Goal: Task Accomplishment & Management: Manage account settings

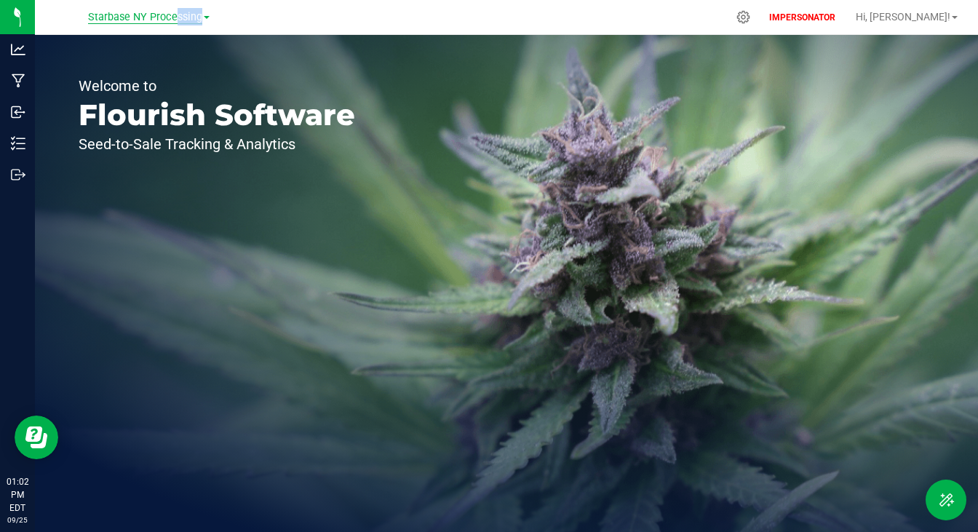
click at [171, 23] on div "Starbase NY Processing" at bounding box center [151, 17] width 218 height 28
click at [156, 17] on span "Starbase NY Processing" at bounding box center [145, 17] width 114 height 13
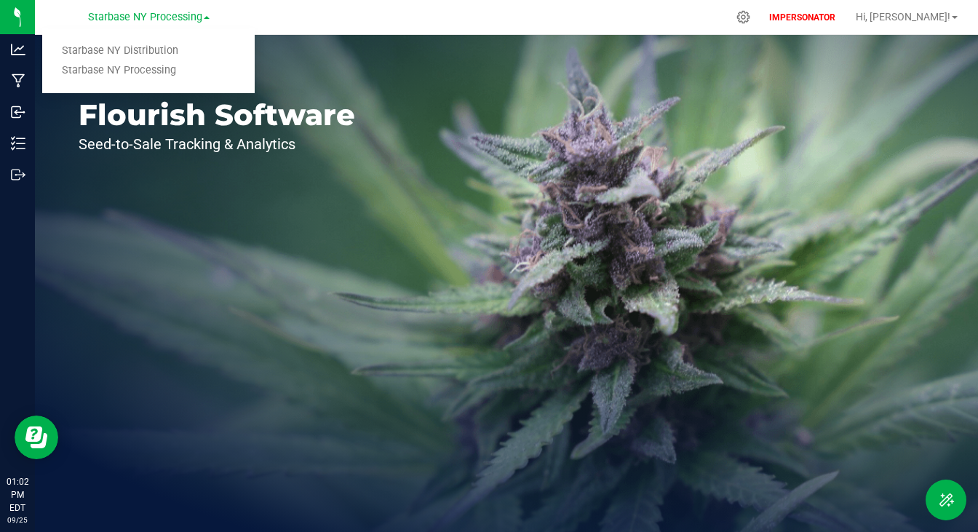
click at [326, 162] on div "Welcome to Flourish Software Seed-to-Sale Tracking & Analytics" at bounding box center [217, 283] width 364 height 497
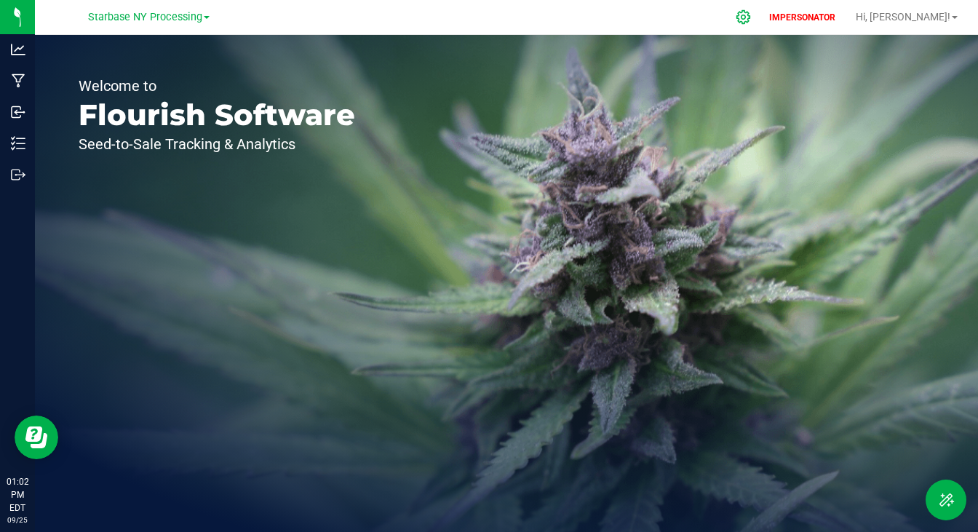
click at [750, 12] on icon at bounding box center [744, 17] width 14 height 14
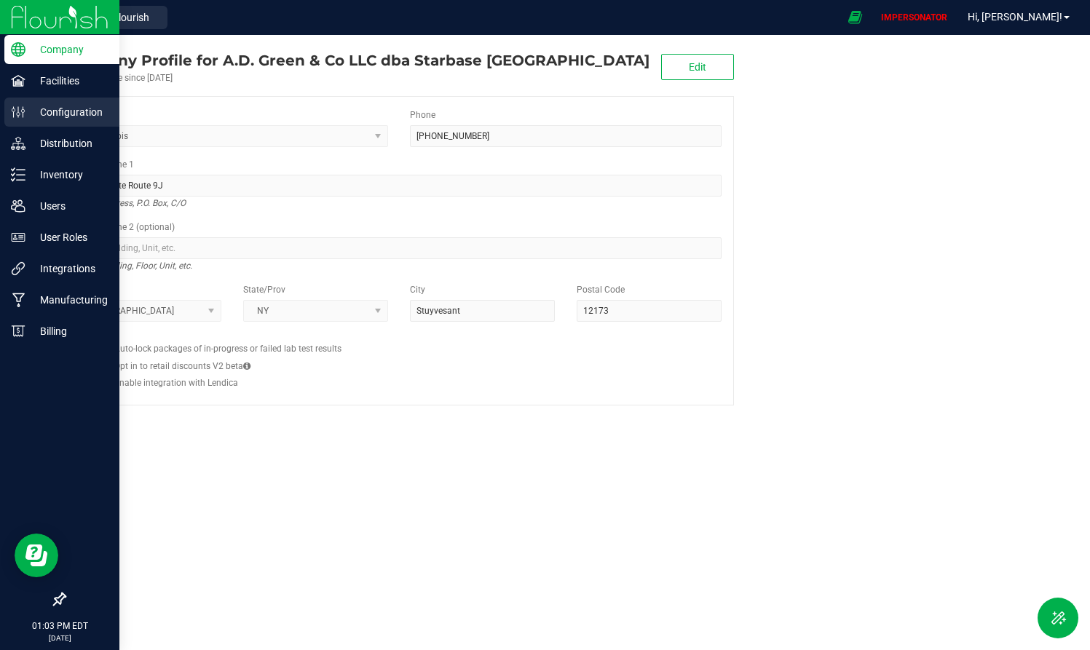
click at [63, 110] on p "Configuration" at bounding box center [68, 111] width 87 height 17
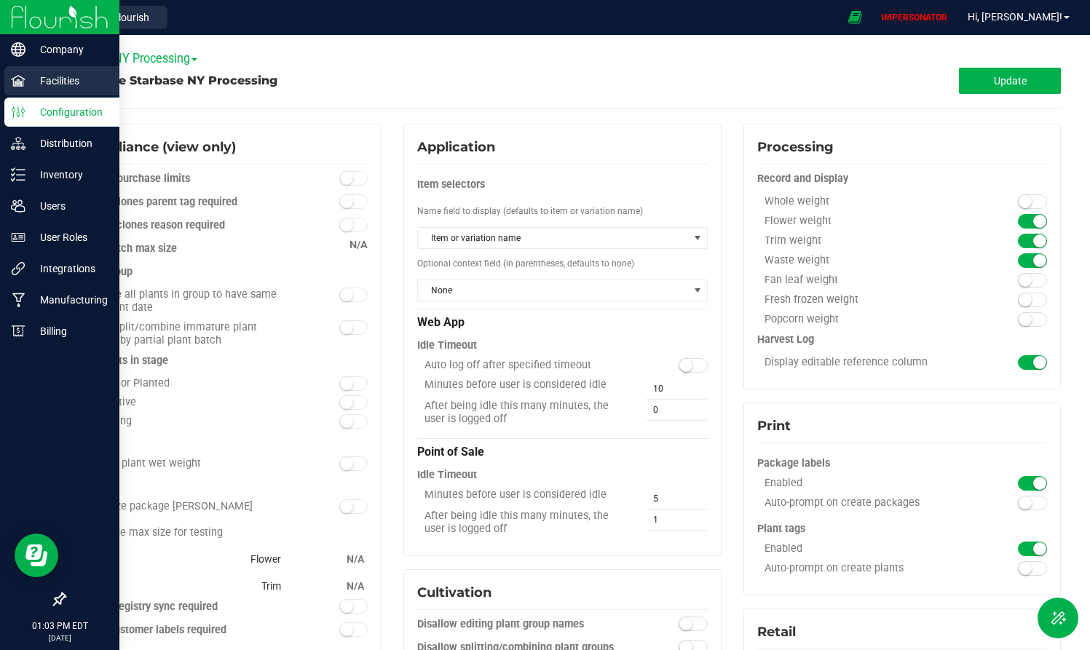
click at [55, 73] on p "Facilities" at bounding box center [68, 80] width 87 height 17
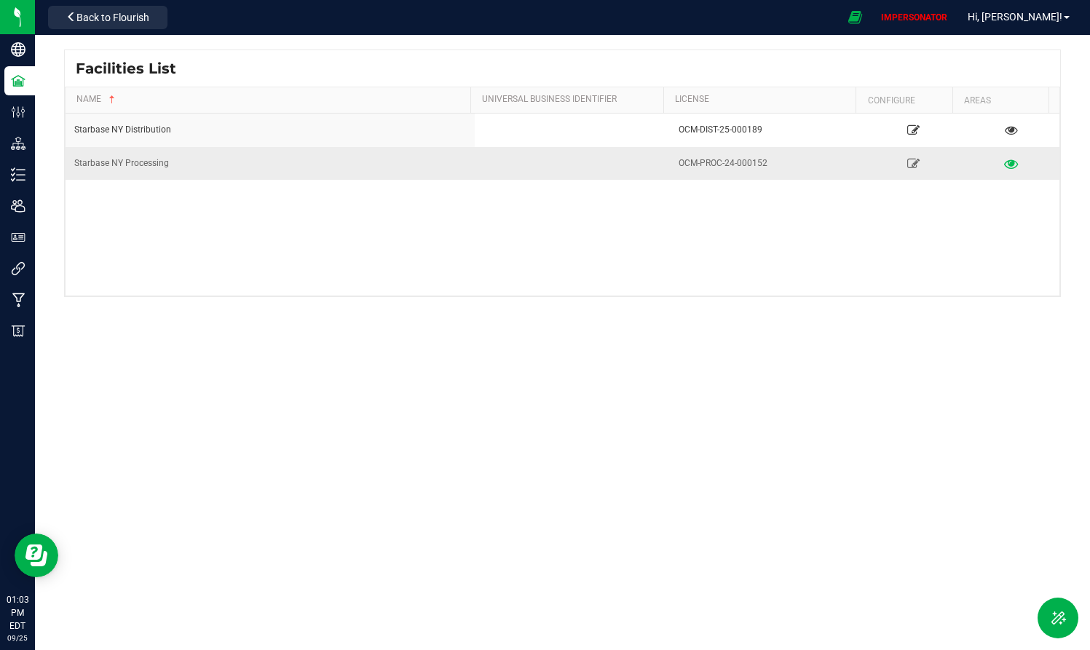
click at [978, 165] on icon at bounding box center [1011, 163] width 14 height 10
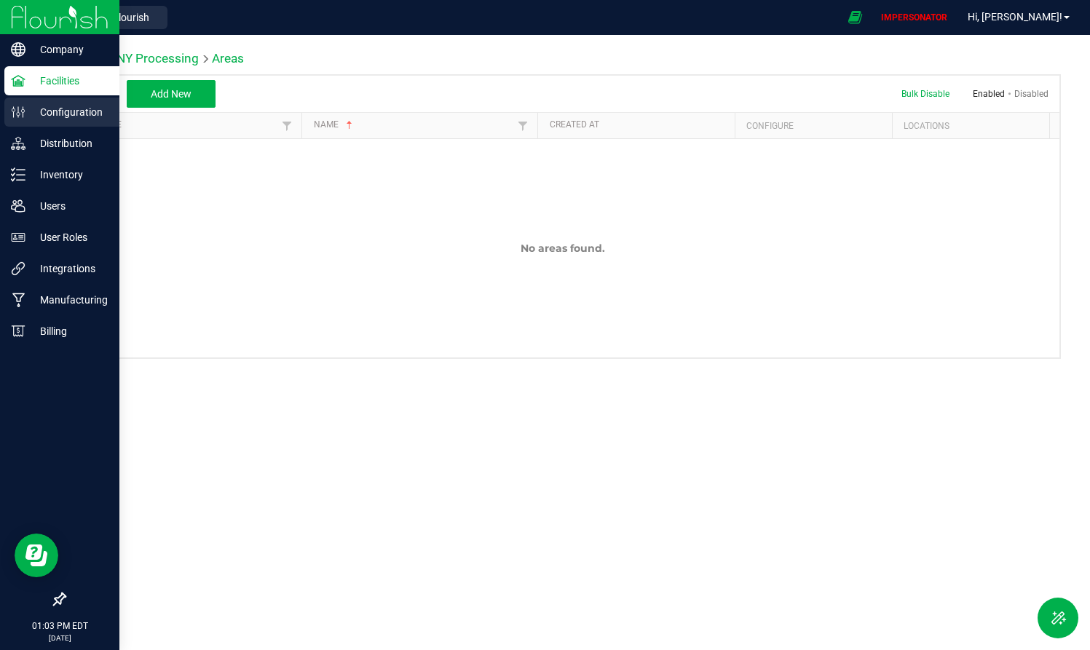
click at [47, 119] on p "Configuration" at bounding box center [68, 111] width 87 height 17
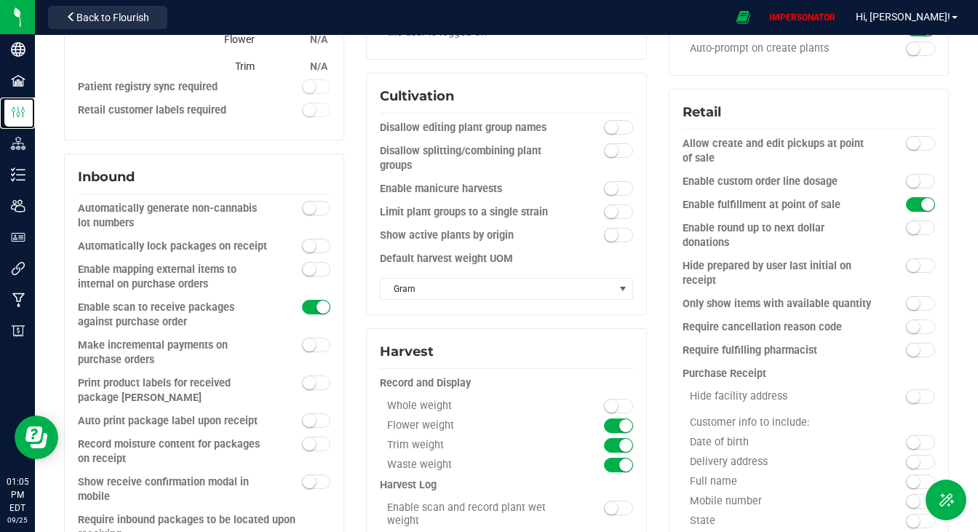
scroll to position [562, 0]
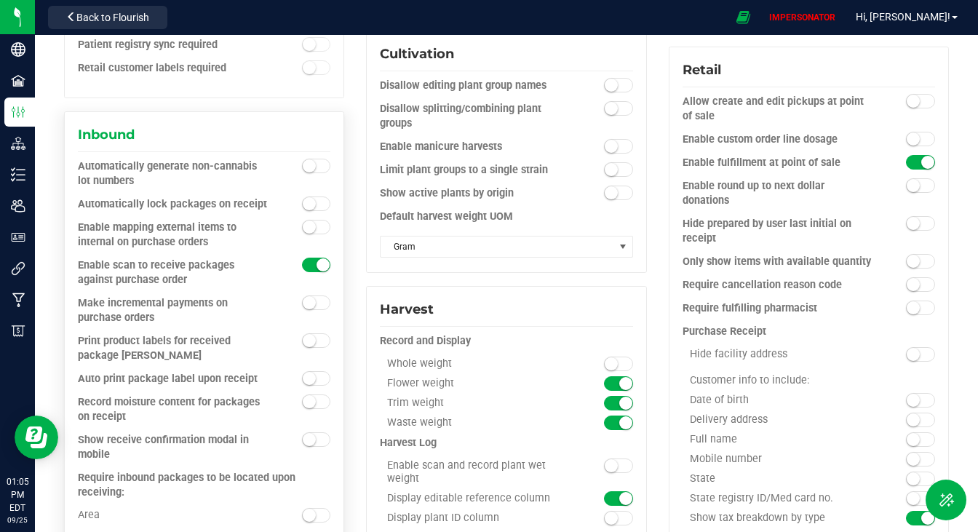
click at [316, 159] on span at bounding box center [316, 166] width 29 height 15
click at [316, 227] on span at bounding box center [316, 227] width 29 height 15
click at [325, 338] on span at bounding box center [316, 340] width 29 height 15
click at [308, 437] on small at bounding box center [309, 439] width 13 height 13
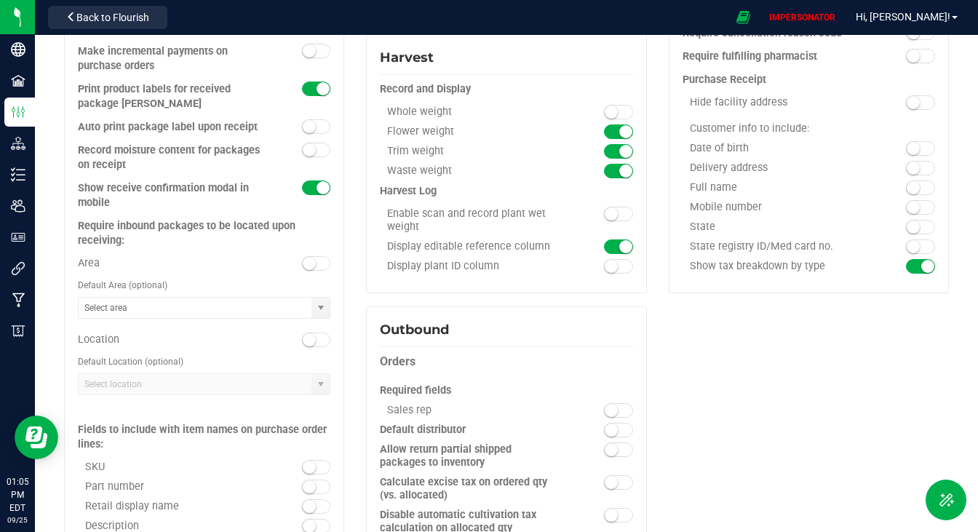
scroll to position [812, 0]
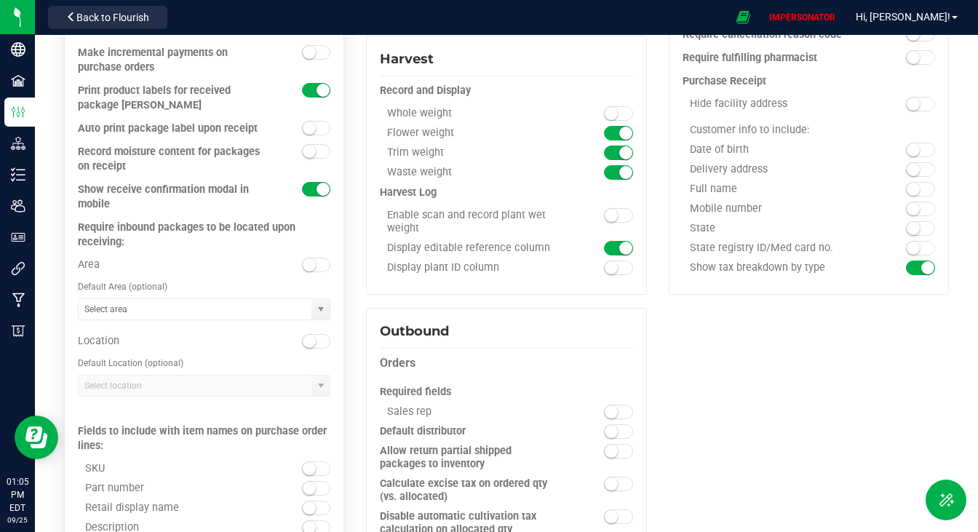
click at [309, 258] on small at bounding box center [309, 264] width 13 height 13
click at [318, 334] on span at bounding box center [316, 341] width 29 height 15
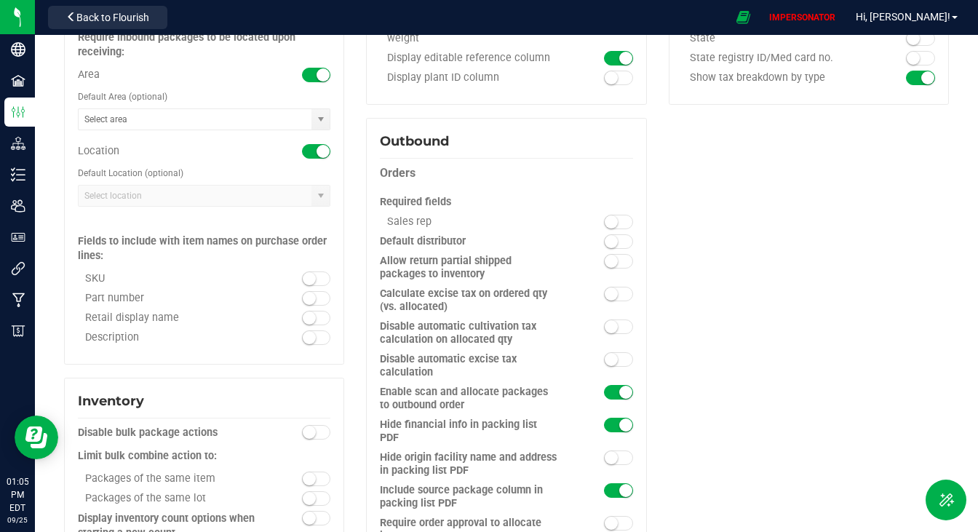
scroll to position [1039, 0]
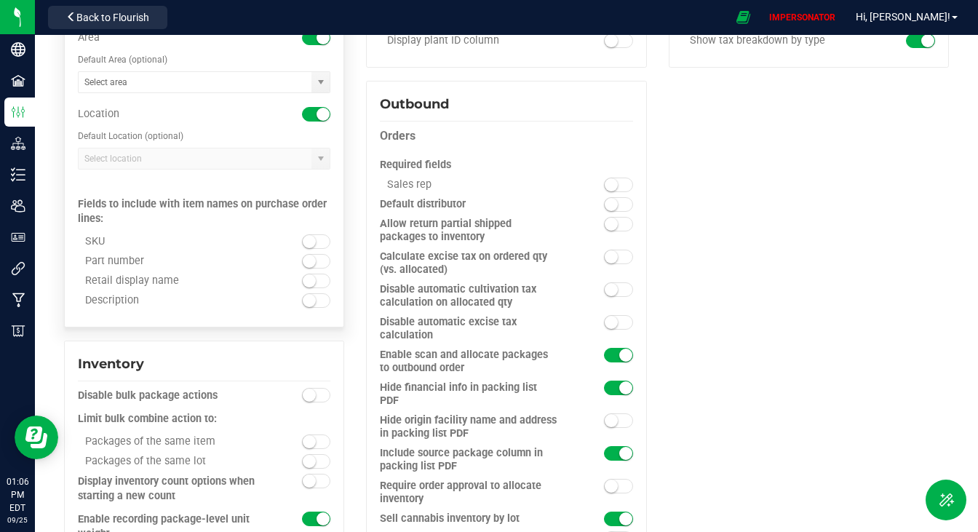
click at [315, 234] on span at bounding box center [316, 241] width 29 height 15
click at [307, 255] on small at bounding box center [309, 261] width 13 height 13
click at [307, 274] on small at bounding box center [309, 280] width 13 height 13
click at [307, 294] on small at bounding box center [309, 300] width 13 height 13
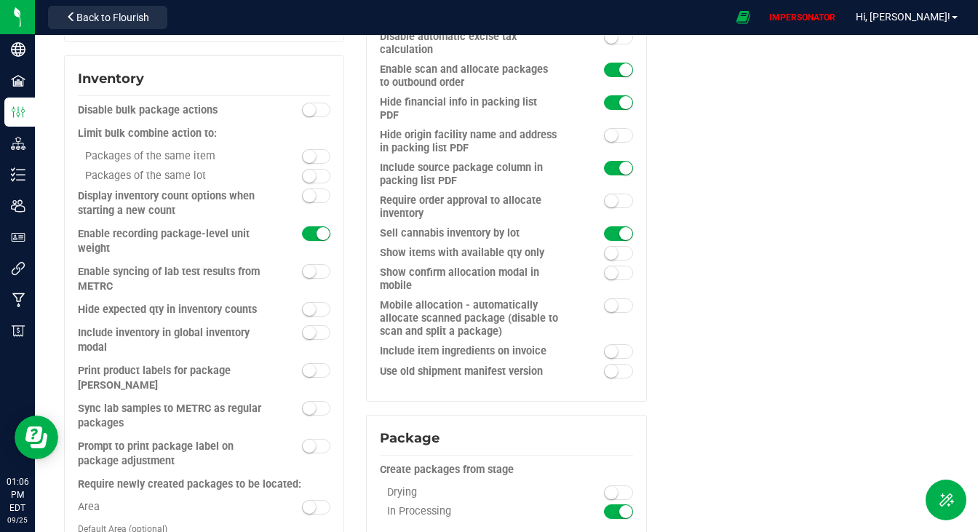
scroll to position [1331, 0]
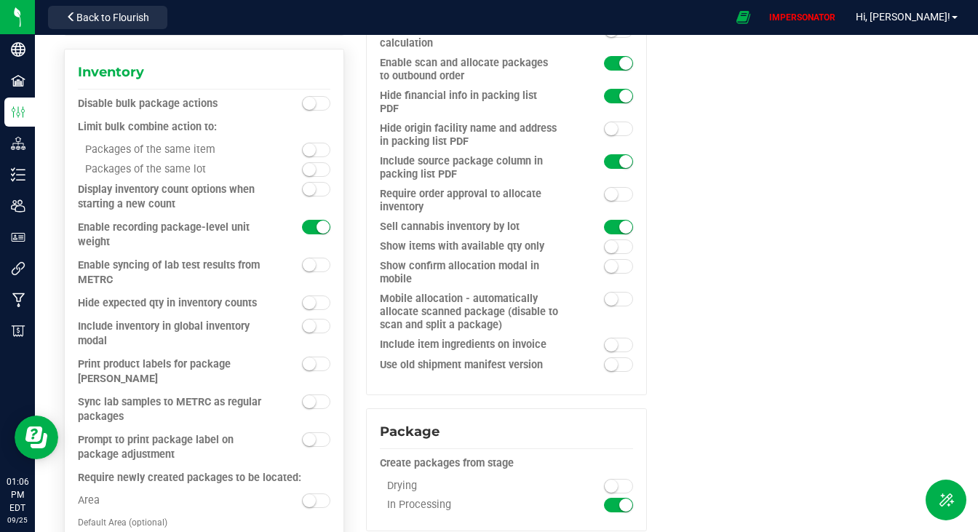
click at [318, 182] on span at bounding box center [316, 189] width 29 height 15
click at [315, 258] on span at bounding box center [316, 265] width 29 height 15
click at [312, 320] on small at bounding box center [309, 326] width 13 height 13
click at [312, 357] on span at bounding box center [316, 364] width 29 height 15
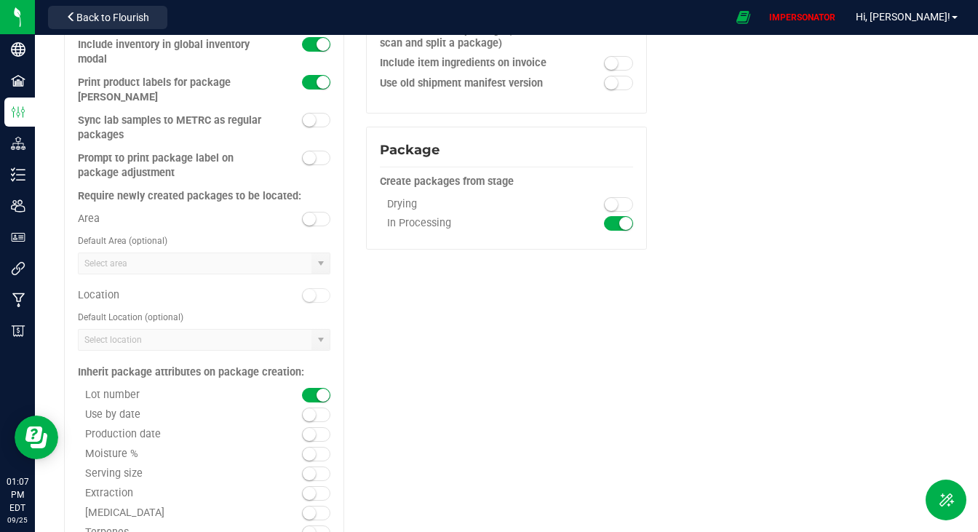
scroll to position [1641, 0]
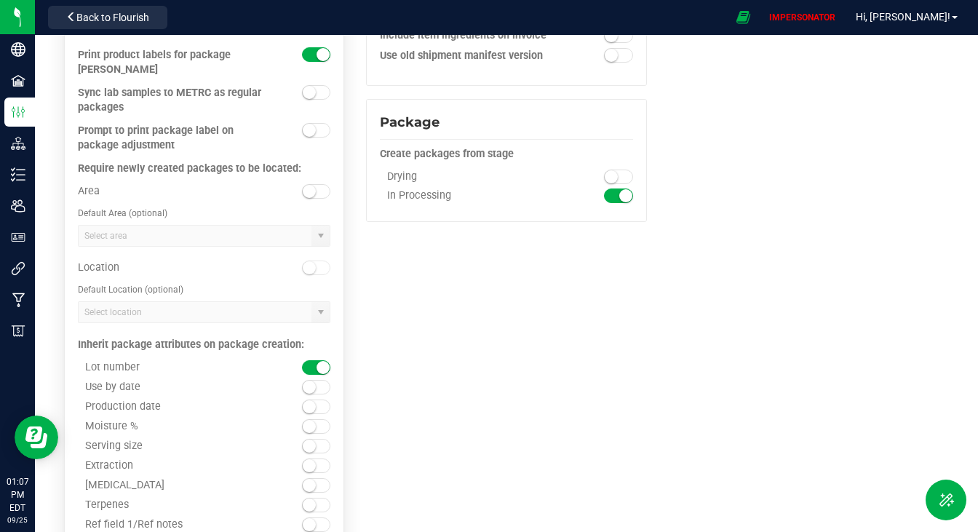
click at [312, 184] on span at bounding box center [316, 191] width 29 height 15
click at [312, 261] on span at bounding box center [316, 268] width 29 height 15
click at [321, 380] on span at bounding box center [316, 387] width 29 height 15
click at [306, 400] on small at bounding box center [309, 406] width 13 height 13
click at [306, 420] on small at bounding box center [309, 426] width 13 height 13
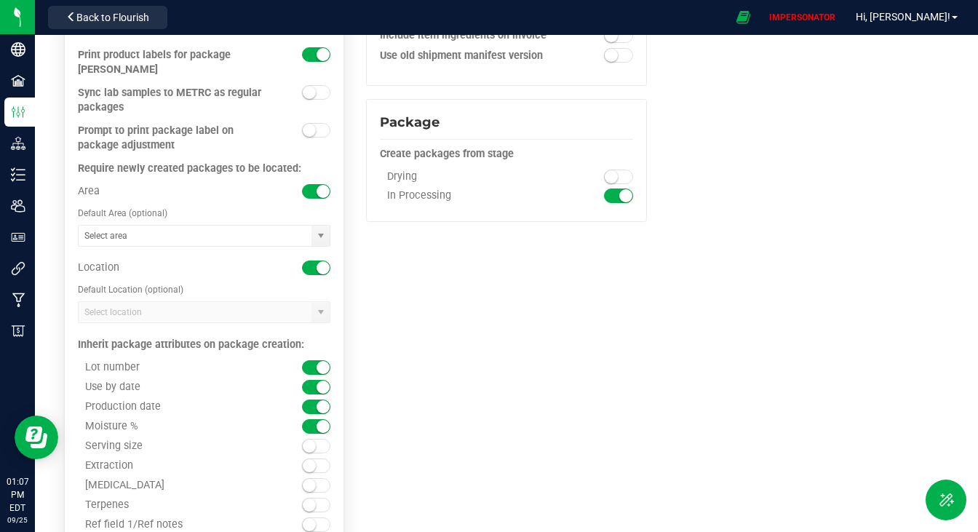
click at [306, 440] on small at bounding box center [309, 446] width 13 height 13
click at [306, 459] on small at bounding box center [309, 465] width 13 height 13
click at [318, 478] on span at bounding box center [316, 485] width 29 height 15
click at [309, 499] on small at bounding box center [309, 505] width 13 height 13
click at [308, 518] on small at bounding box center [309, 524] width 13 height 13
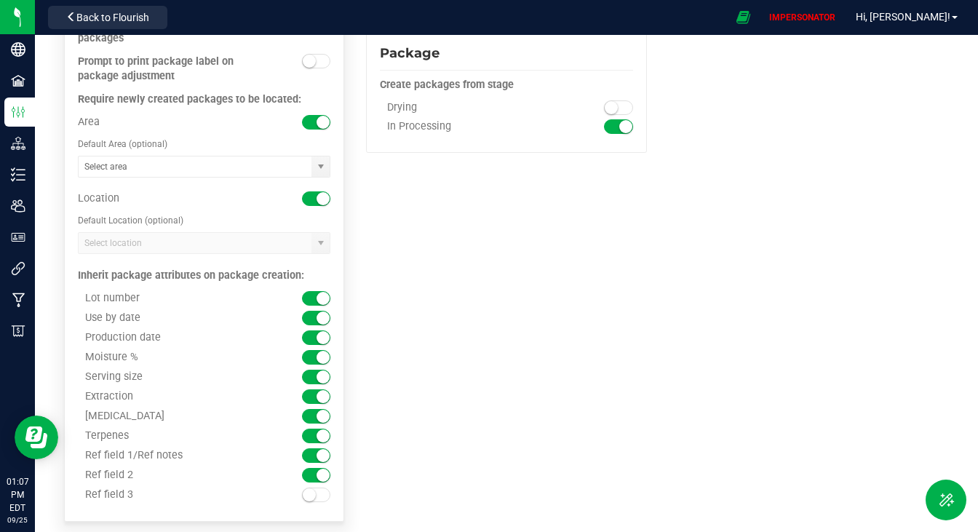
click at [309, 488] on small at bounding box center [309, 494] width 13 height 13
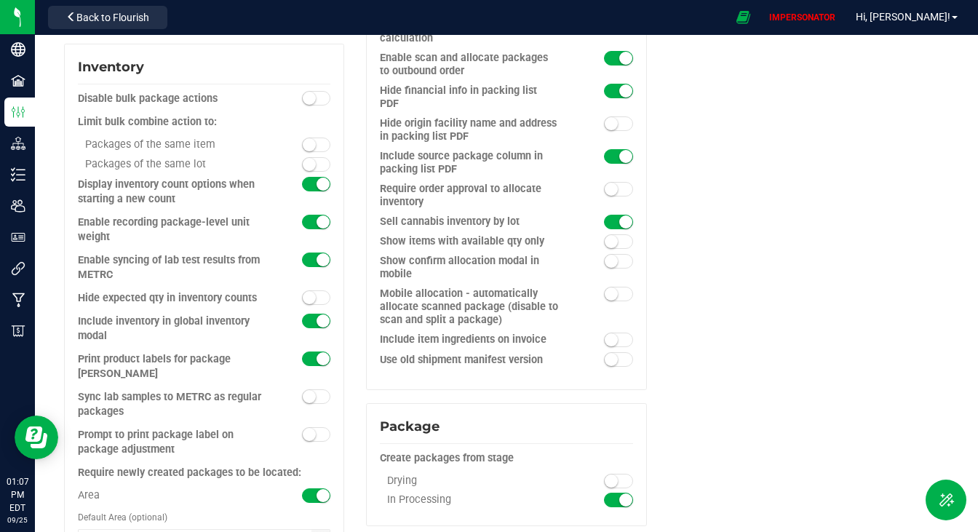
scroll to position [1335, 0]
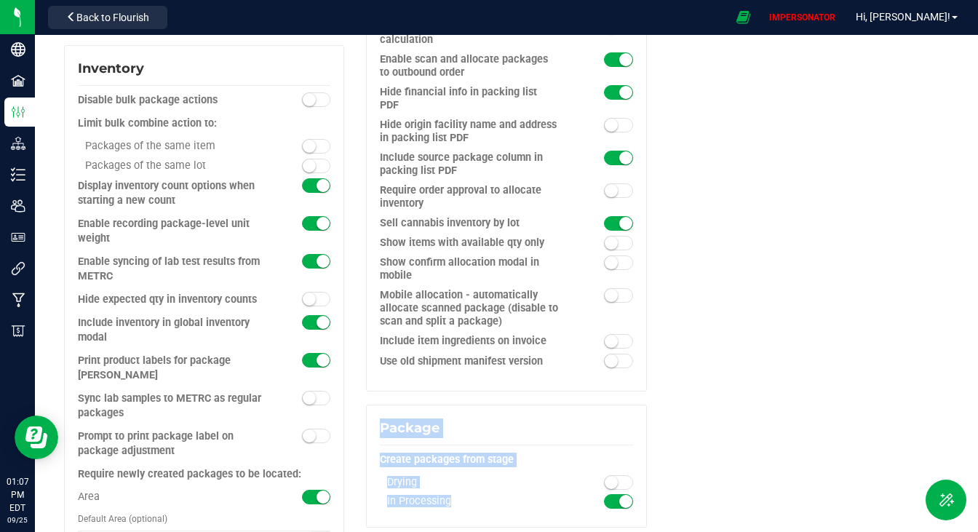
drag, startPoint x: 973, startPoint y: 465, endPoint x: 967, endPoint y: 358, distance: 107.2
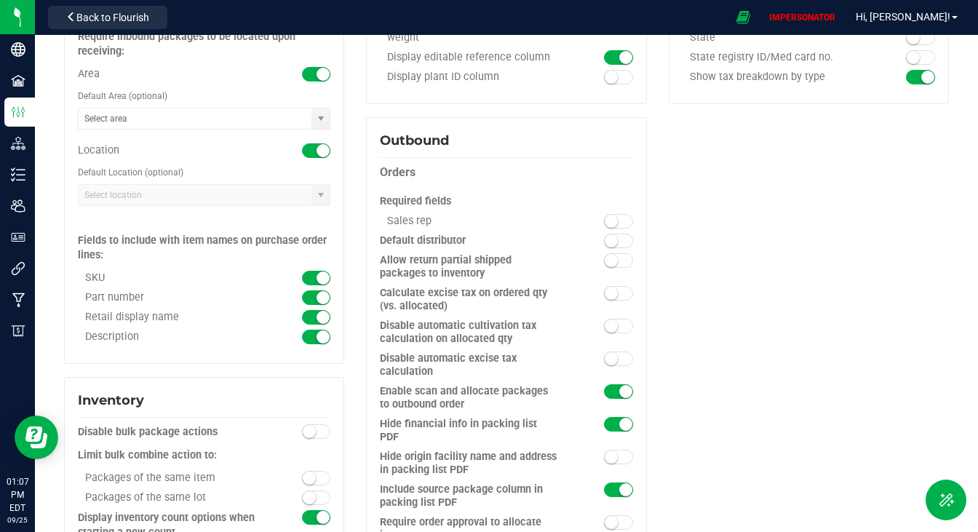
scroll to position [1068, 0]
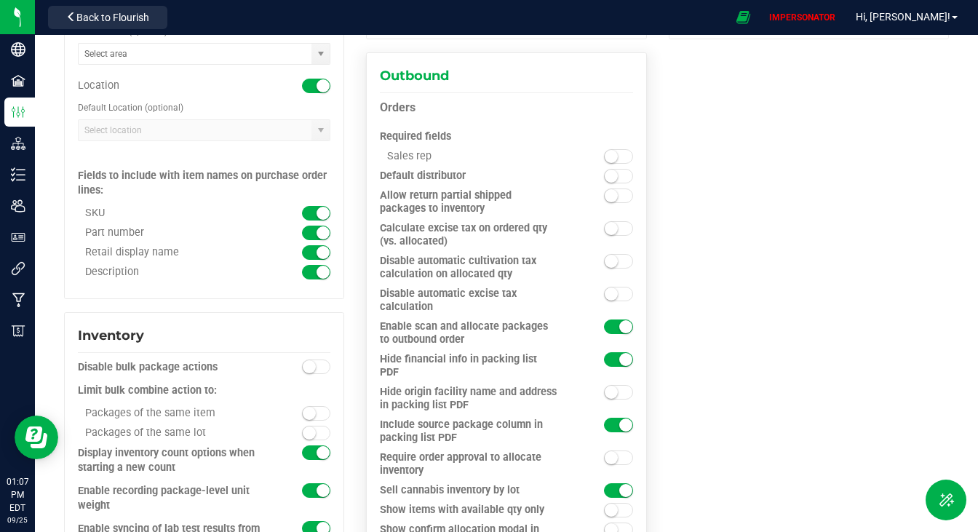
click at [615, 149] on span at bounding box center [618, 156] width 29 height 15
click at [606, 170] on small at bounding box center [611, 176] width 13 height 13
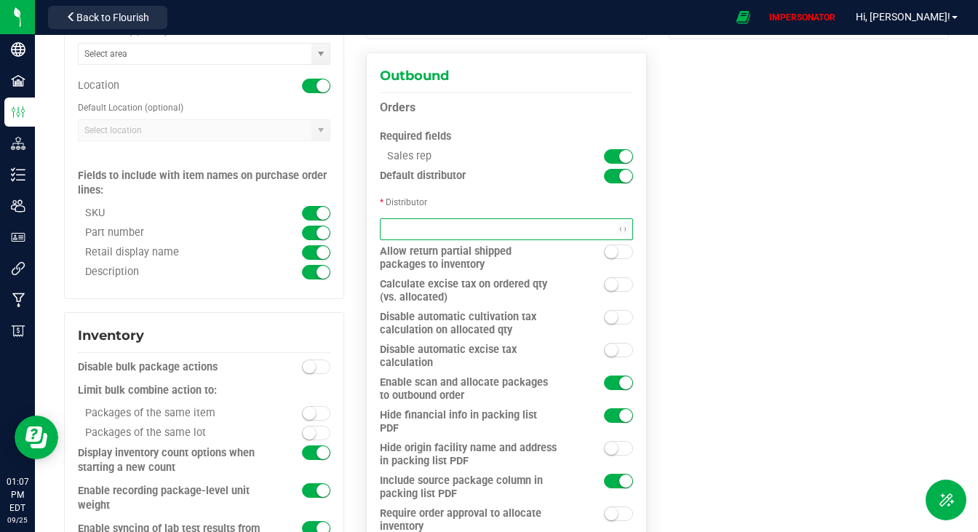
click at [517, 219] on span "NO DATA FOUND" at bounding box center [497, 229] width 233 height 20
click at [491, 241] on li "Starbase NY Distribution" at bounding box center [501, 253] width 248 height 25
click at [751, 218] on div "Compliance (view only) Enforce purchase limits Create clones parent tag require…" at bounding box center [506, 116] width 907 height 2121
click at [616, 245] on span at bounding box center [618, 252] width 29 height 15
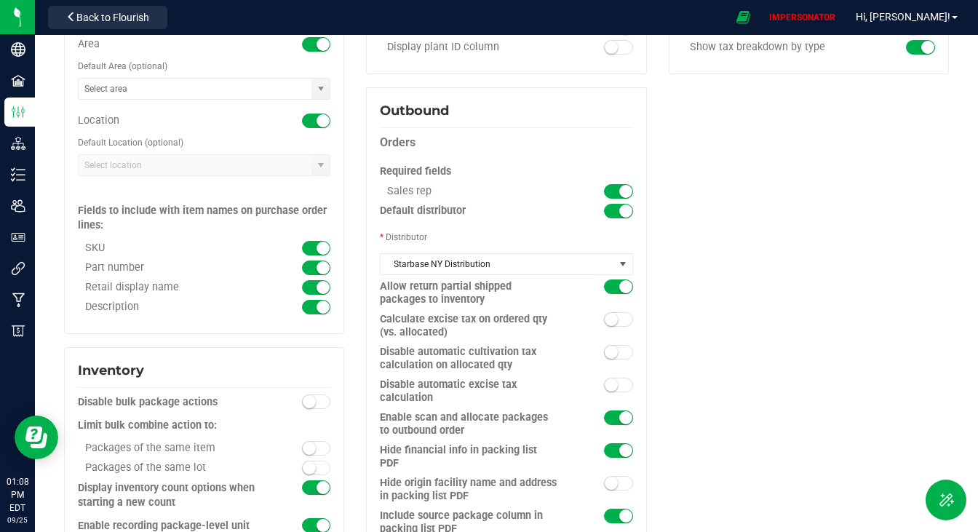
scroll to position [1023, 0]
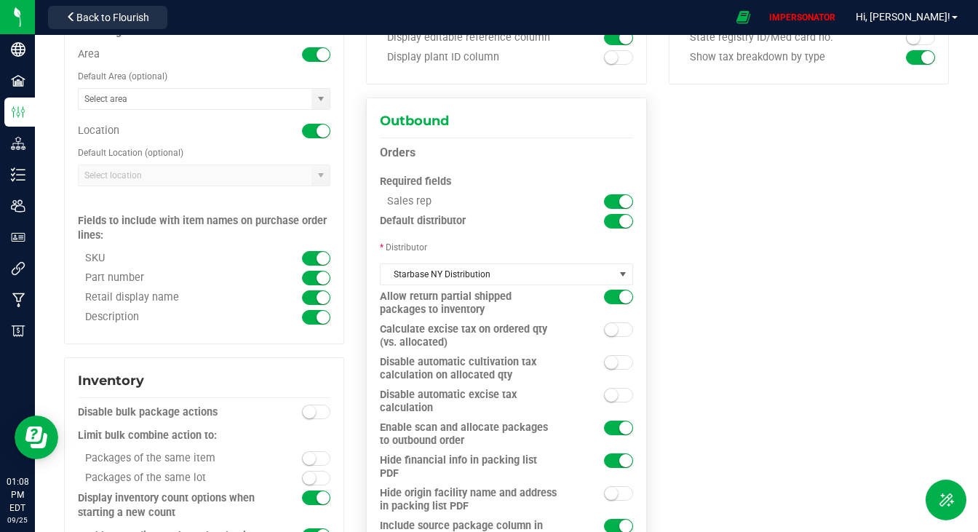
click at [615, 195] on div "Sales rep" at bounding box center [506, 205] width 253 height 20
click at [619, 215] on small at bounding box center [625, 221] width 13 height 13
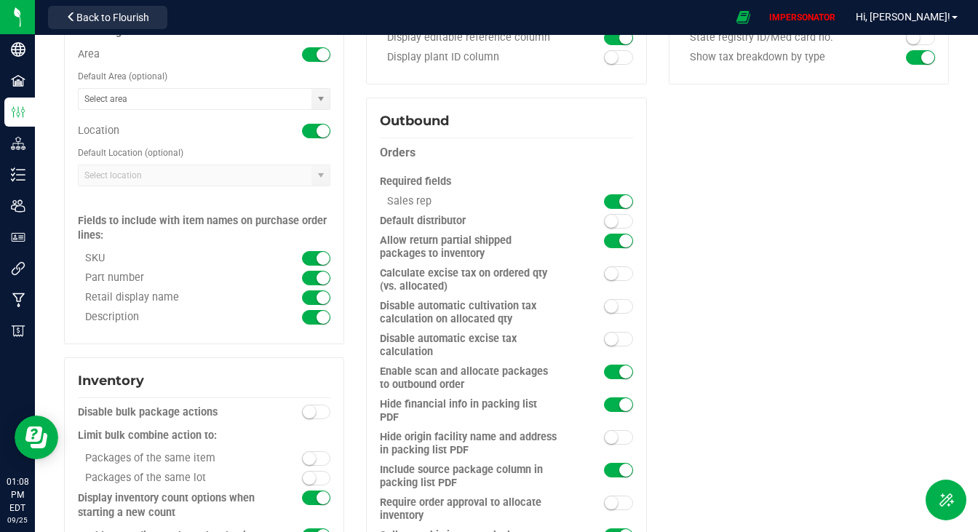
click at [710, 221] on div "Compliance (view only) Enforce purchase limits Create clones parent tag require…" at bounding box center [506, 161] width 907 height 2121
click at [605, 333] on small at bounding box center [611, 339] width 13 height 13
drag, startPoint x: 388, startPoint y: 328, endPoint x: 465, endPoint y: 330, distance: 77.2
click at [465, 333] on div "Disable automatic excise tax calculation" at bounding box center [474, 346] width 189 height 26
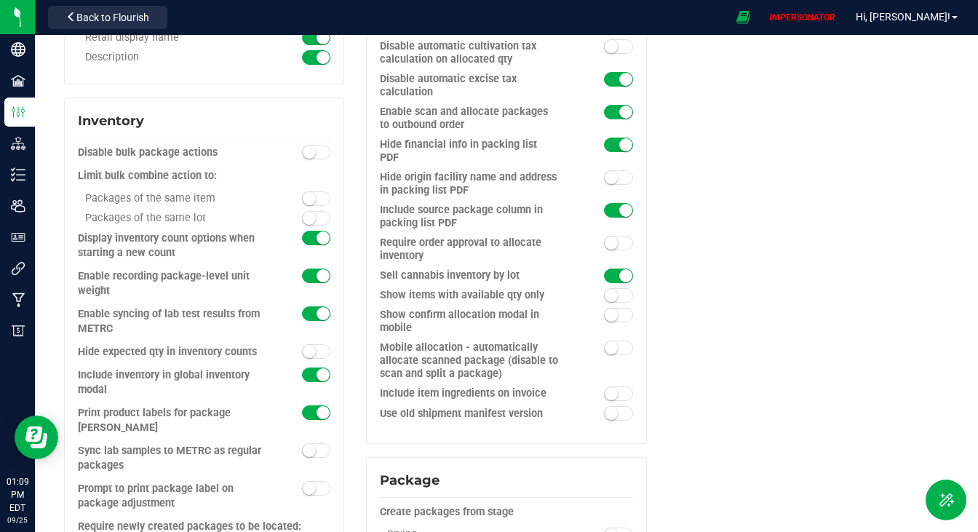
scroll to position [1261, 0]
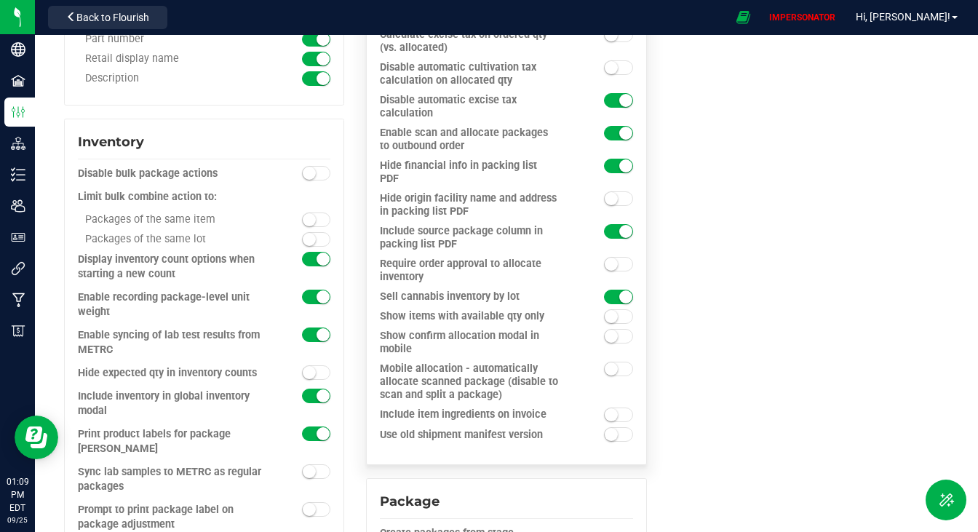
click at [614, 257] on span at bounding box center [618, 264] width 29 height 15
click at [611, 329] on span at bounding box center [618, 336] width 29 height 15
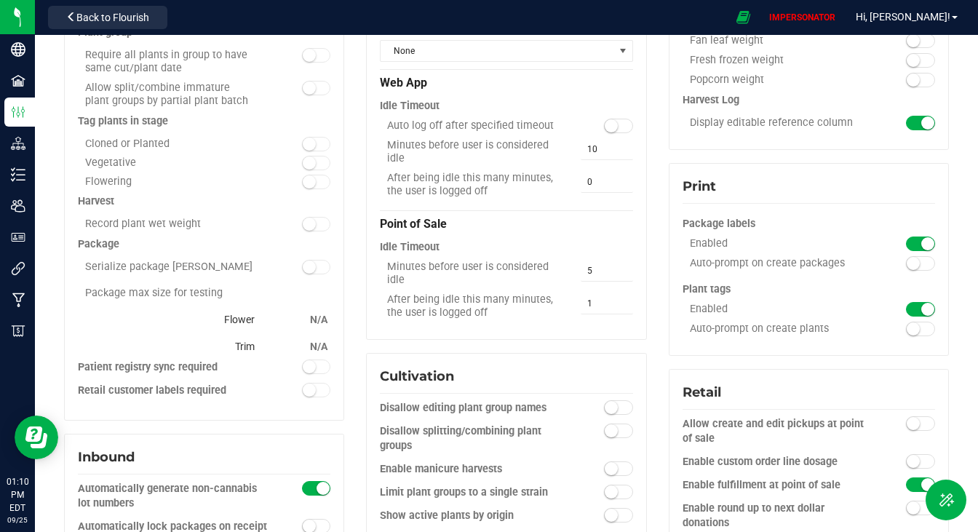
scroll to position [0, 0]
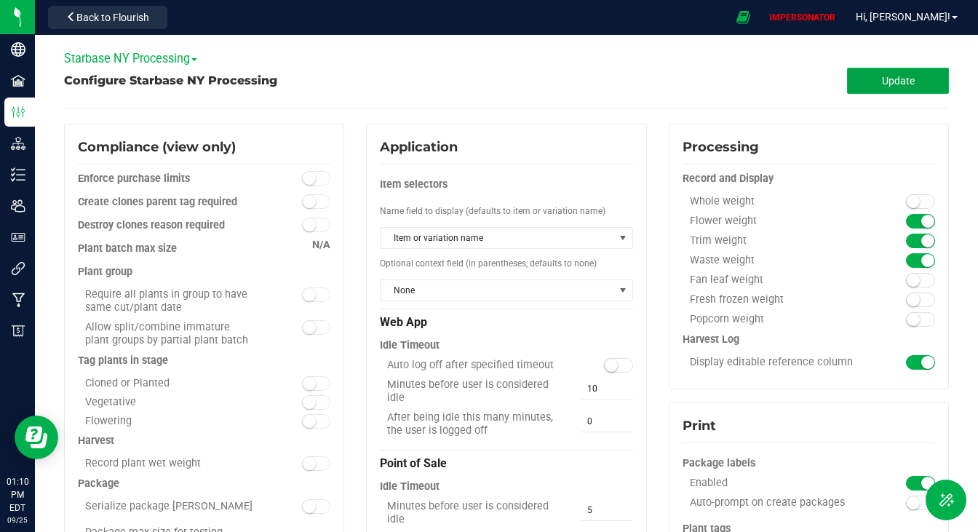
click at [868, 68] on button "Update" at bounding box center [898, 81] width 102 height 26
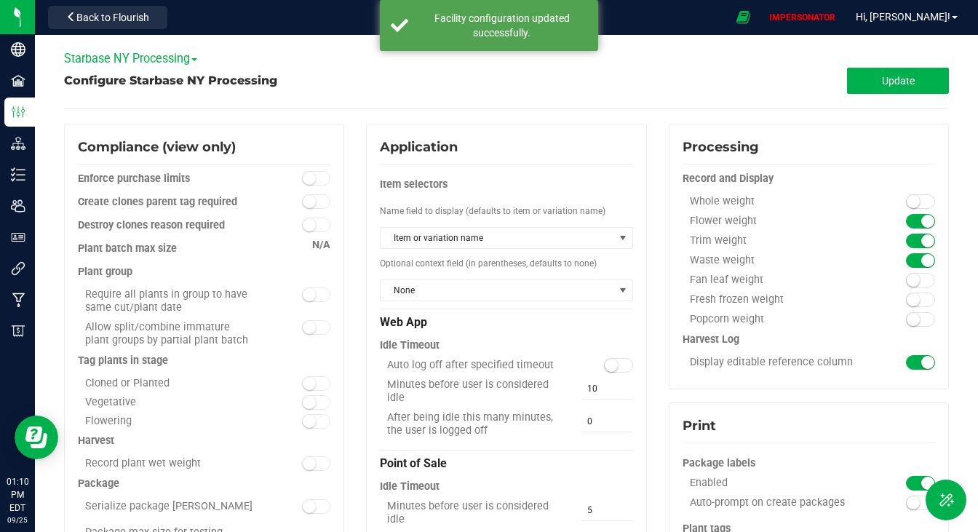
click at [156, 52] on span "Starbase NY Processing" at bounding box center [130, 59] width 133 height 14
click at [132, 74] on link "Starbase NY Distribution" at bounding box center [135, 83] width 140 height 19
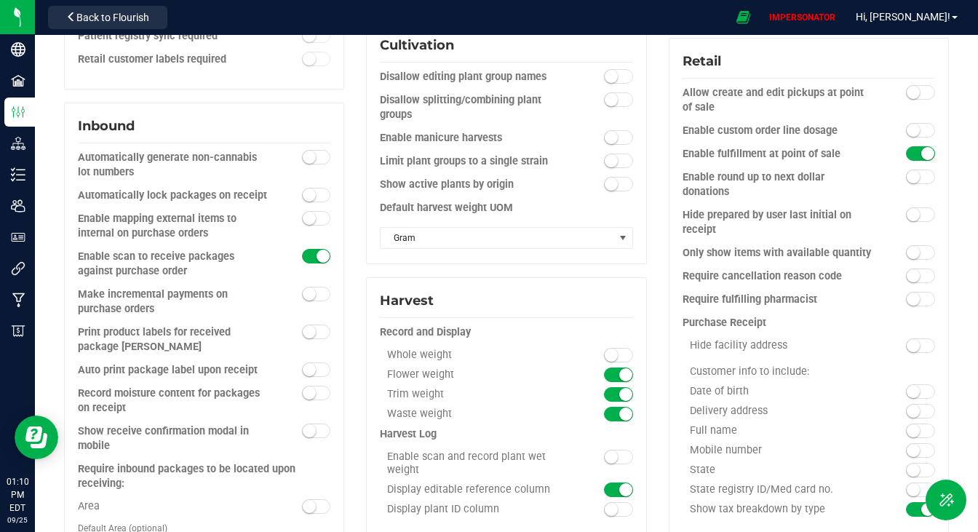
scroll to position [583, 0]
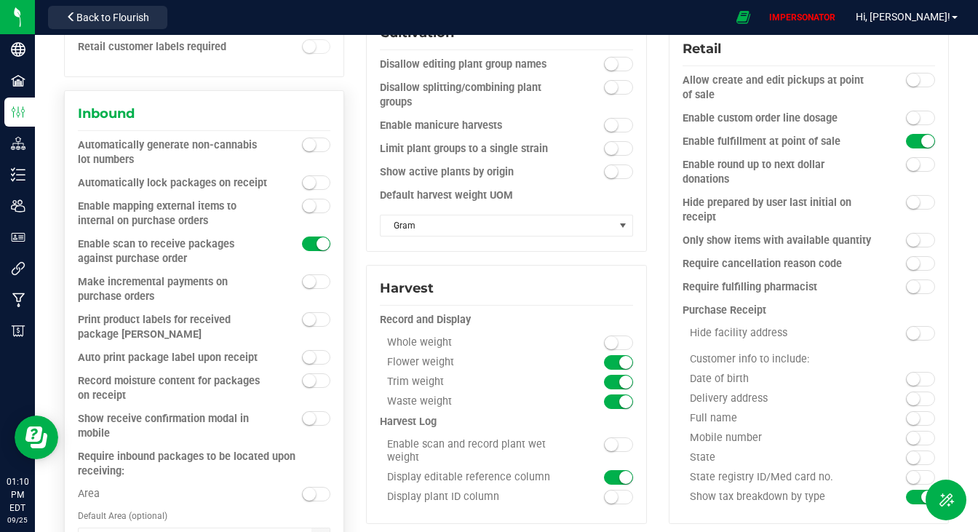
click at [309, 139] on small at bounding box center [309, 144] width 13 height 13
click at [312, 203] on small at bounding box center [309, 205] width 13 height 13
click at [315, 317] on span at bounding box center [316, 319] width 29 height 15
click at [308, 414] on small at bounding box center [309, 418] width 13 height 13
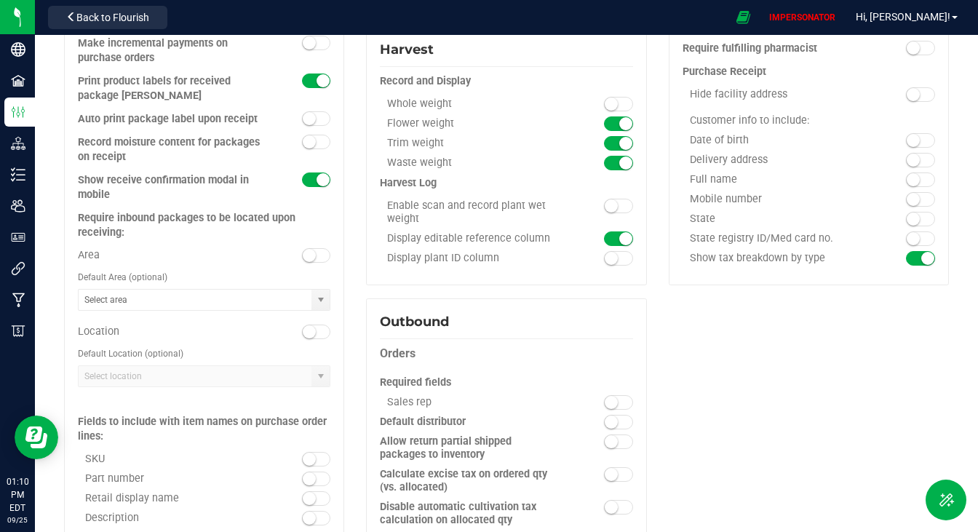
scroll to position [828, 0]
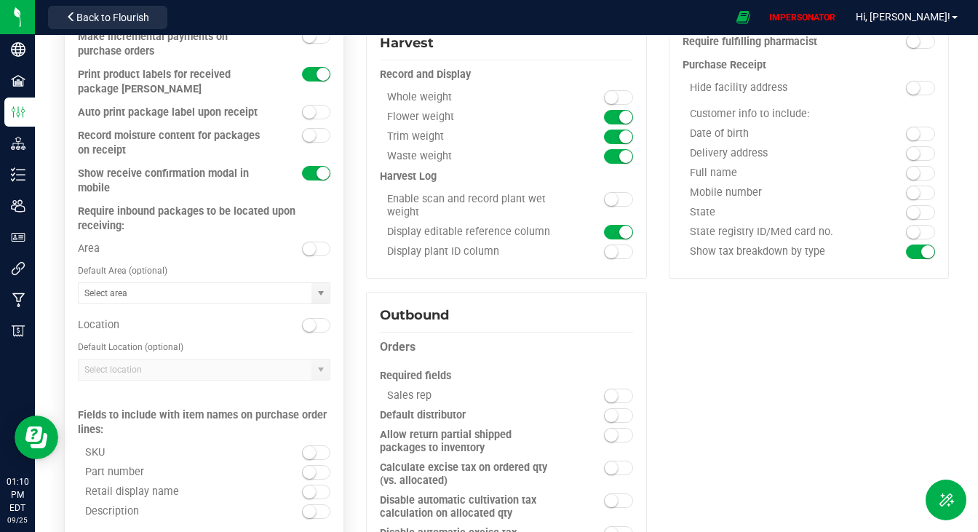
click at [312, 247] on small at bounding box center [309, 248] width 13 height 13
click at [310, 319] on small at bounding box center [309, 325] width 13 height 13
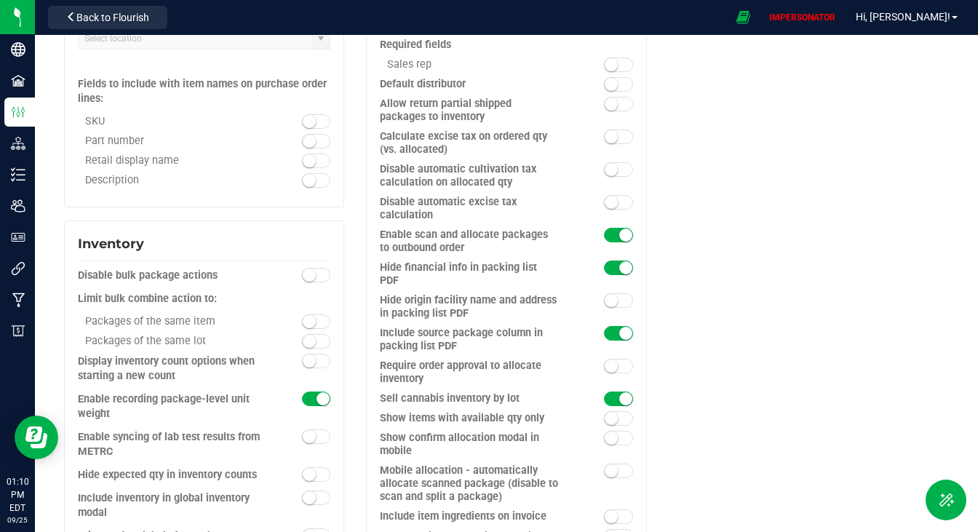
scroll to position [1158, 0]
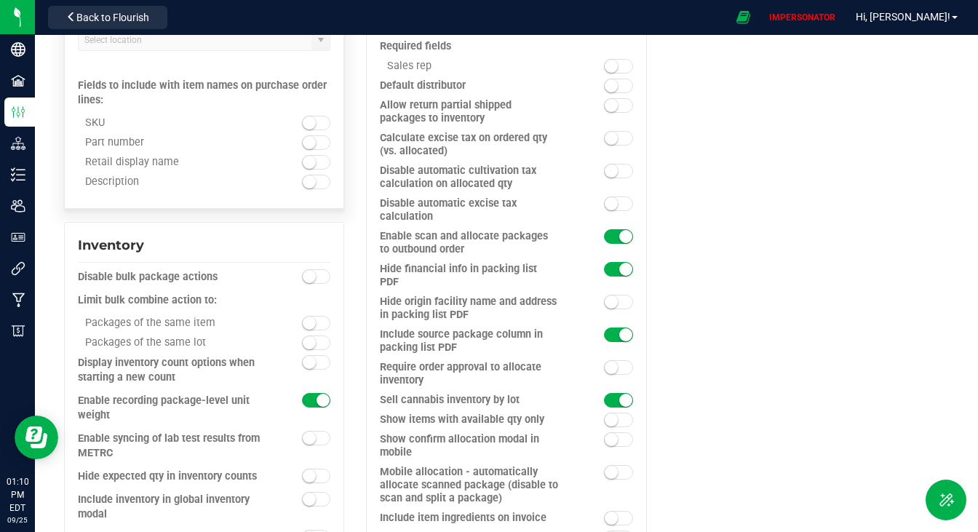
click at [304, 123] on small at bounding box center [309, 122] width 13 height 13
click at [304, 135] on span at bounding box center [316, 142] width 29 height 15
click at [304, 162] on small at bounding box center [309, 162] width 13 height 13
click at [304, 181] on small at bounding box center [309, 181] width 13 height 13
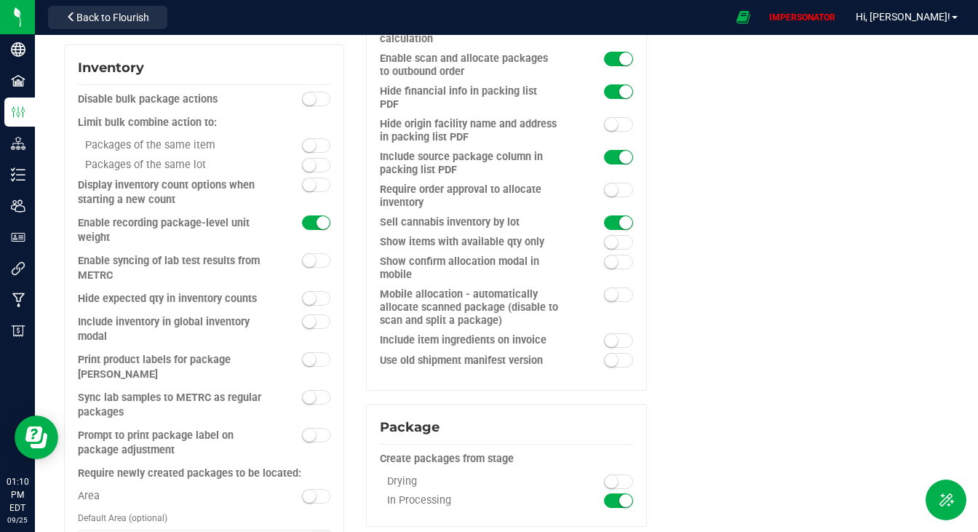
scroll to position [1337, 0]
click at [317, 181] on span at bounding box center [316, 183] width 29 height 15
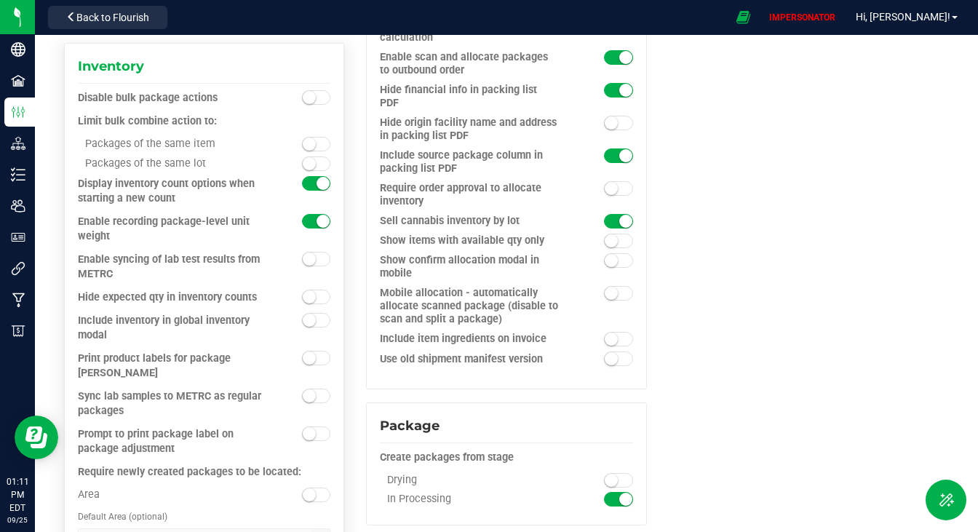
click at [291, 253] on div at bounding box center [298, 260] width 63 height 15
click at [312, 252] on span at bounding box center [316, 259] width 29 height 15
click at [308, 296] on small at bounding box center [309, 296] width 13 height 13
click at [322, 321] on span at bounding box center [316, 320] width 29 height 15
click at [317, 295] on small at bounding box center [323, 296] width 13 height 13
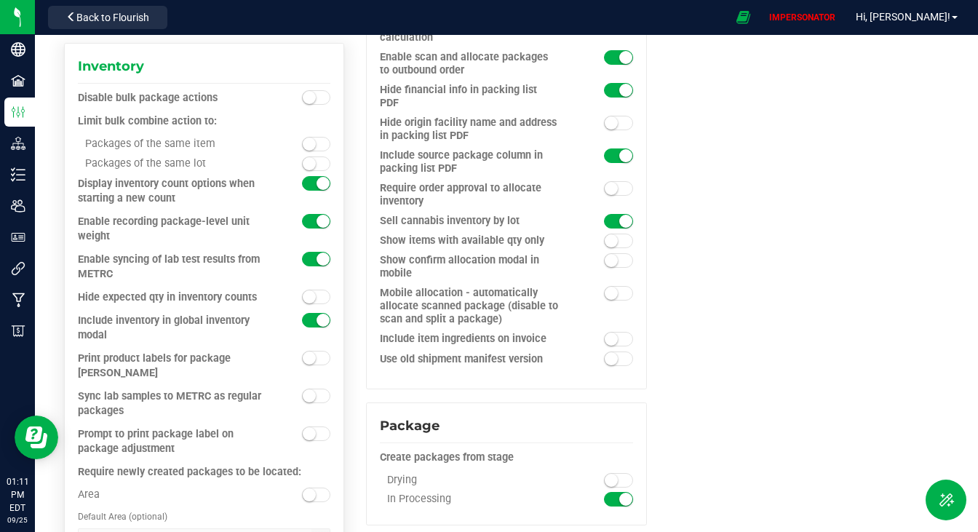
click at [322, 358] on span at bounding box center [316, 358] width 29 height 15
click at [310, 488] on small at bounding box center [309, 494] width 13 height 13
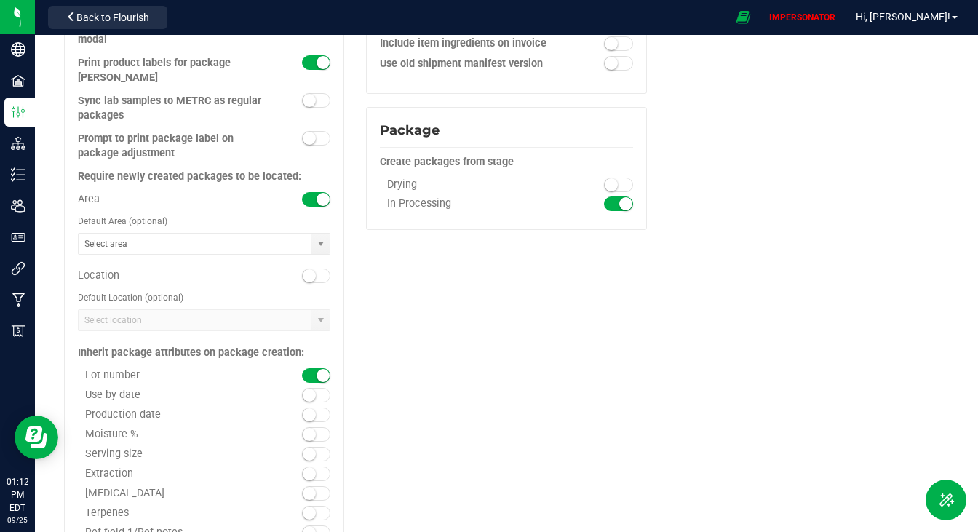
scroll to position [1681, 0]
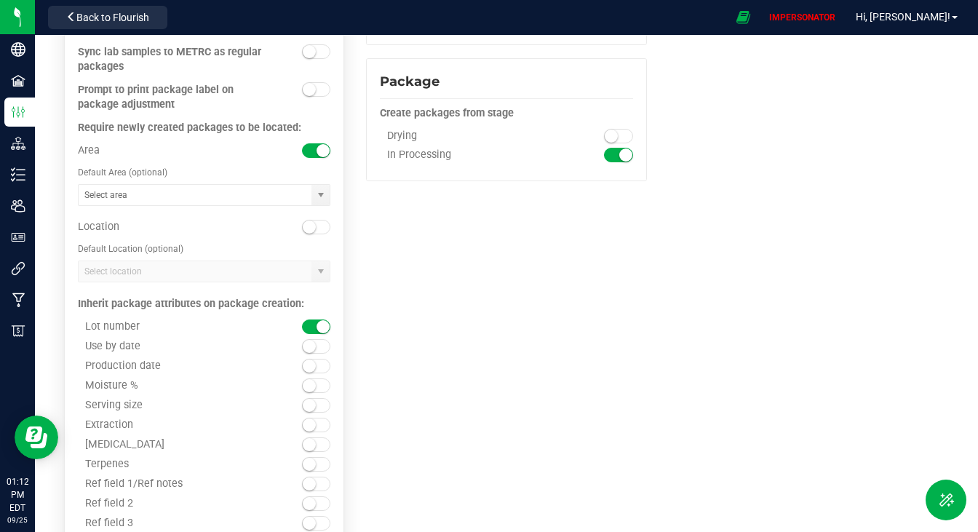
click at [304, 218] on div "Location" at bounding box center [204, 223] width 253 height 33
click at [311, 221] on small at bounding box center [309, 227] width 13 height 13
click at [311, 340] on small at bounding box center [309, 346] width 13 height 13
click at [311, 360] on small at bounding box center [309, 366] width 13 height 13
click at [308, 379] on small at bounding box center [309, 385] width 13 height 13
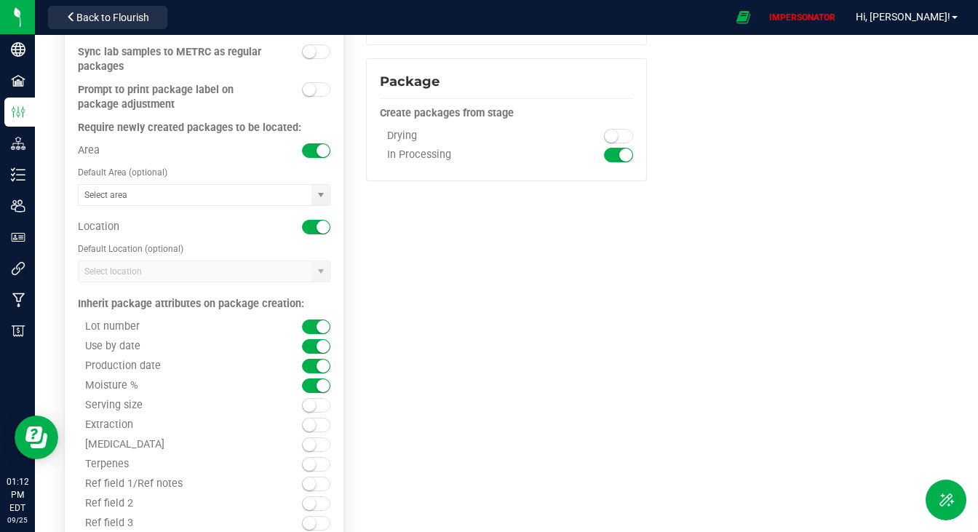
click at [307, 398] on span at bounding box center [316, 405] width 29 height 15
click at [307, 419] on small at bounding box center [309, 425] width 13 height 13
click at [309, 438] on small at bounding box center [309, 444] width 13 height 13
click at [306, 458] on small at bounding box center [309, 464] width 13 height 13
click at [306, 478] on small at bounding box center [309, 484] width 13 height 13
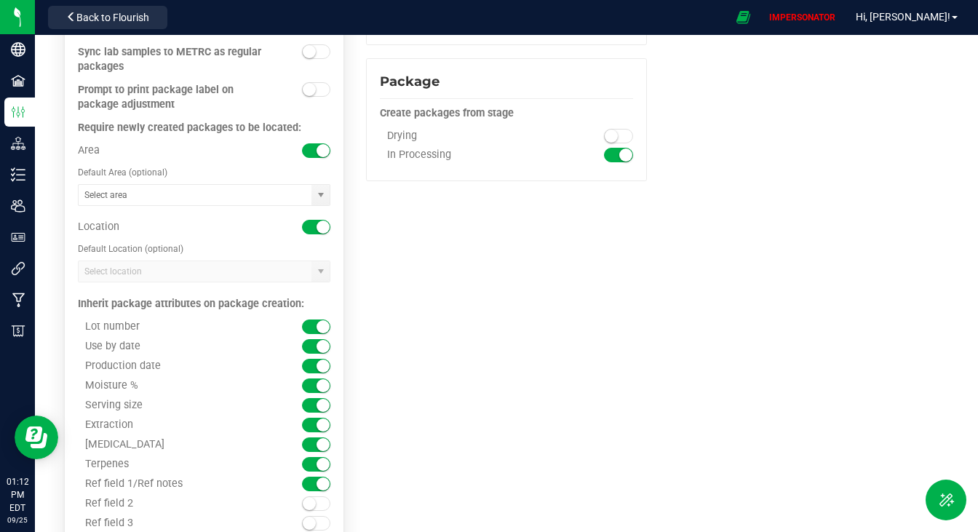
click at [306, 497] on small at bounding box center [309, 503] width 13 height 13
click at [306, 517] on small at bounding box center [309, 523] width 13 height 13
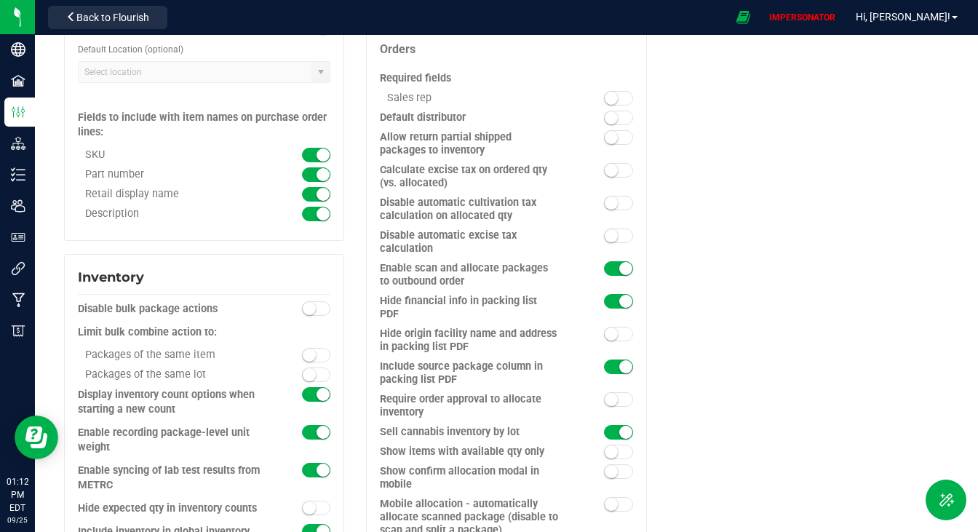
scroll to position [1121, 0]
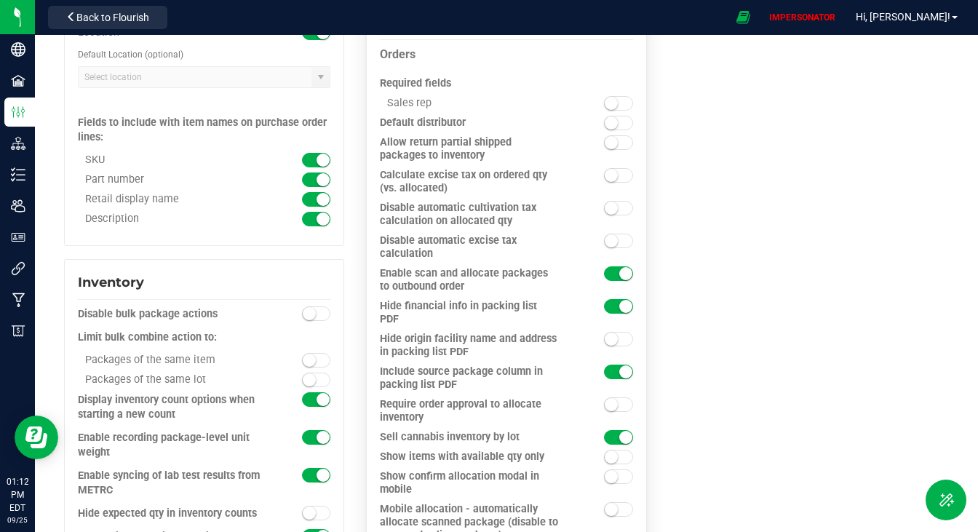
click at [612, 100] on span at bounding box center [618, 103] width 29 height 15
click at [614, 135] on span at bounding box center [618, 142] width 29 height 15
click at [609, 237] on small at bounding box center [611, 240] width 13 height 13
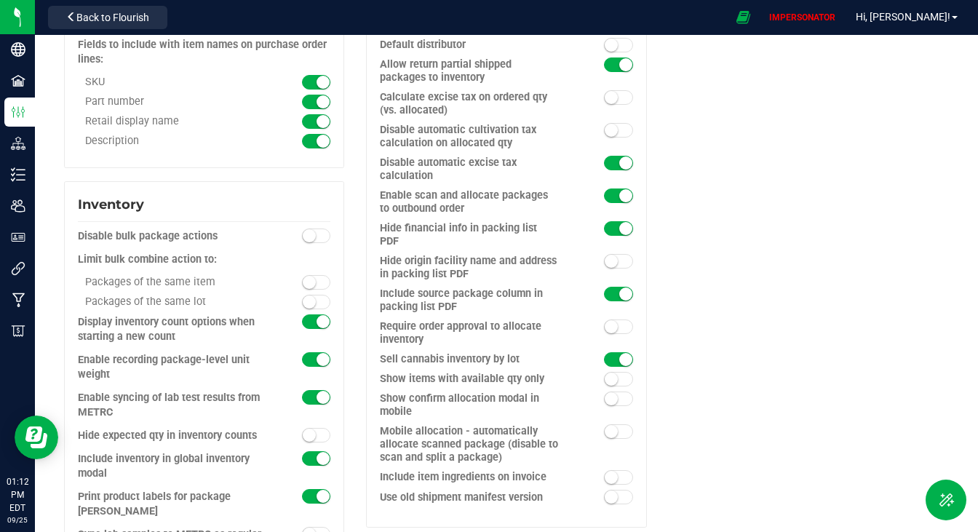
scroll to position [1204, 0]
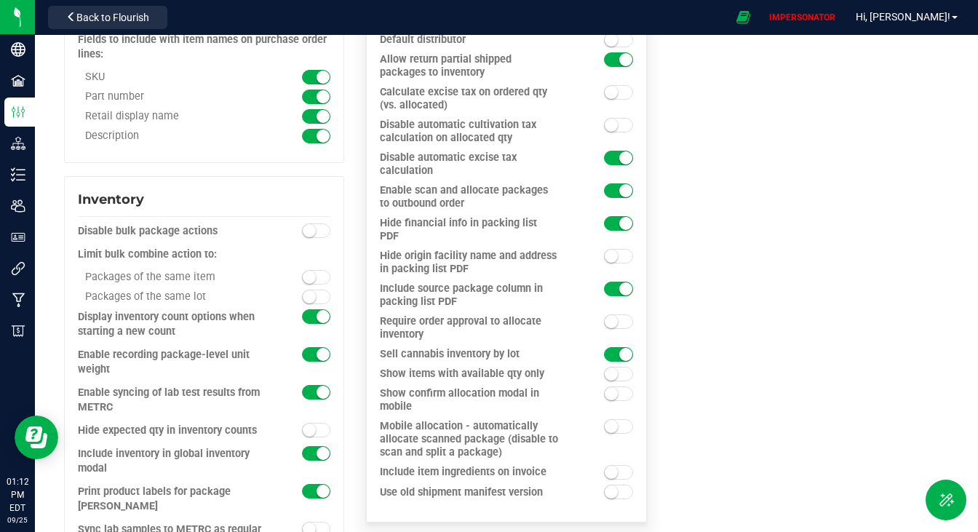
click at [608, 315] on div at bounding box center [601, 322] width 63 height 15
click at [611, 314] on span at bounding box center [618, 321] width 29 height 15
click at [618, 387] on span at bounding box center [618, 394] width 29 height 15
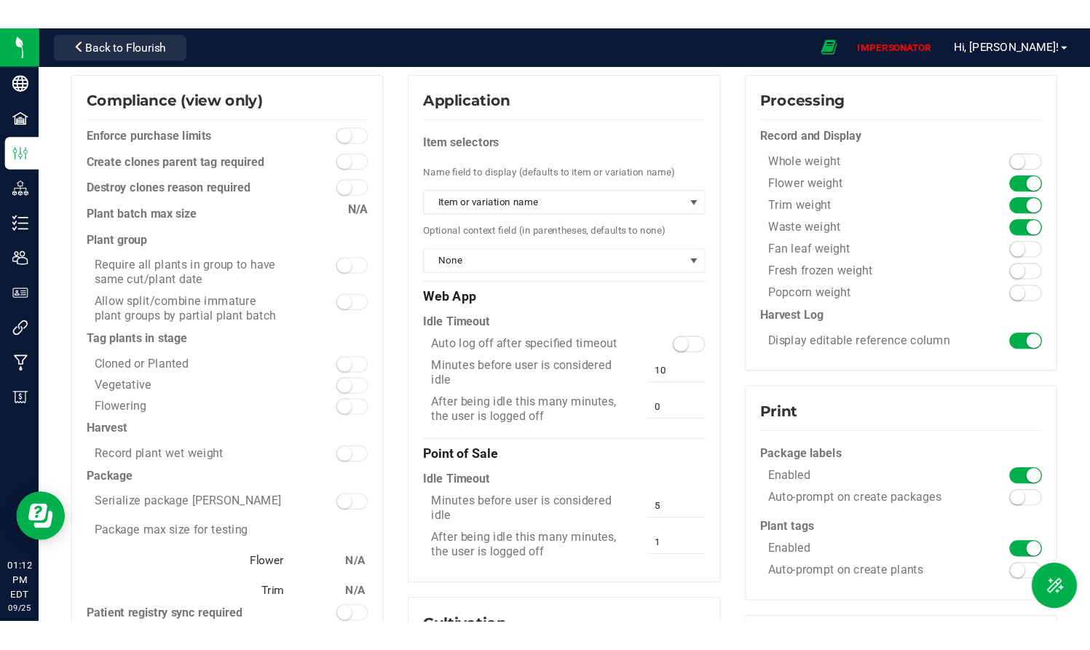
scroll to position [0, 0]
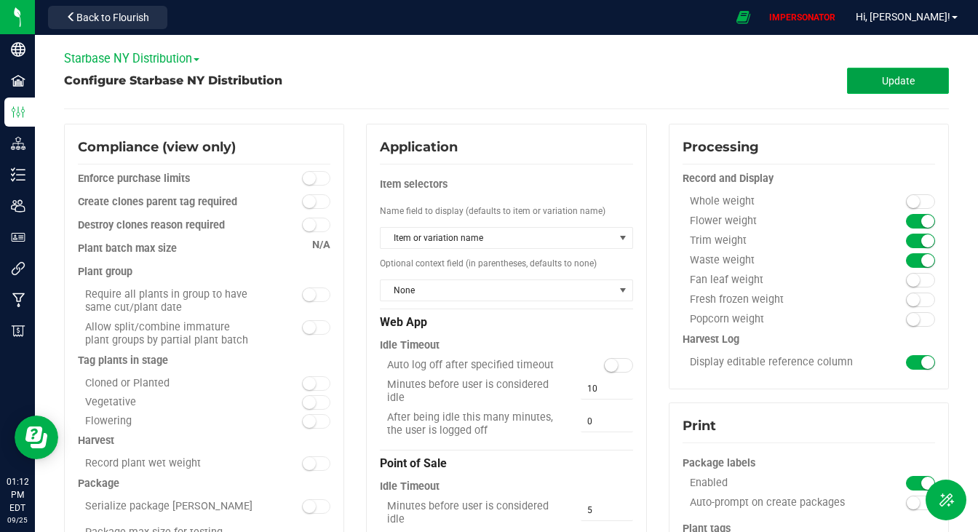
click at [895, 76] on span "Update" at bounding box center [898, 81] width 33 height 12
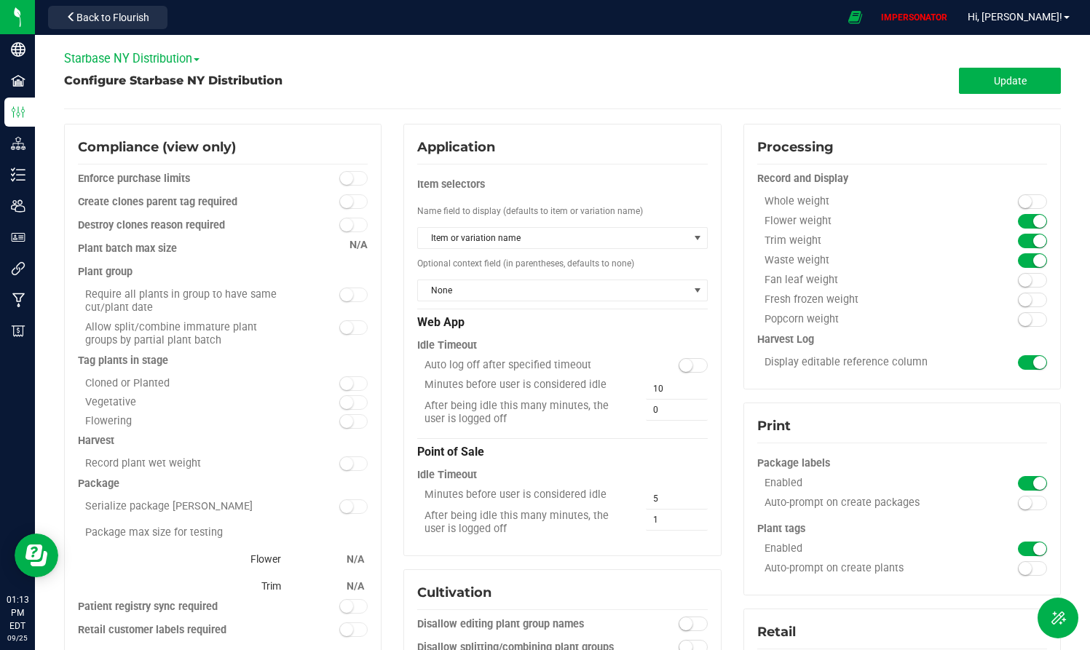
click at [117, 54] on span "Starbase NY Distribution" at bounding box center [131, 59] width 135 height 14
click at [120, 99] on link "Starbase NY Processing" at bounding box center [135, 101] width 140 height 19
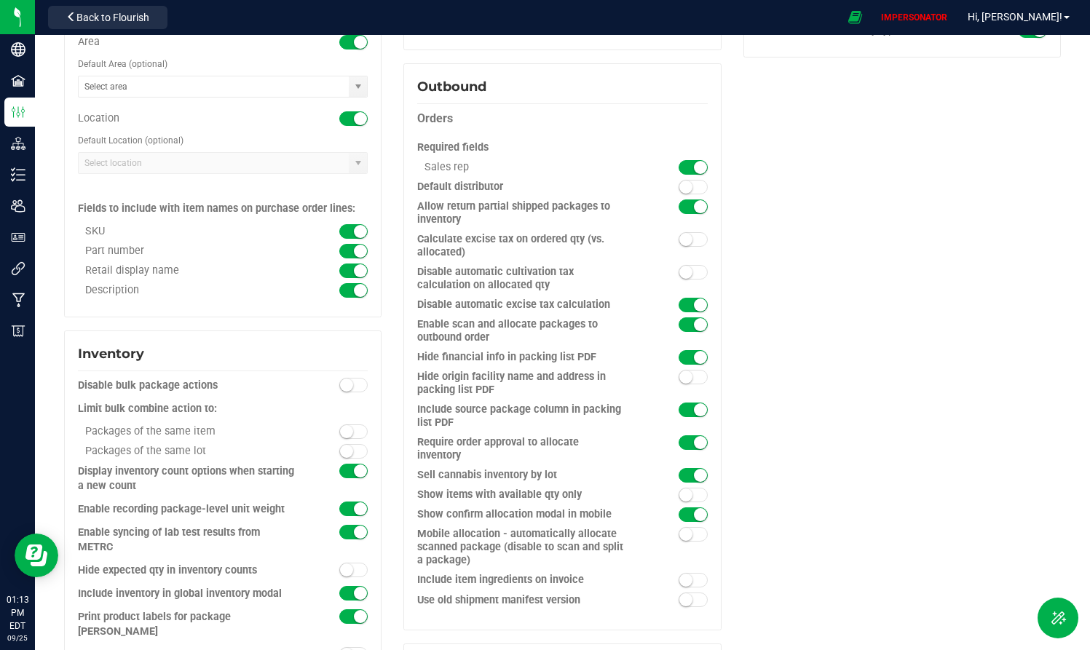
scroll to position [1009, 0]
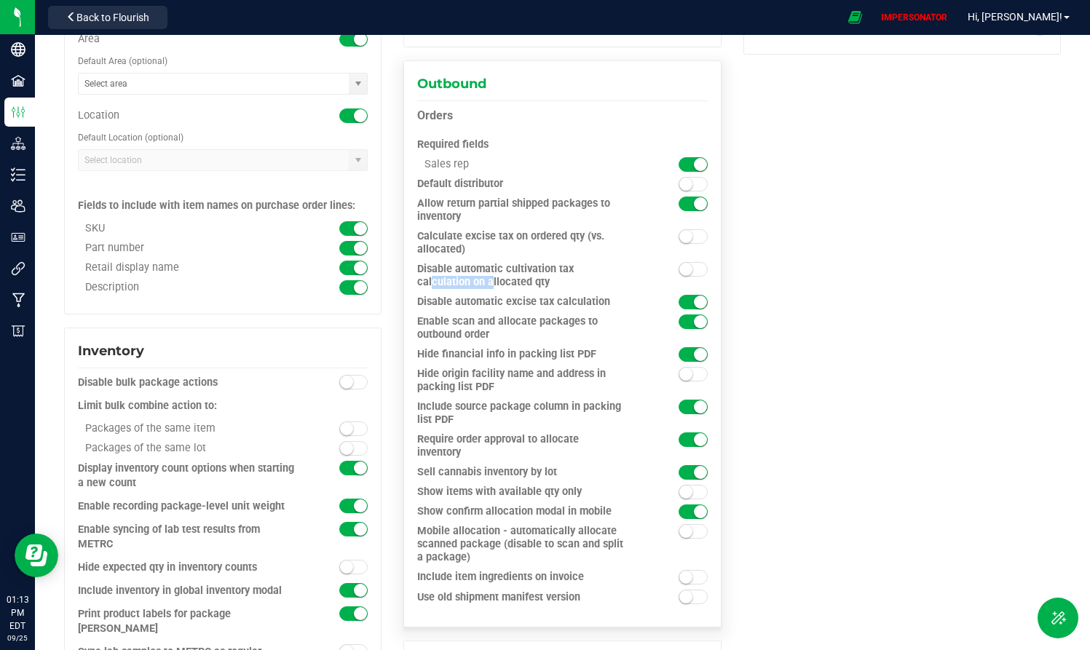
drag, startPoint x: 512, startPoint y: 271, endPoint x: 584, endPoint y: 271, distance: 71.3
click at [584, 271] on div "Disable automatic cultivation tax calculation on allocated qty" at bounding box center [526, 276] width 218 height 26
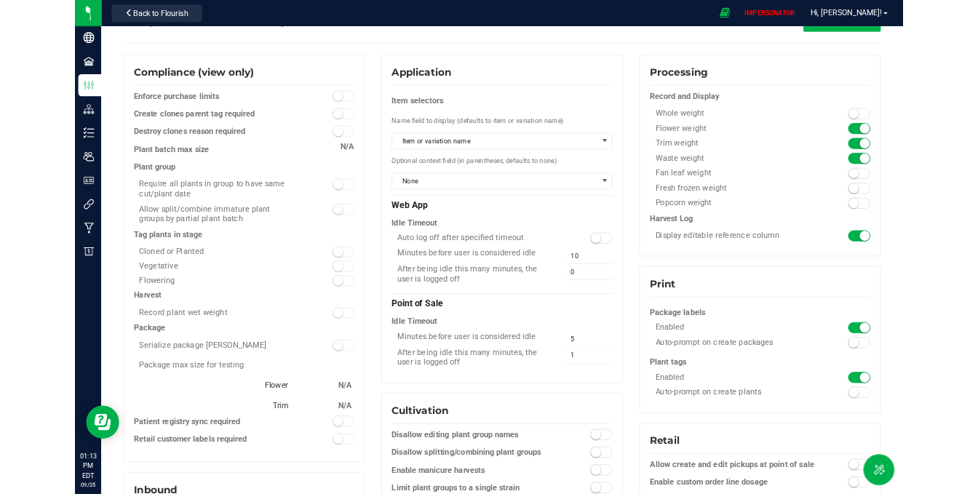
scroll to position [0, 0]
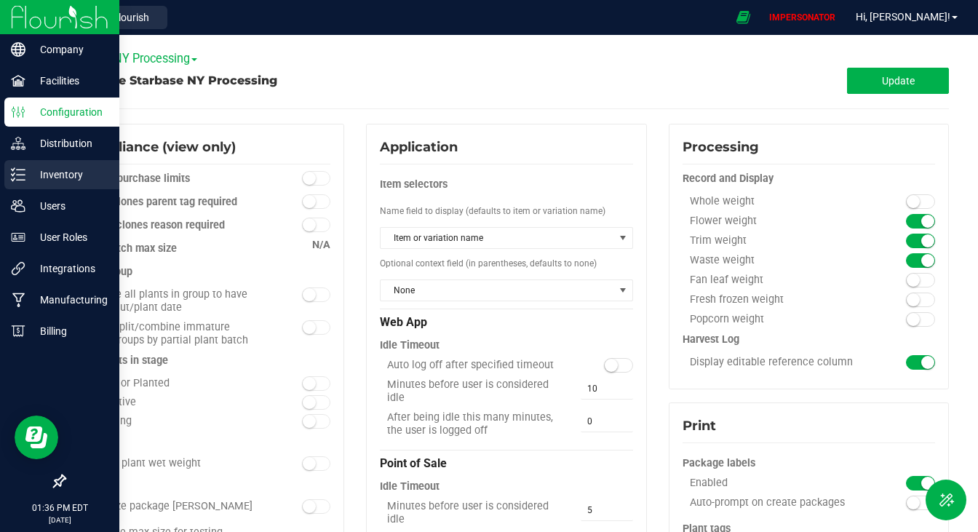
click at [22, 170] on icon at bounding box center [18, 174] width 15 height 15
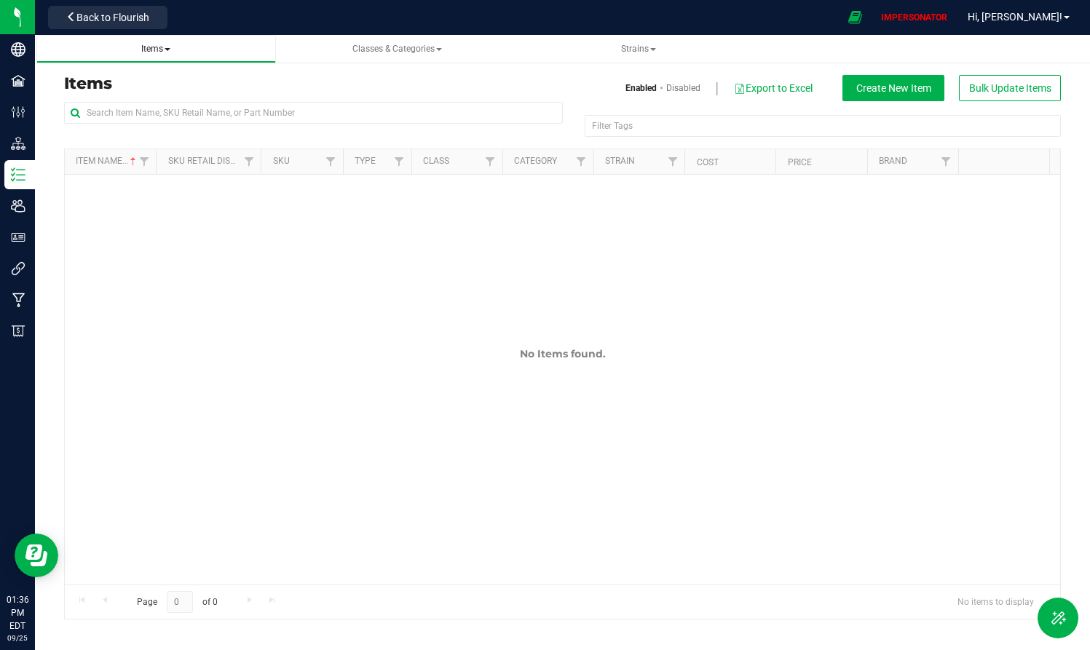
click at [156, 49] on span "Items" at bounding box center [155, 49] width 29 height 10
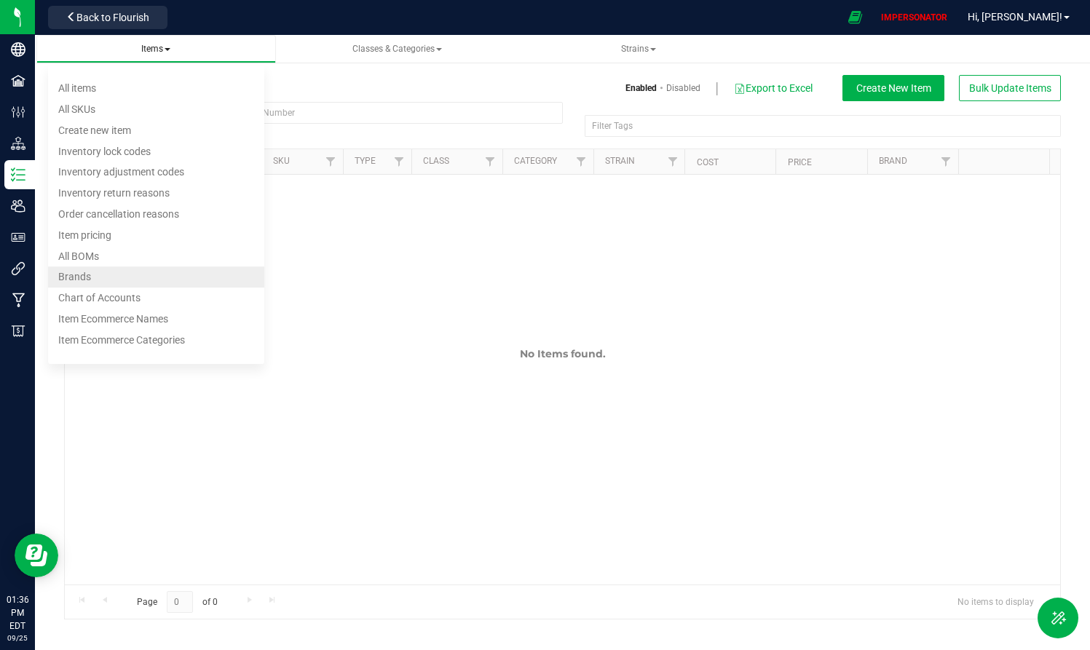
click at [108, 274] on li "Brands" at bounding box center [156, 277] width 216 height 21
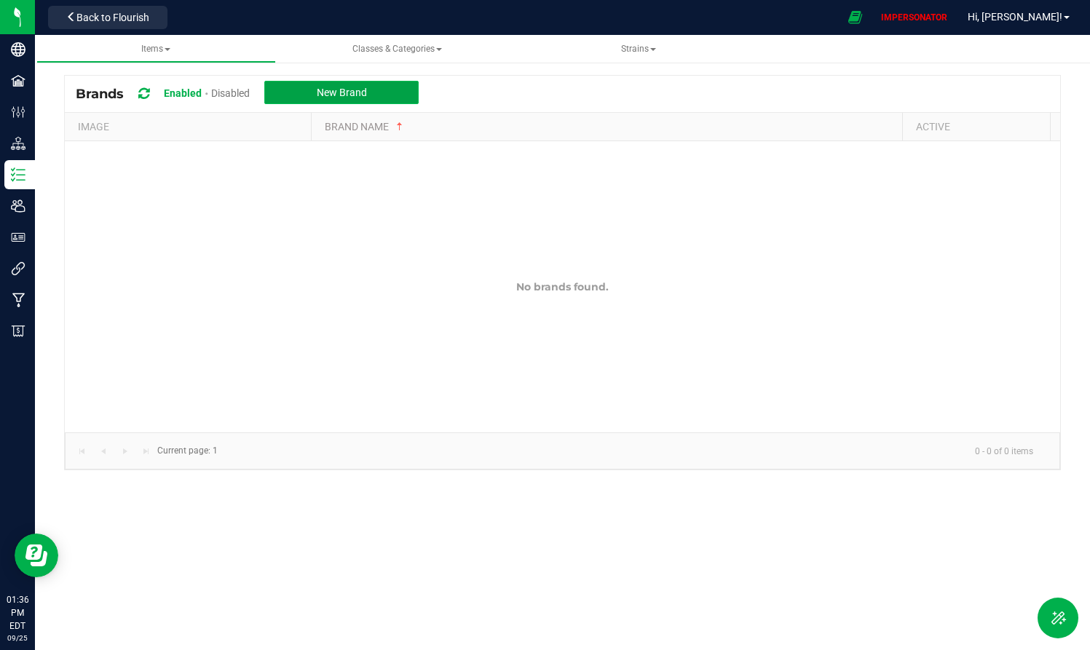
click at [378, 97] on button "New Brand" at bounding box center [341, 92] width 154 height 23
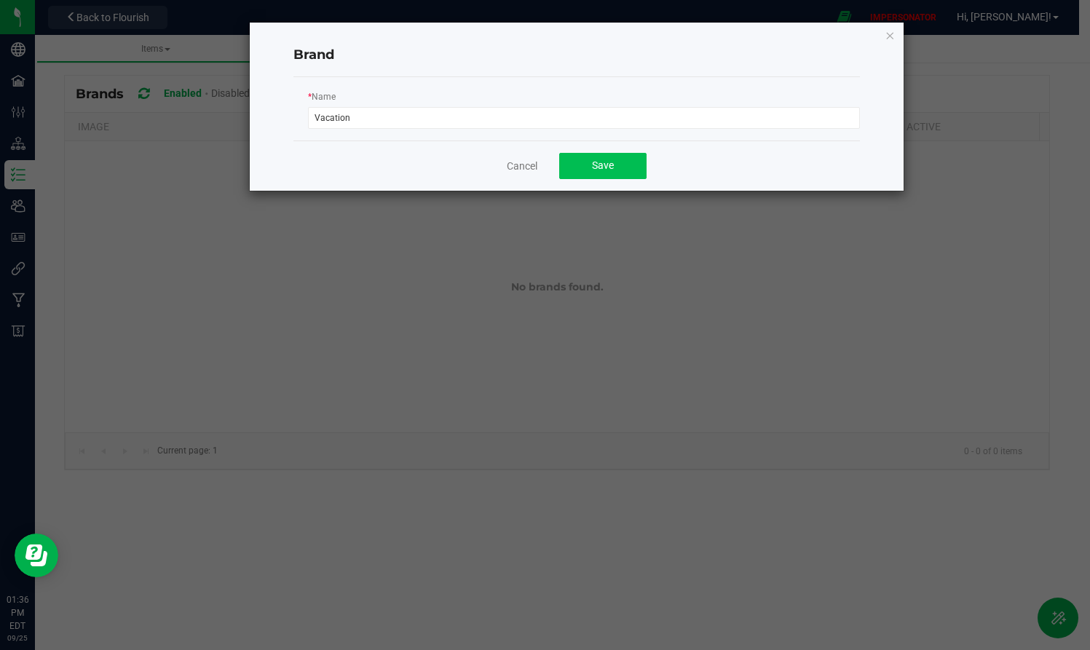
type input "Vacation"
click at [608, 171] on button "Save" at bounding box center [602, 166] width 87 height 26
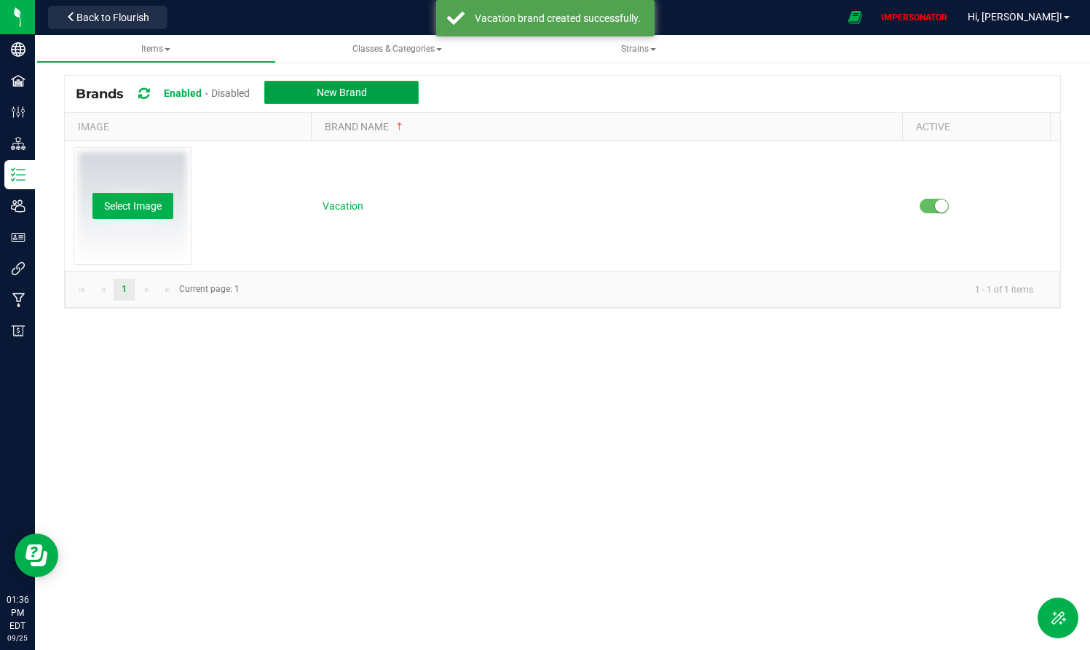
click at [323, 93] on span "New Brand" at bounding box center [342, 93] width 50 height 12
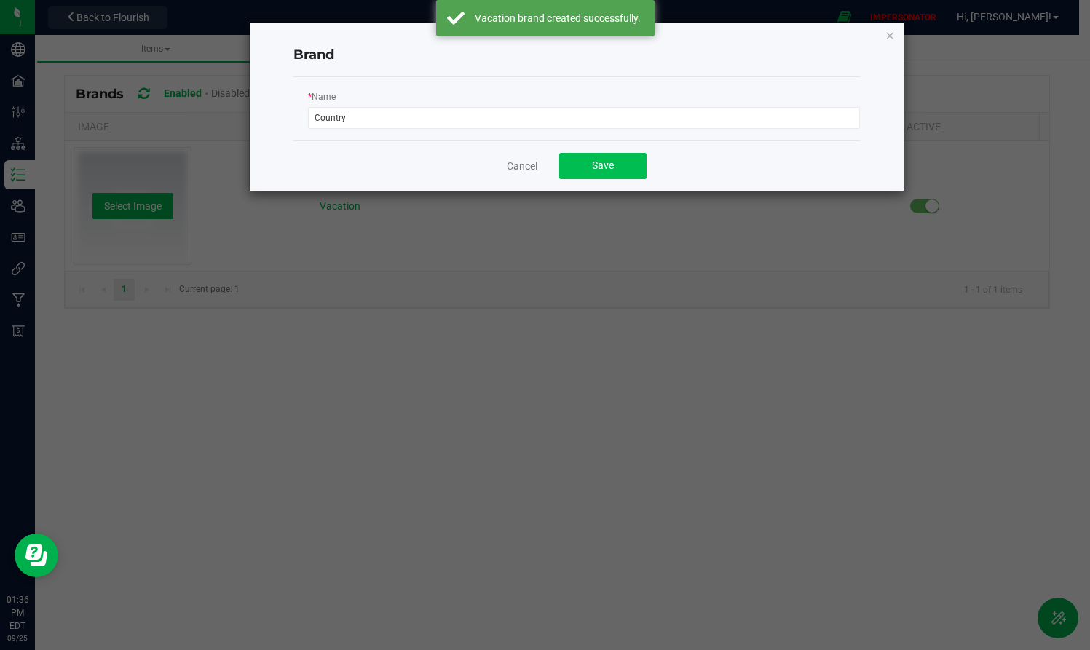
type input "Country"
click at [587, 167] on button "Save" at bounding box center [602, 166] width 87 height 26
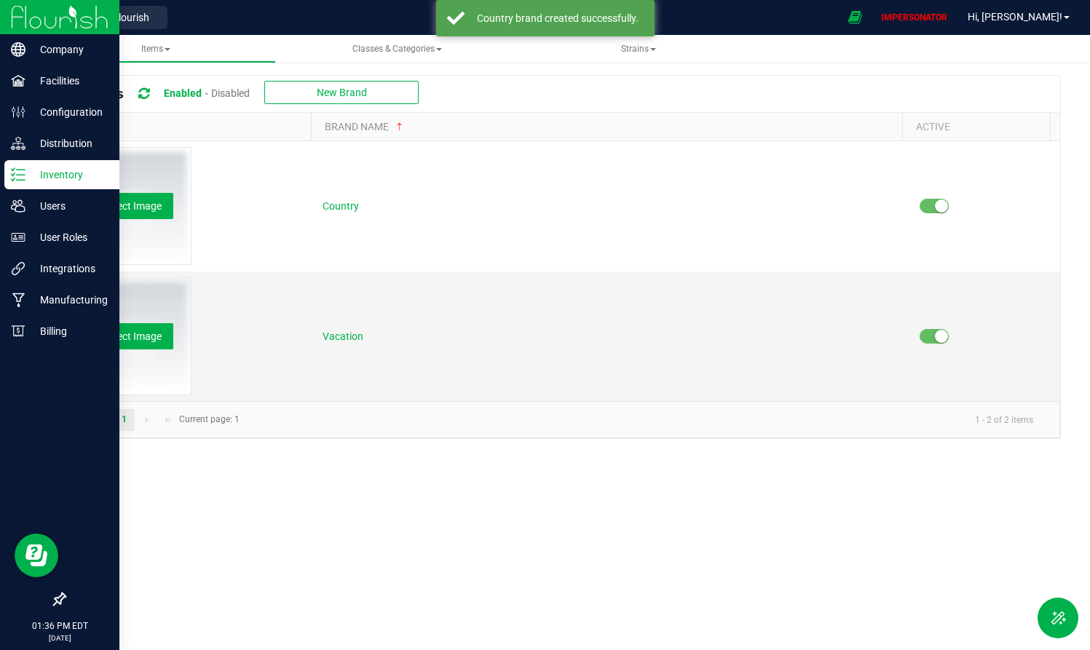
click at [22, 184] on div "Inventory" at bounding box center [61, 174] width 115 height 29
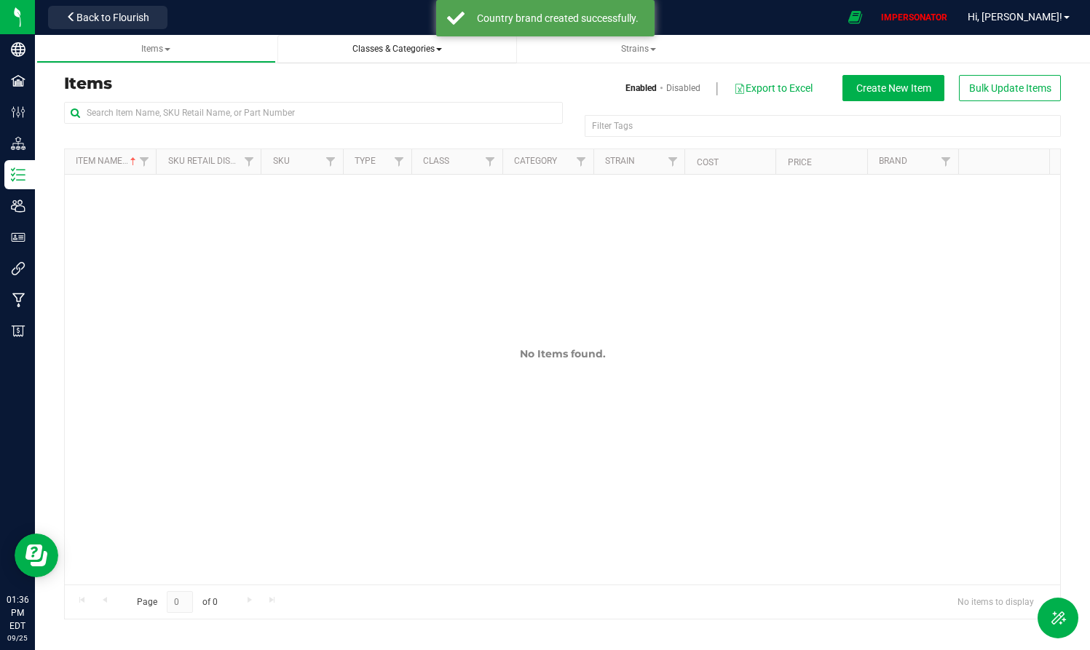
click at [403, 44] on span "Classes & Categories" at bounding box center [397, 49] width 90 height 10
click at [367, 84] on li "All classes" at bounding box center [397, 88] width 216 height 21
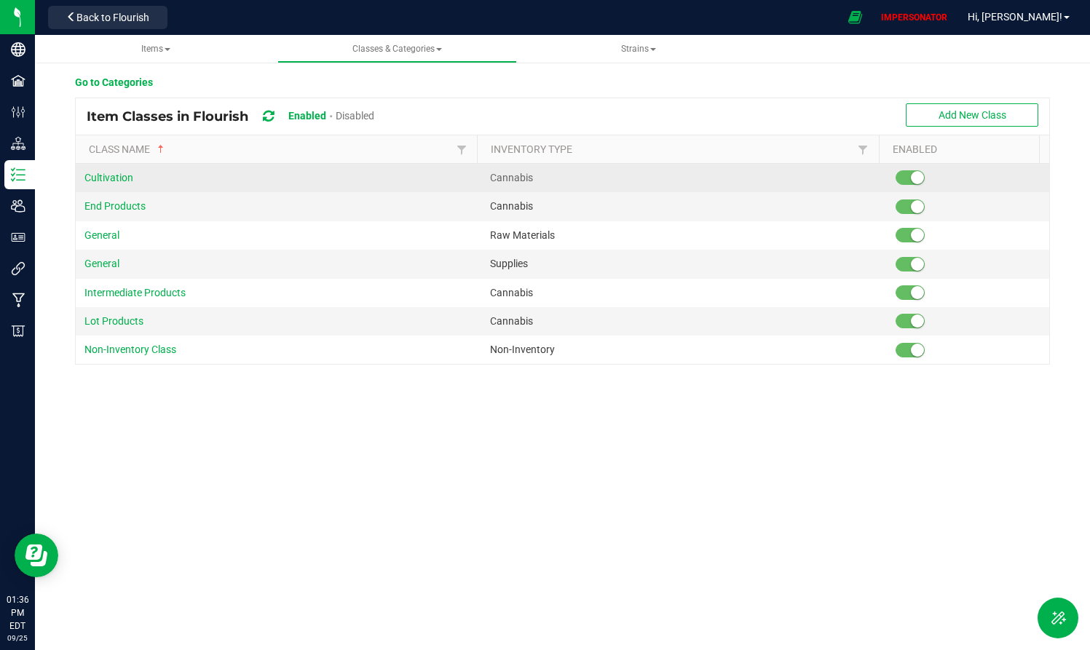
click at [911, 180] on small at bounding box center [917, 177] width 13 height 13
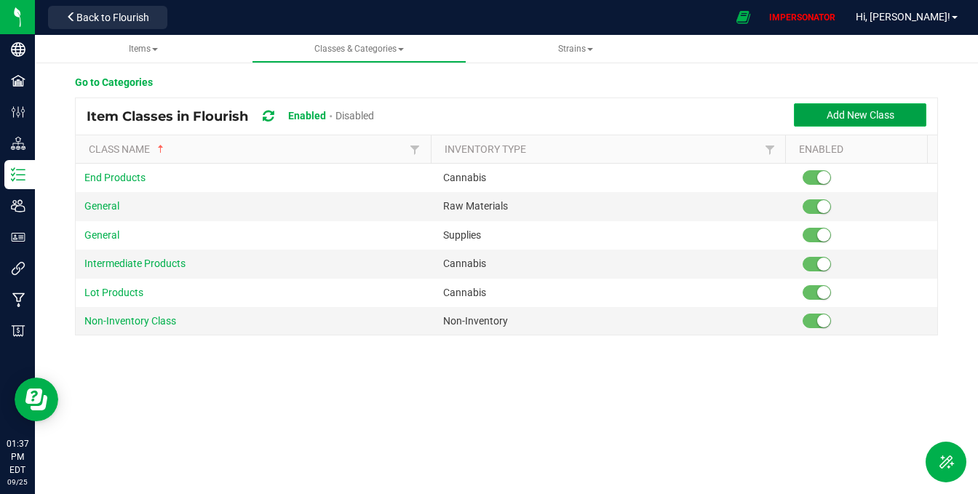
click at [831, 112] on span "Add New Class" at bounding box center [861, 115] width 68 height 12
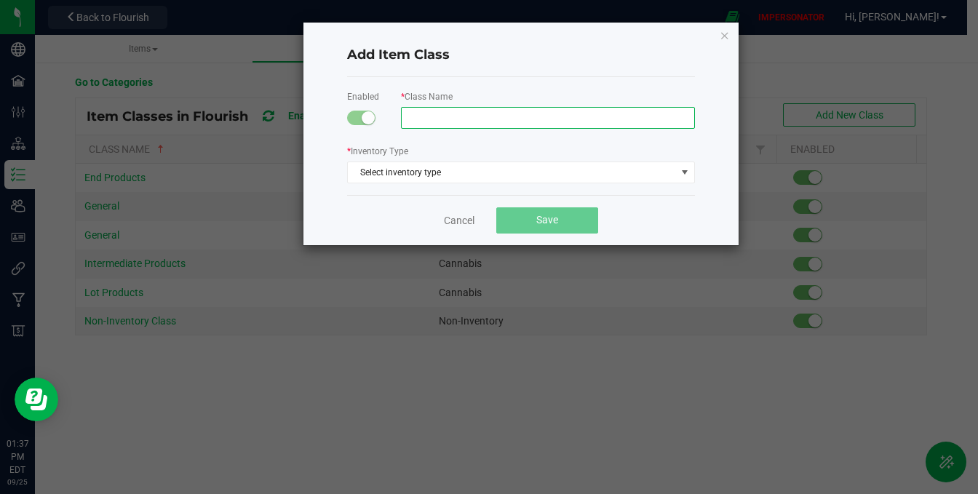
click at [475, 125] on input "text" at bounding box center [548, 118] width 294 height 22
paste input "Concentrate"
type input "Concentrate"
click at [507, 76] on div "Add Item Class" at bounding box center [521, 55] width 348 height 43
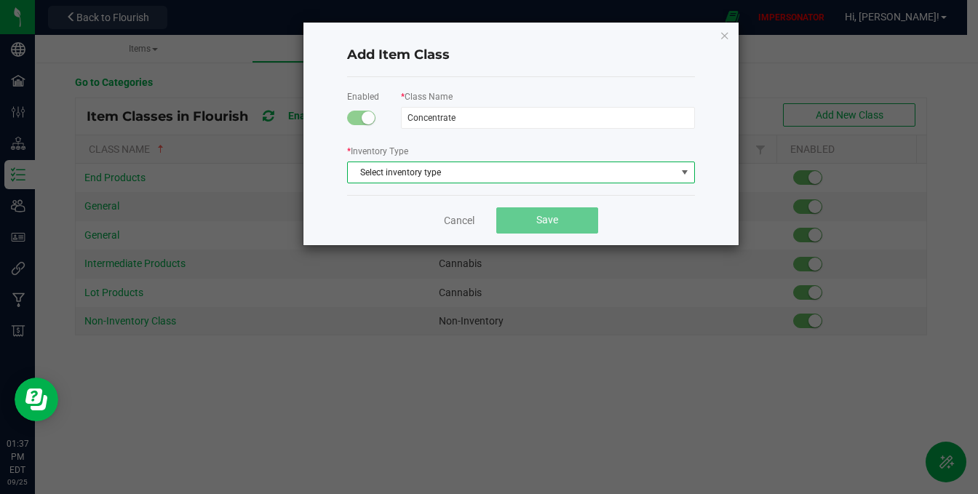
click at [432, 162] on span "Select inventory type" at bounding box center [512, 172] width 328 height 20
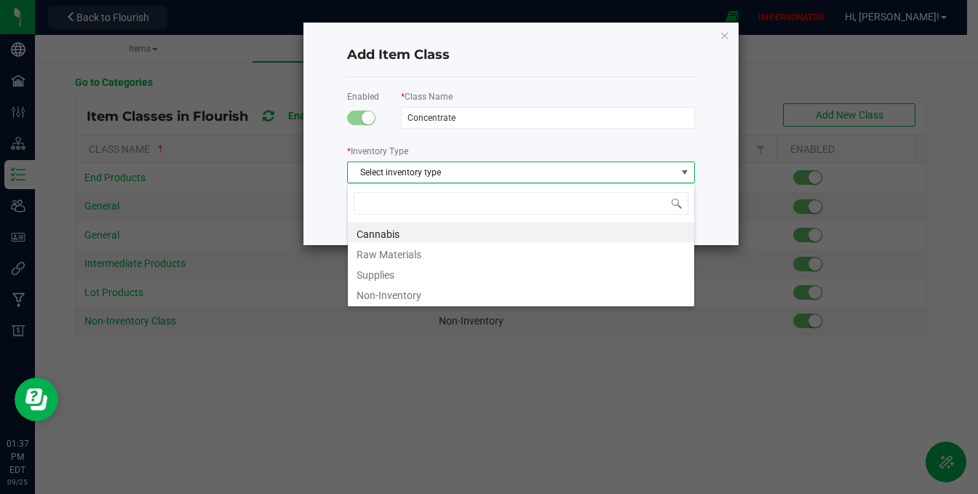
scroll to position [22, 348]
click at [383, 234] on li "Cannabis" at bounding box center [521, 232] width 346 height 20
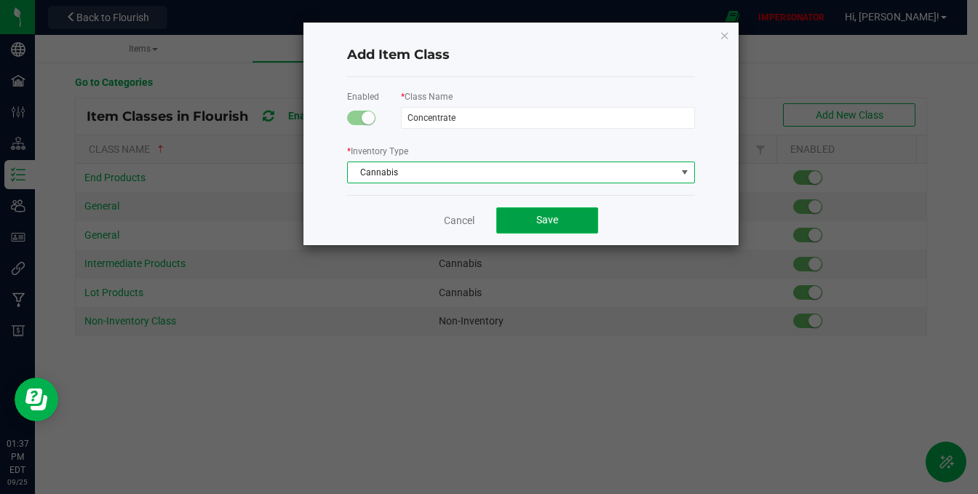
click at [519, 215] on button "Save" at bounding box center [547, 220] width 102 height 26
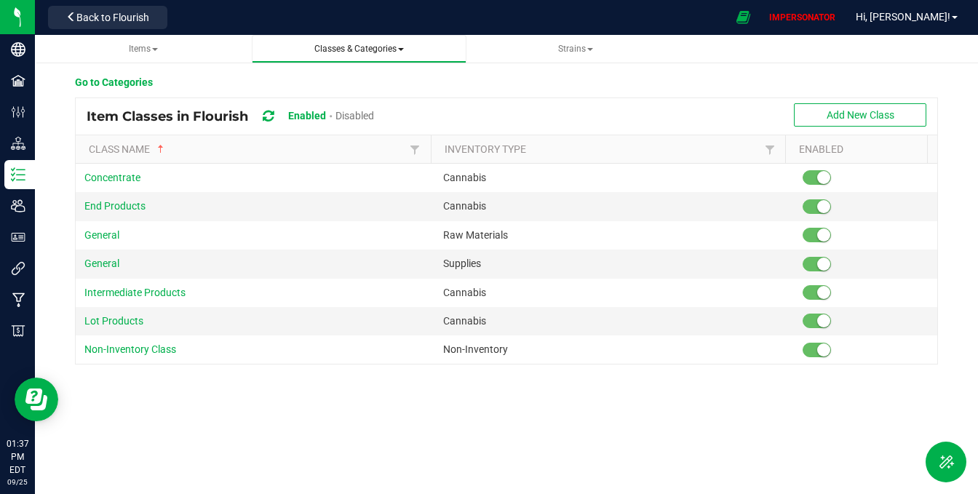
click at [371, 54] on span "Classes & Categories" at bounding box center [359, 49] width 90 height 10
click at [320, 106] on span "All categories" at bounding box center [304, 109] width 60 height 12
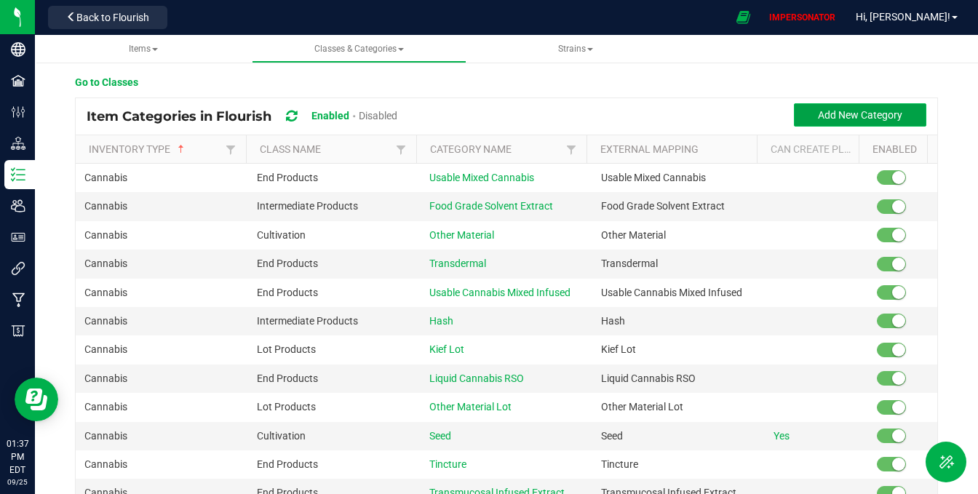
click at [825, 111] on span "Add New Category" at bounding box center [860, 115] width 84 height 12
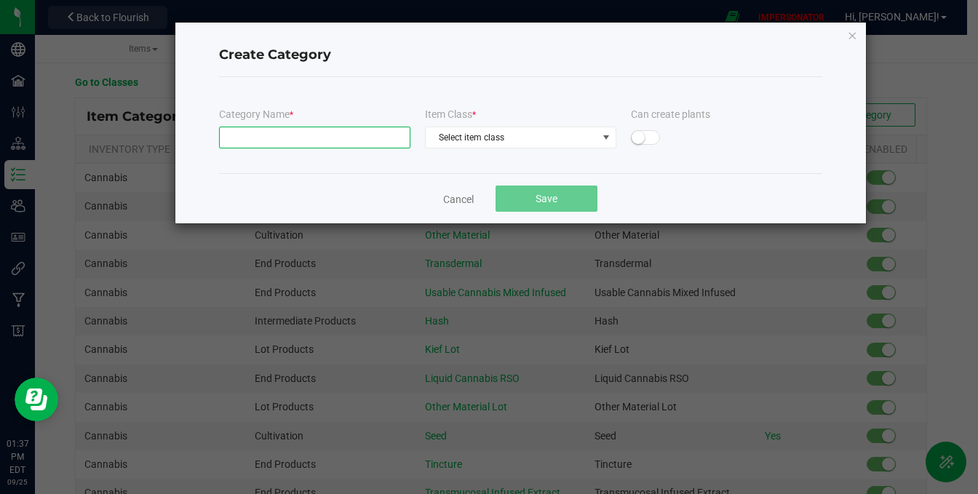
click at [333, 141] on input "text" at bounding box center [314, 138] width 191 height 22
paste input "Concentrate (Bulk)"
type input "Concentrate (Bulk)"
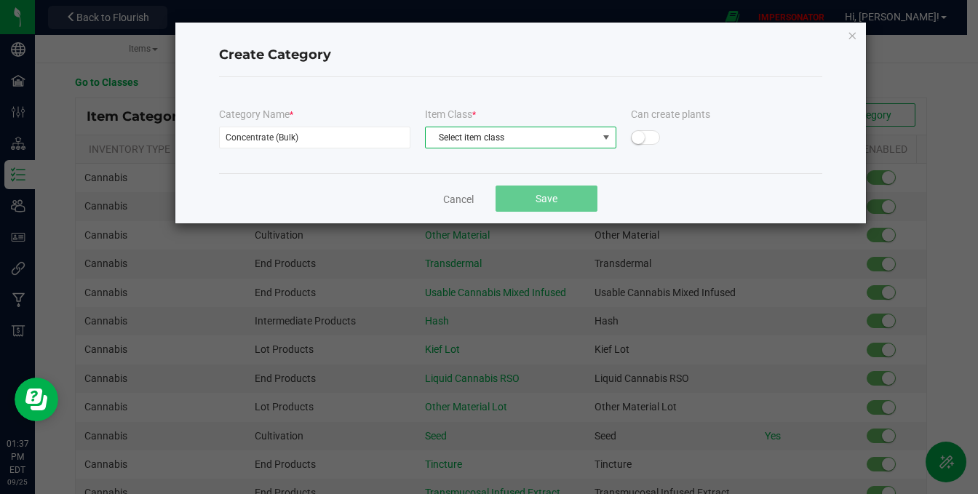
click at [438, 139] on span "Select item class" at bounding box center [512, 137] width 172 height 20
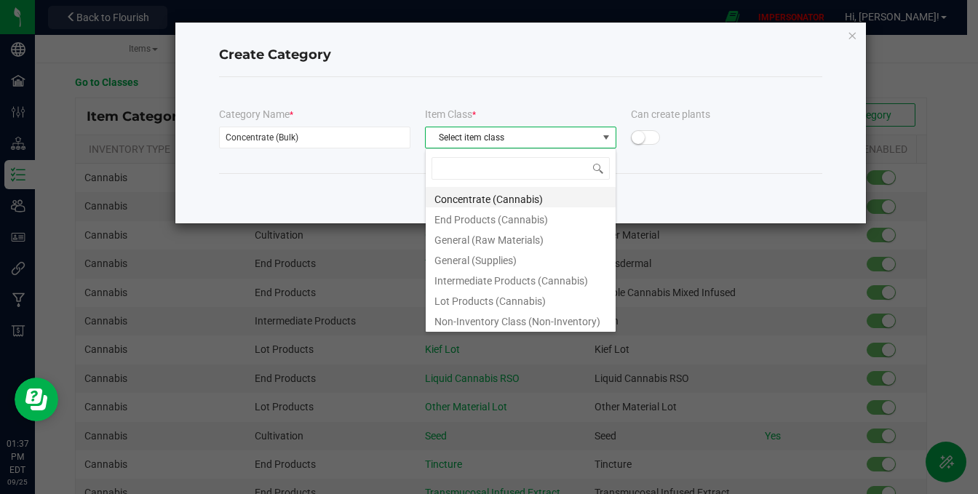
scroll to position [22, 191]
click at [460, 202] on li "Concentrate (Cannabis)" at bounding box center [521, 197] width 190 height 20
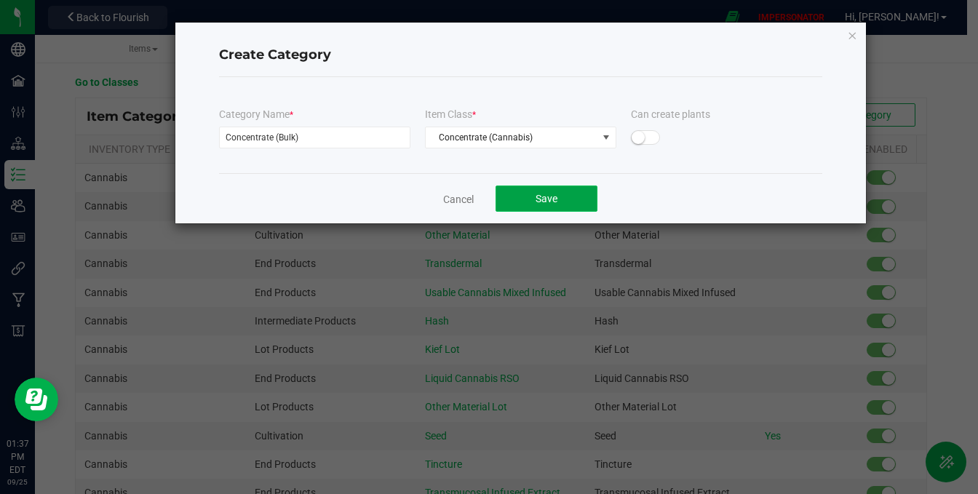
click at [536, 207] on button "Save" at bounding box center [547, 199] width 102 height 26
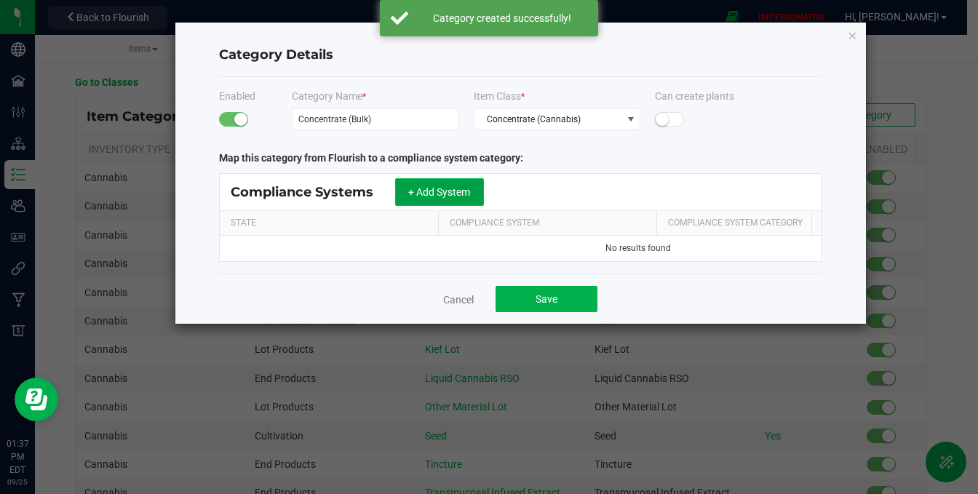
click at [440, 194] on span "+ Add System" at bounding box center [439, 192] width 62 height 12
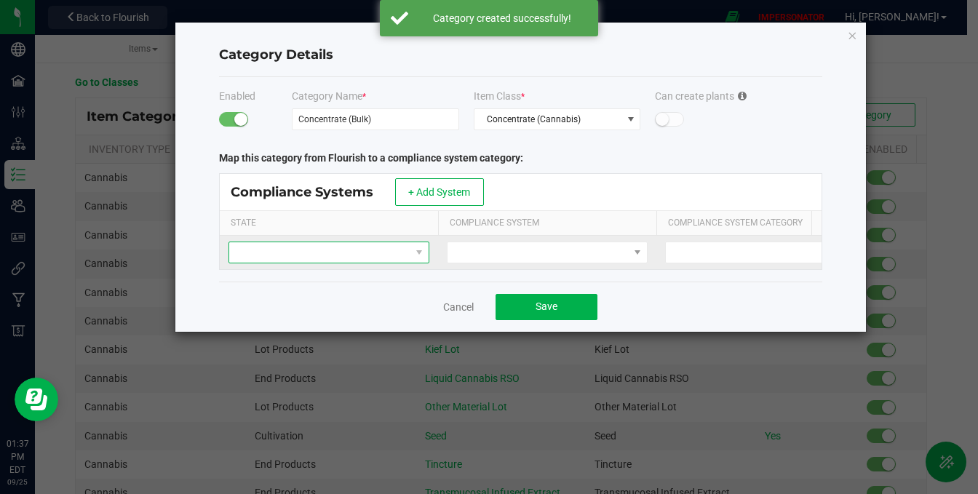
click at [364, 249] on span at bounding box center [319, 252] width 181 height 20
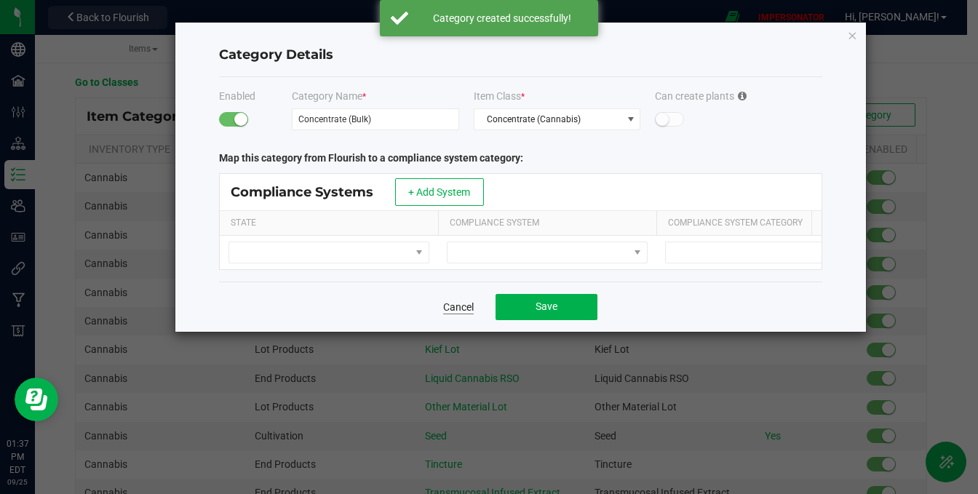
click at [456, 314] on link "Cancel" at bounding box center [458, 307] width 31 height 15
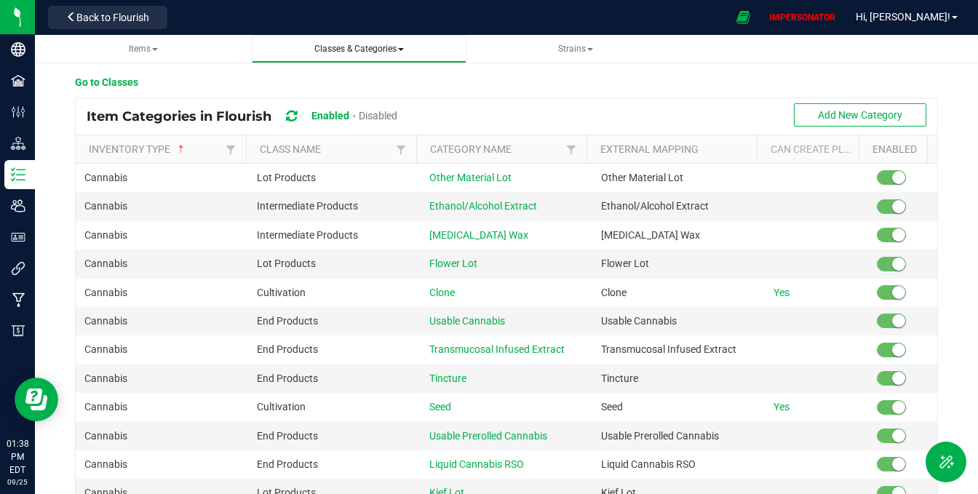
click at [366, 50] on span "Classes & Categories" at bounding box center [359, 49] width 90 height 10
click at [321, 85] on span "All classes" at bounding box center [297, 88] width 47 height 12
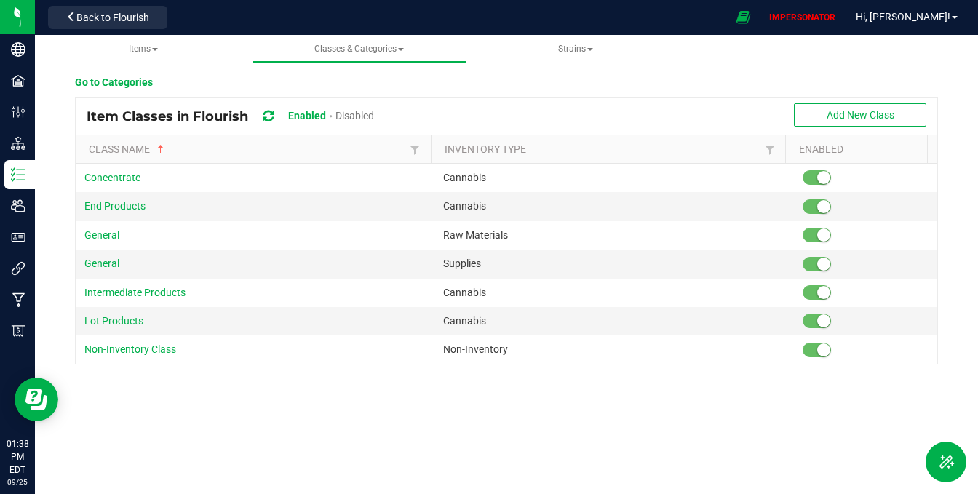
click at [863, 129] on div "Item Classes in Flourish Enabled Disabled Add New Class" at bounding box center [507, 116] width 862 height 36
click at [849, 111] on span "Add New Class" at bounding box center [861, 115] width 68 height 12
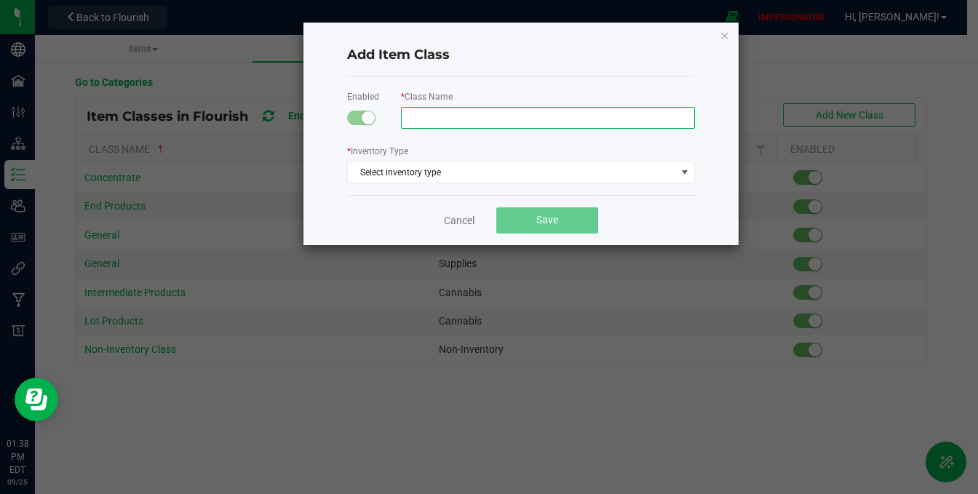
click at [443, 117] on input "text" at bounding box center [548, 118] width 294 height 22
paste input "Bulk Terpenes Indica"
type input "Bulk Terpenes Indica"
click at [437, 146] on div "* Inventory Type Select inventory type" at bounding box center [521, 163] width 348 height 40
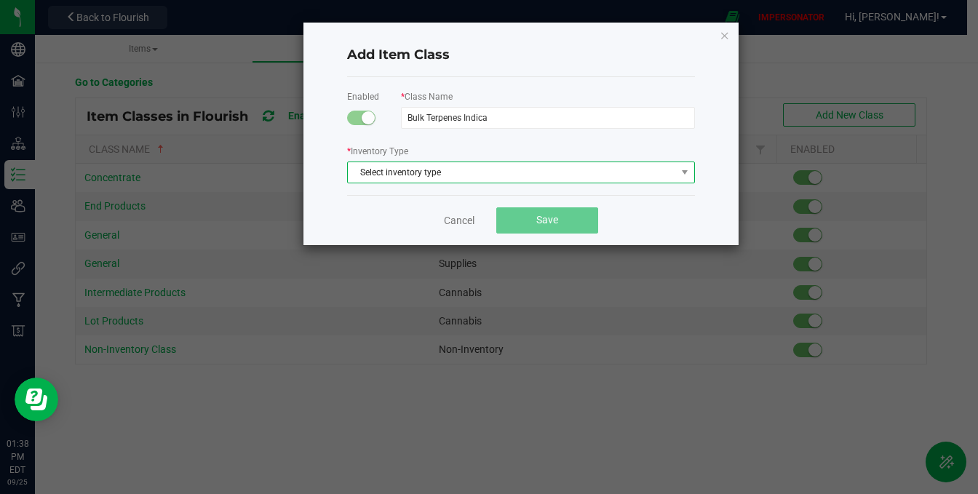
click at [430, 168] on span "Select inventory type" at bounding box center [512, 172] width 328 height 20
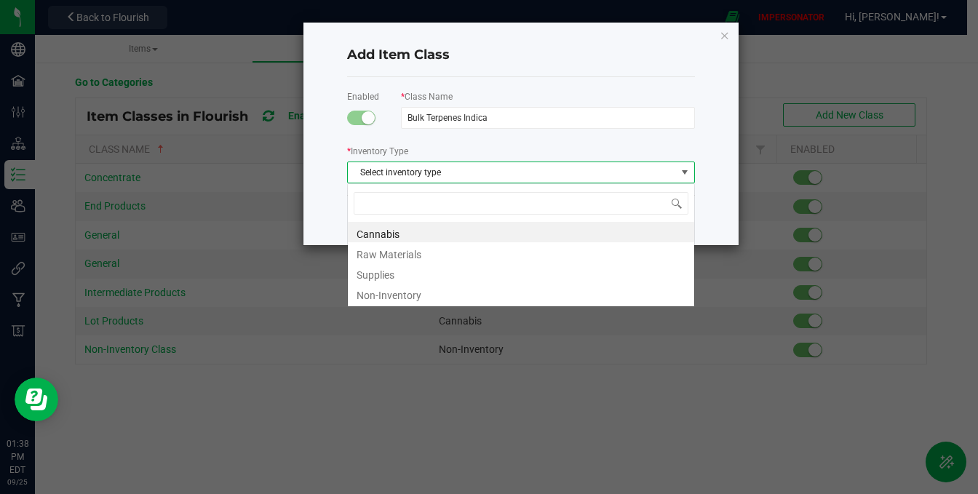
scroll to position [22, 348]
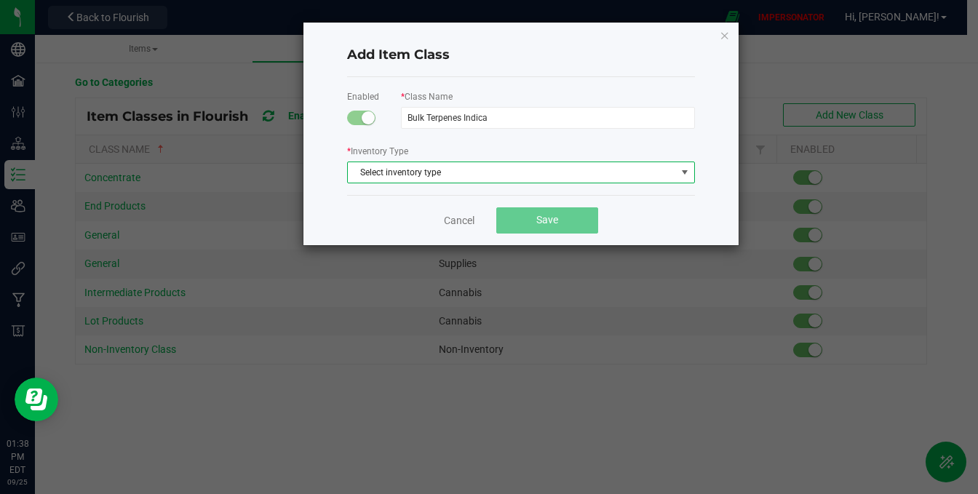
click at [462, 177] on span "Select inventory type" at bounding box center [512, 172] width 328 height 20
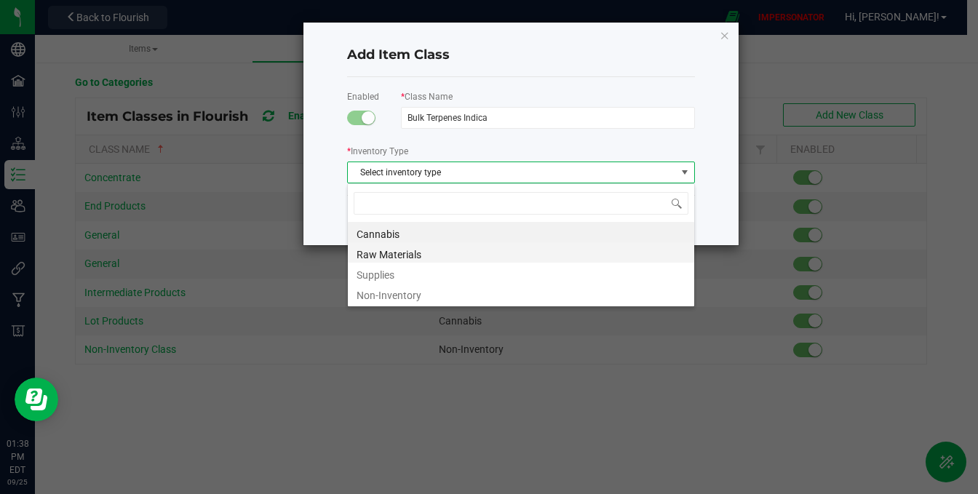
click at [410, 252] on li "Raw Materials" at bounding box center [521, 252] width 346 height 20
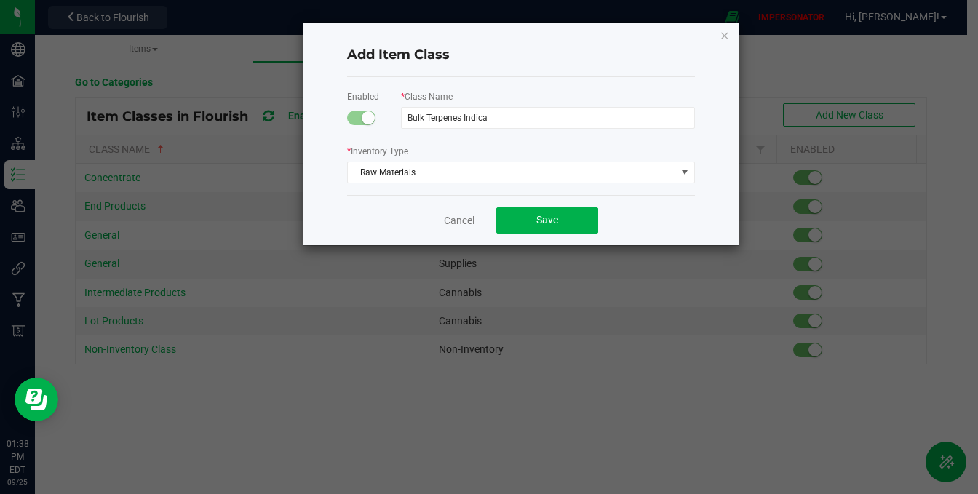
click at [580, 153] on div "* Inventory Type Raw Materials" at bounding box center [521, 163] width 348 height 40
click at [541, 219] on span "Save" at bounding box center [547, 220] width 22 height 12
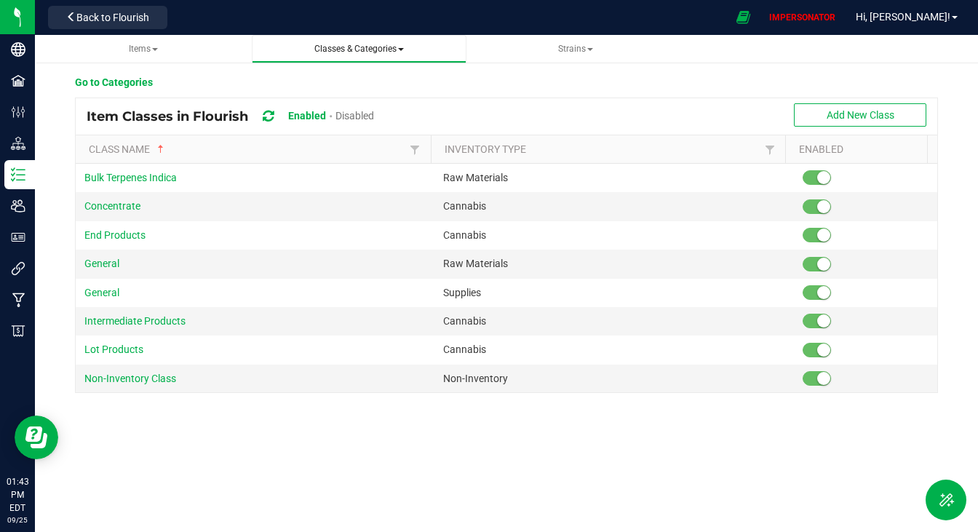
click at [388, 44] on span "Classes & Categories" at bounding box center [359, 49] width 90 height 10
click at [333, 102] on li "All categories" at bounding box center [359, 109] width 191 height 21
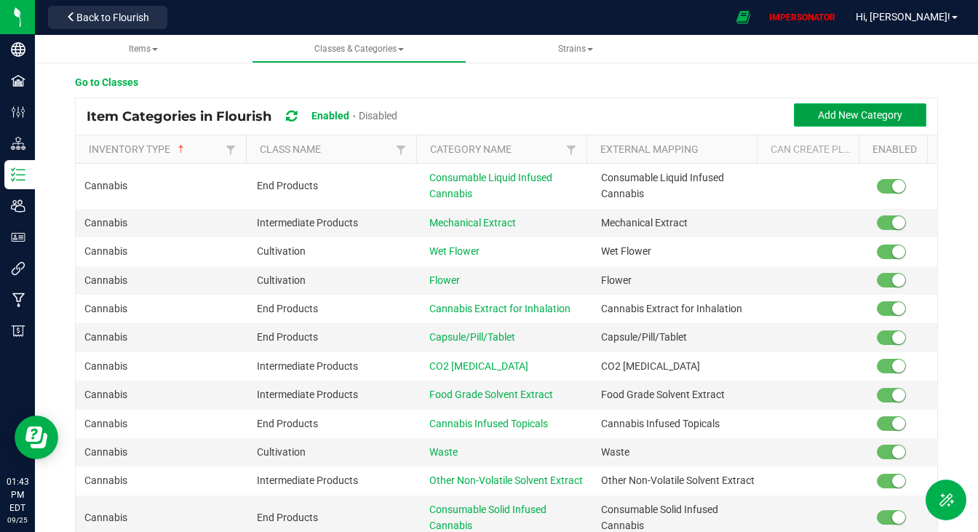
click at [820, 120] on span "Add New Category" at bounding box center [860, 115] width 84 height 12
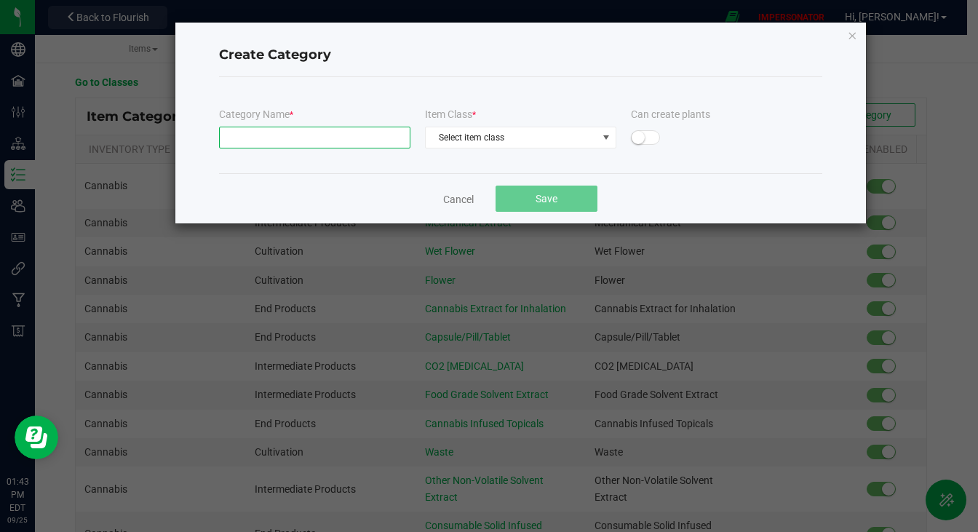
click at [365, 135] on input "text" at bounding box center [314, 138] width 191 height 22
paste input "Bulk Terpenes Indica"
type input "Bulk Terpenes Indica"
click at [368, 85] on div "Category Name * Bulk Terpenes Indica Item Class * Select item class Can create …" at bounding box center [520, 125] width 603 height 96
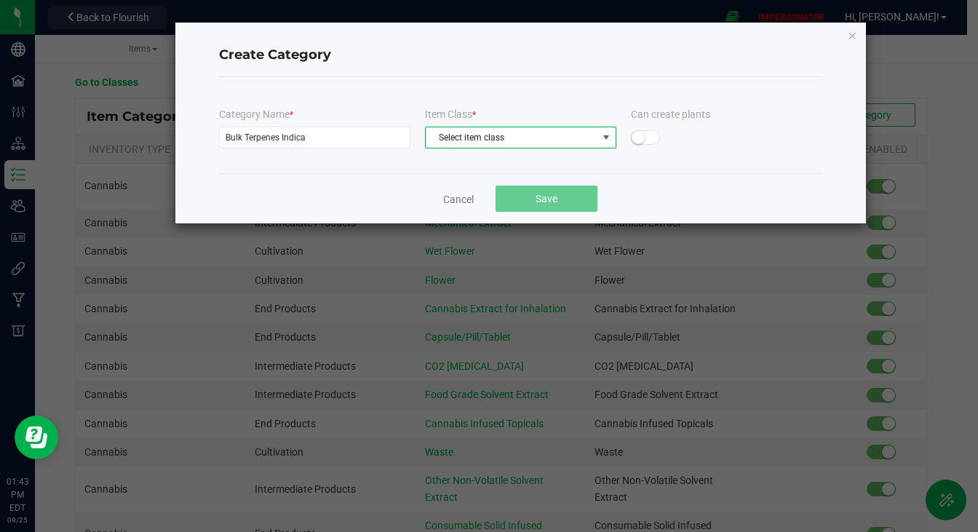
click at [507, 146] on span "Select item class" at bounding box center [512, 137] width 172 height 20
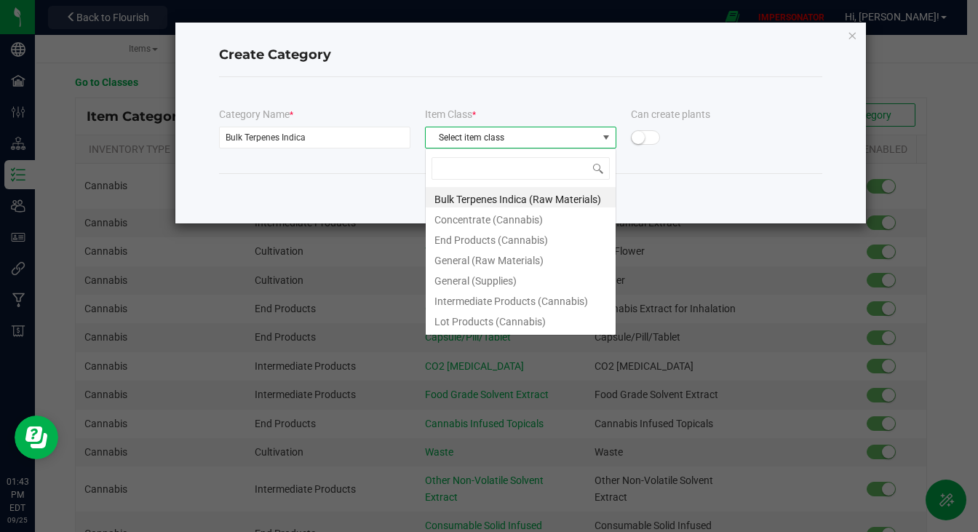
scroll to position [22, 191]
click at [507, 208] on li "Concentrate (Cannabis)" at bounding box center [521, 217] width 190 height 20
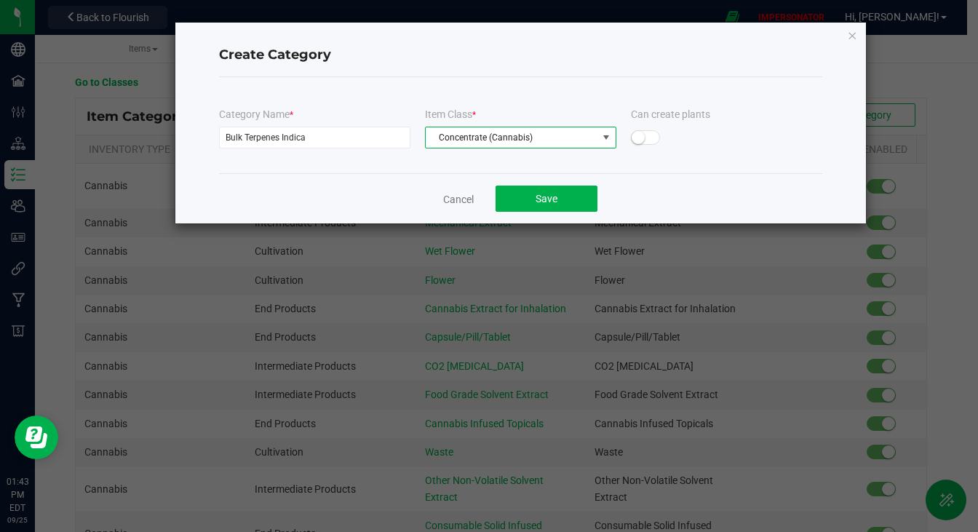
click at [508, 141] on span "Concentrate (Cannabis)" at bounding box center [512, 137] width 172 height 20
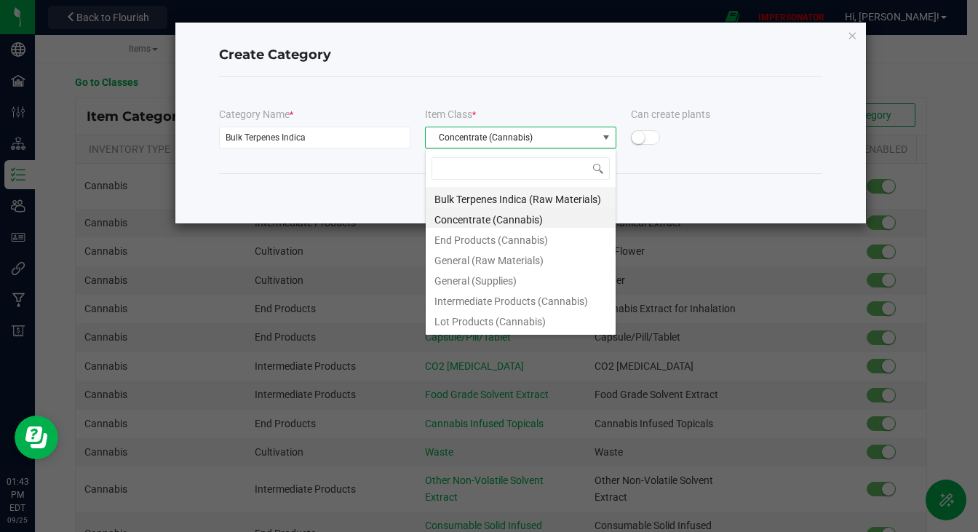
click at [486, 198] on li "Bulk Terpenes Indica (Raw Materials)" at bounding box center [521, 197] width 190 height 20
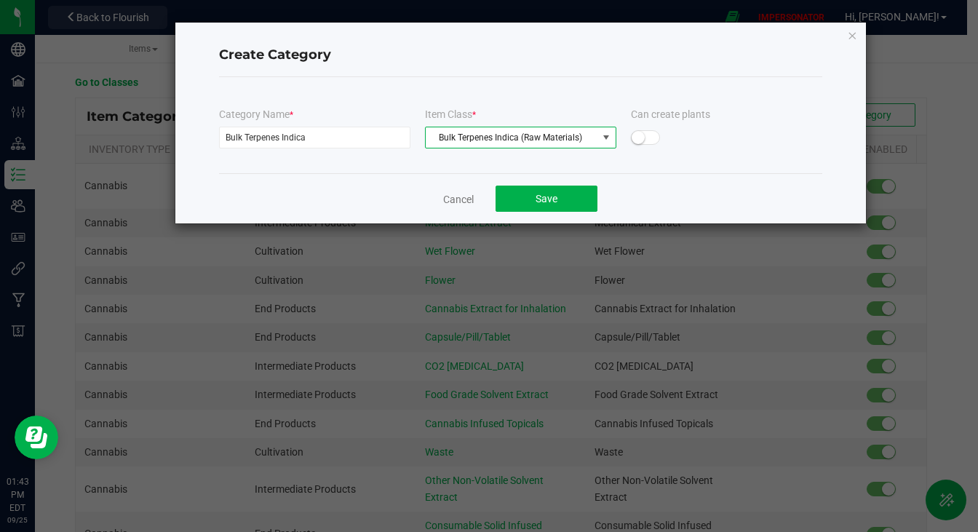
click at [721, 186] on div "Cancel Save" at bounding box center [520, 198] width 603 height 50
click at [548, 199] on span "Save" at bounding box center [547, 199] width 22 height 12
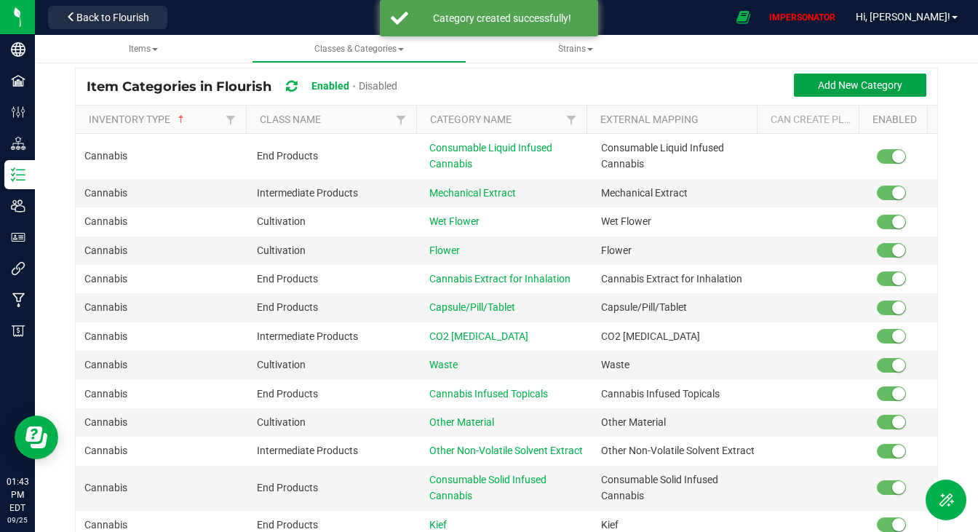
scroll to position [0, 0]
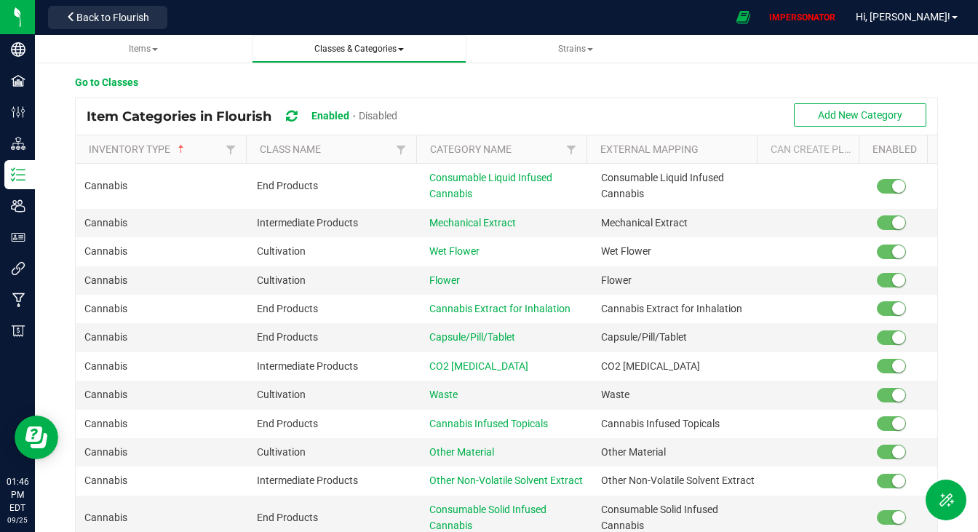
click at [342, 48] on span "Classes & Categories" at bounding box center [359, 49] width 90 height 10
click at [316, 84] on span "All classes" at bounding box center [297, 88] width 47 height 12
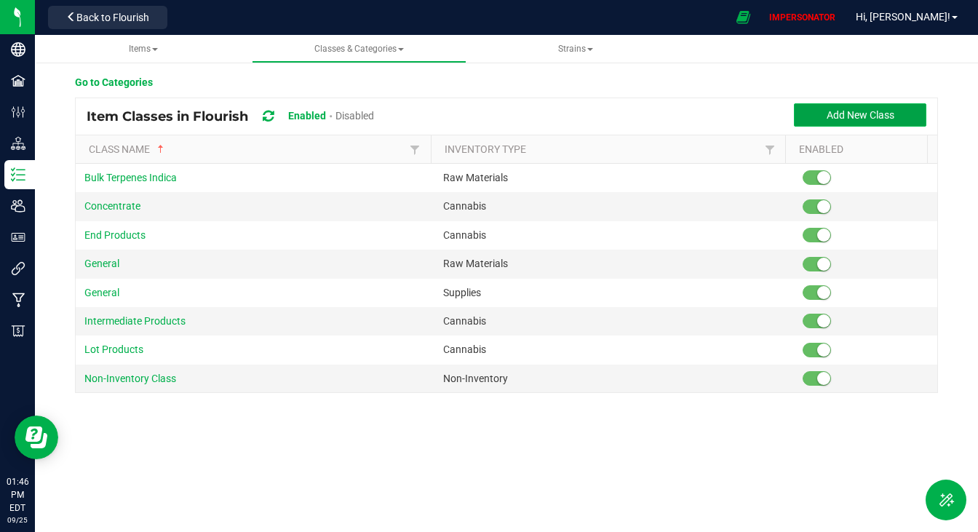
click at [831, 116] on span "Add New Class" at bounding box center [861, 115] width 68 height 12
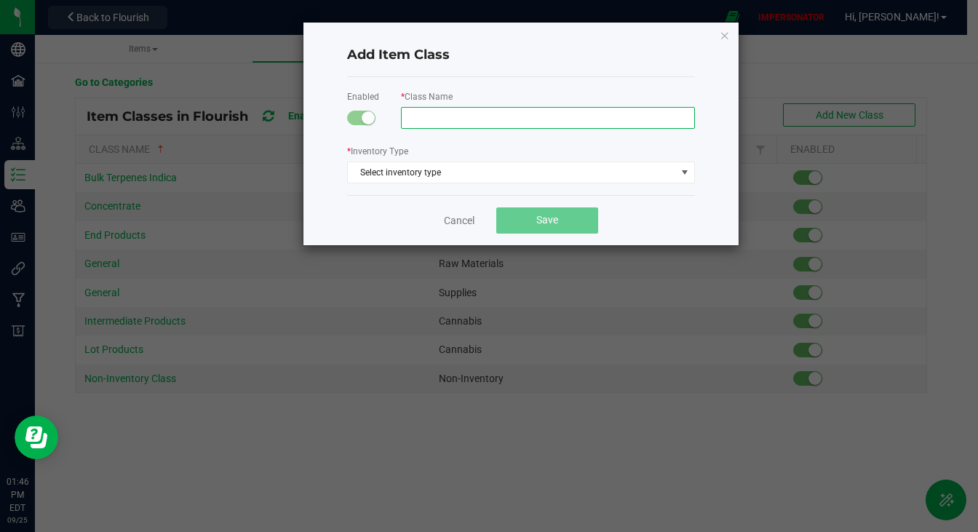
click at [425, 109] on input "text" at bounding box center [548, 118] width 294 height 22
paste input "ShakeTrim"
type input "ShakeTrim"
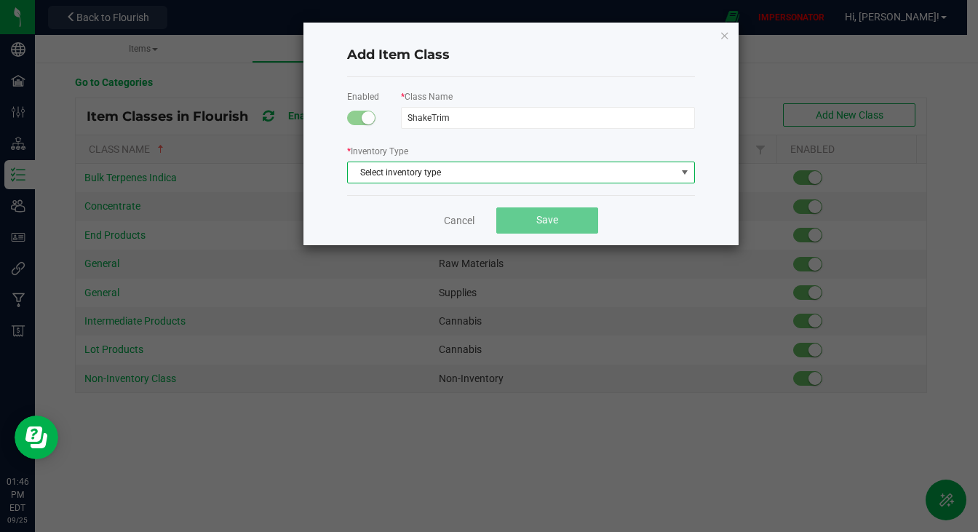
click at [437, 176] on span "Select inventory type" at bounding box center [512, 172] width 328 height 20
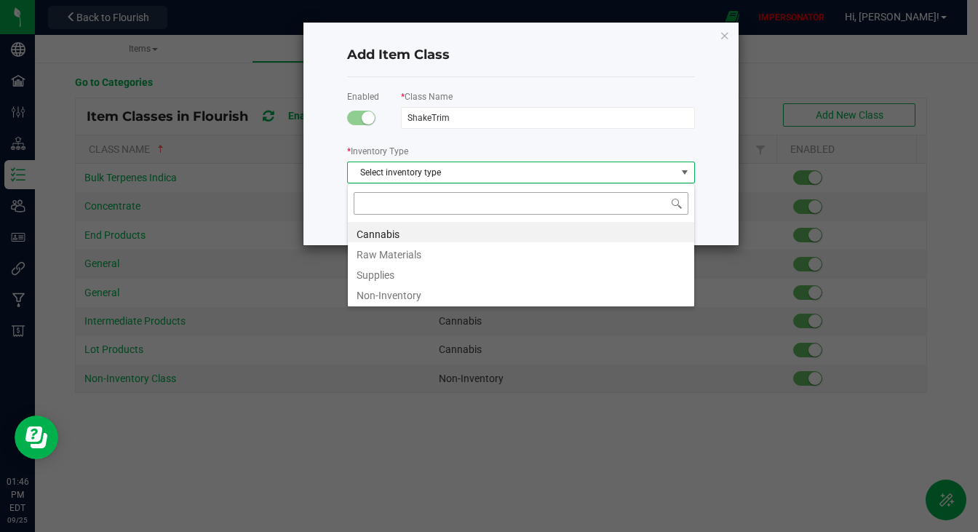
scroll to position [22, 348]
click at [405, 233] on li "Cannabis" at bounding box center [521, 232] width 346 height 20
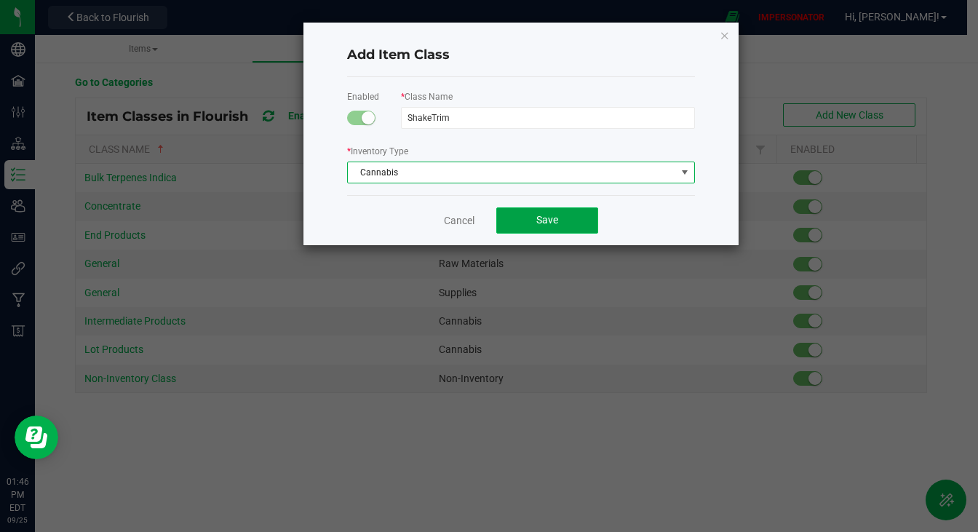
click at [548, 216] on span "Save" at bounding box center [547, 220] width 22 height 12
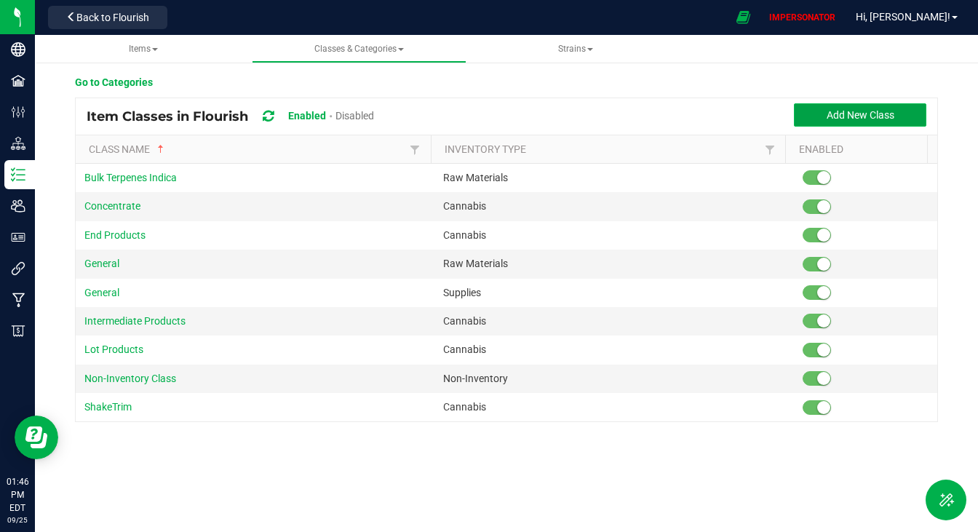
click at [844, 105] on button "Add New Class" at bounding box center [860, 114] width 132 height 23
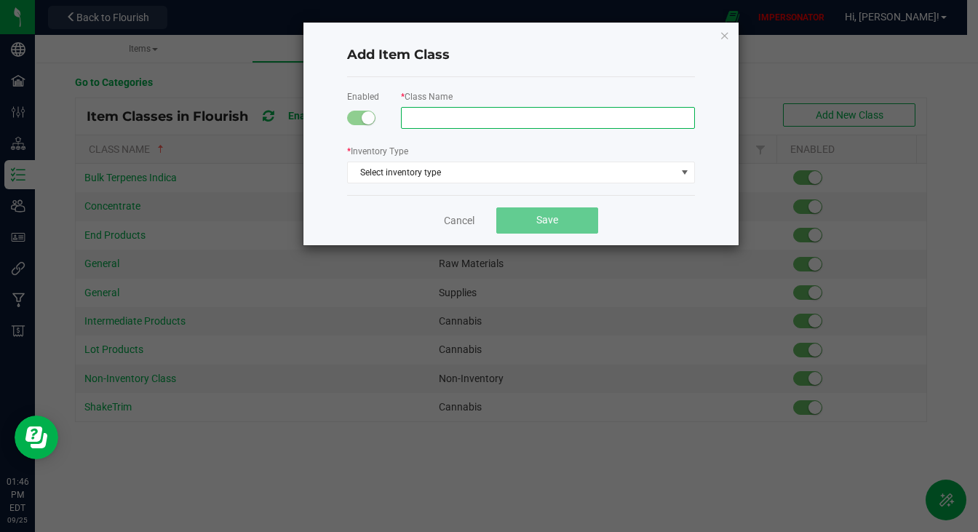
click at [458, 111] on input "text" at bounding box center [548, 118] width 294 height 22
paste input "InfusedEdible"
type input "InfusedEdible"
click at [457, 139] on div "Enabled * Class Name InfusedEdible * Inventory Type Select inventory type" at bounding box center [521, 136] width 348 height 118
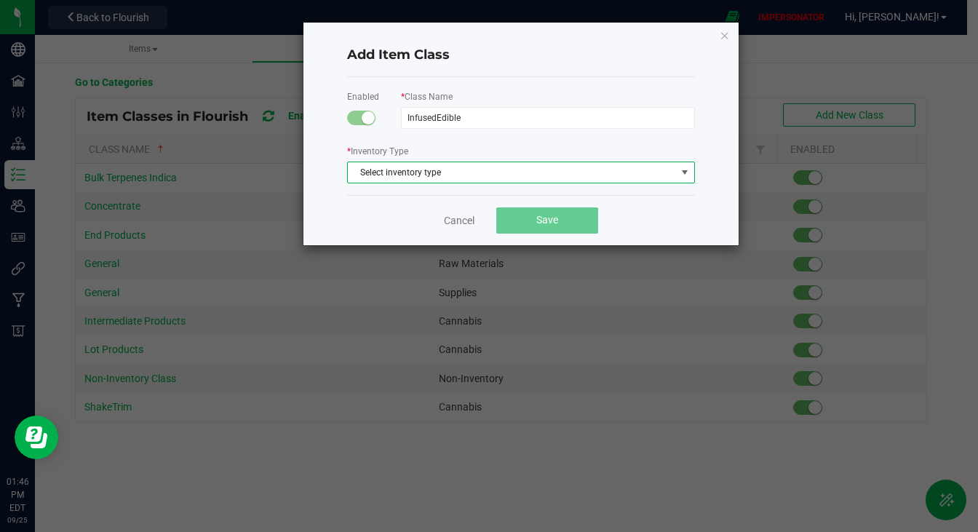
click at [425, 182] on span "Select inventory type" at bounding box center [512, 172] width 328 height 20
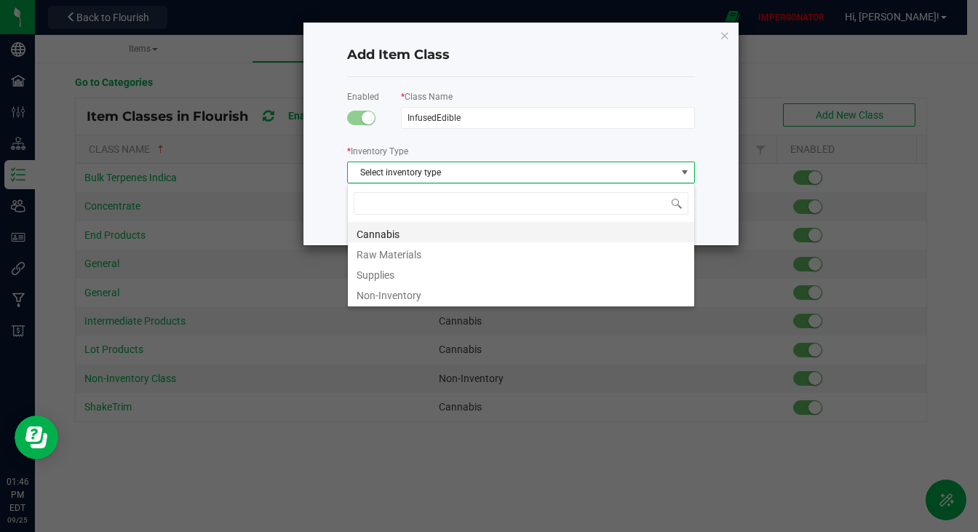
click at [401, 237] on li "Cannabis" at bounding box center [521, 232] width 346 height 20
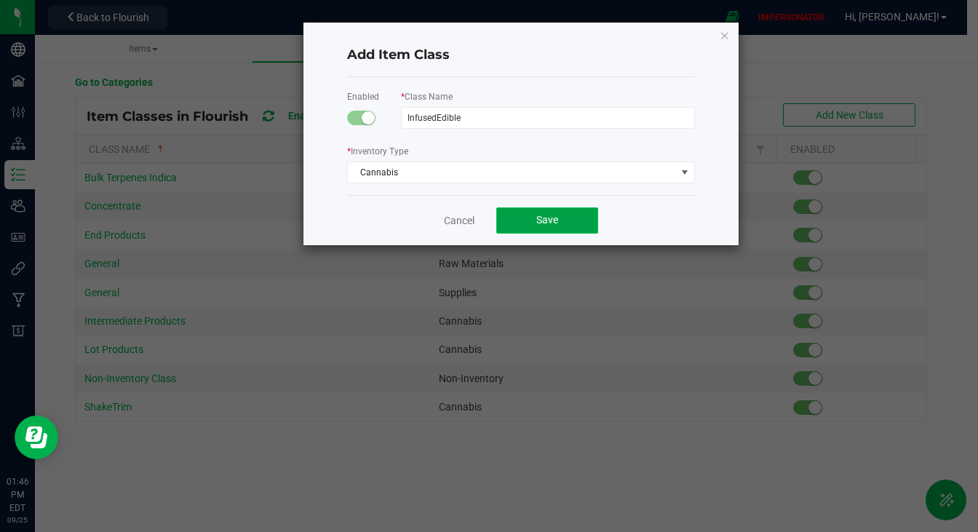
click at [542, 219] on span "Save" at bounding box center [547, 220] width 22 height 12
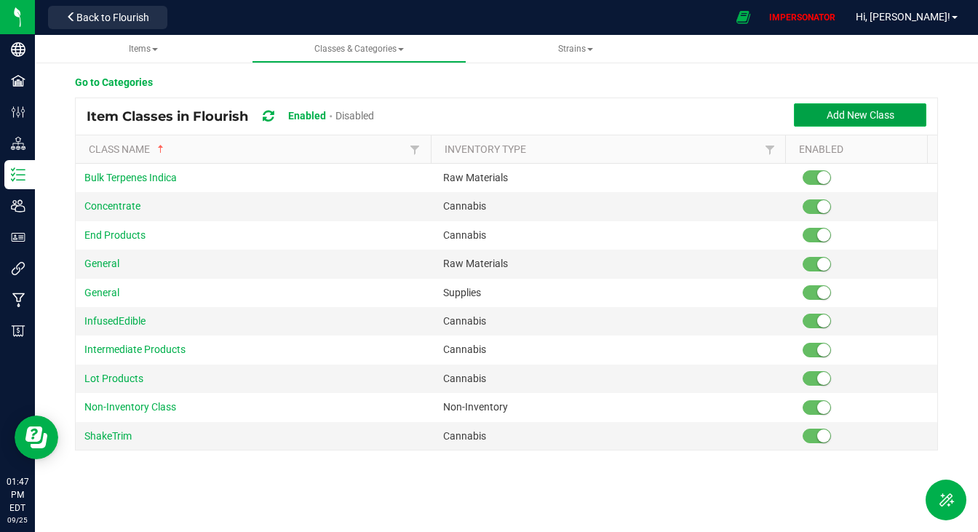
click at [863, 118] on span "Add New Class" at bounding box center [861, 115] width 68 height 12
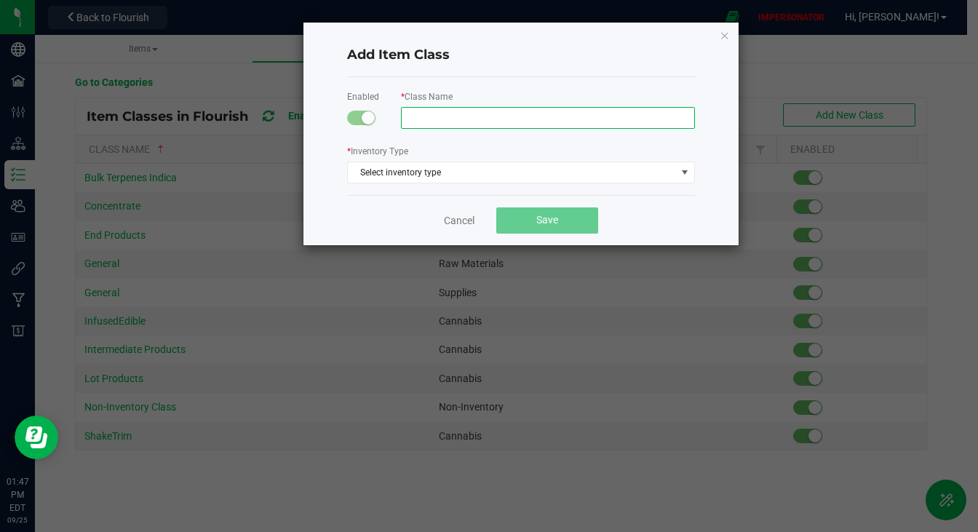
click at [423, 122] on input "text" at bounding box center [548, 118] width 294 height 22
type input "Buds"
click at [427, 159] on div "* Inventory Type Select inventory type" at bounding box center [521, 163] width 348 height 40
click at [417, 192] on div "Enabled * Class Name Buds * Inventory Type Select inventory type" at bounding box center [521, 136] width 348 height 118
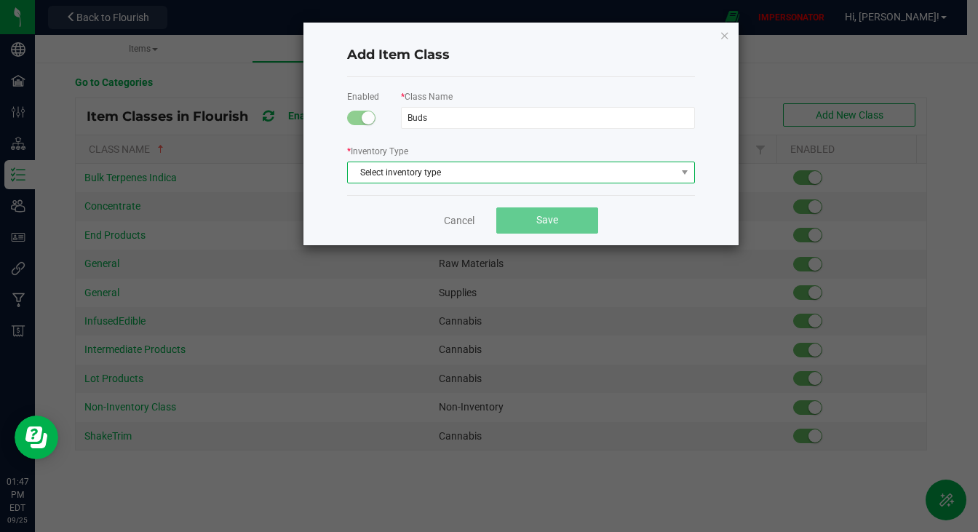
click at [419, 180] on span "Select inventory type" at bounding box center [512, 172] width 328 height 20
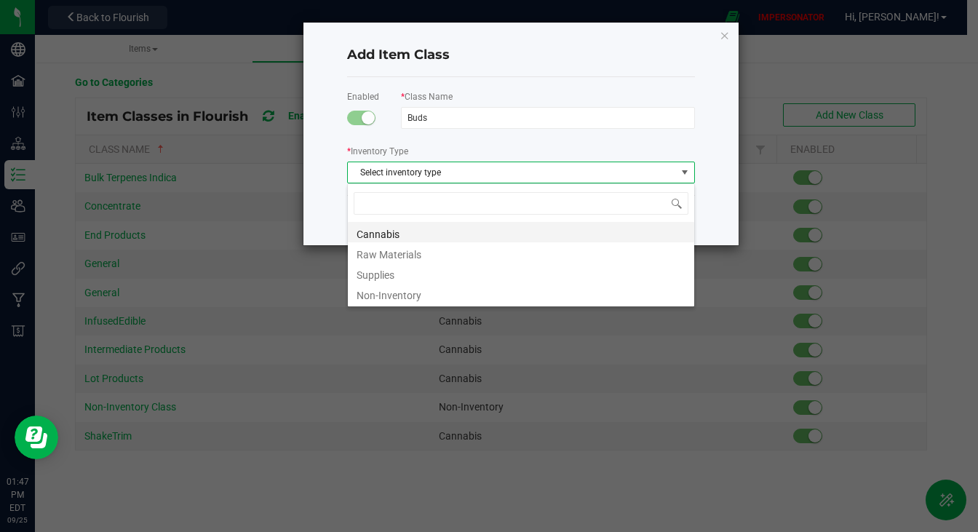
click at [389, 236] on li "Cannabis" at bounding box center [521, 232] width 346 height 20
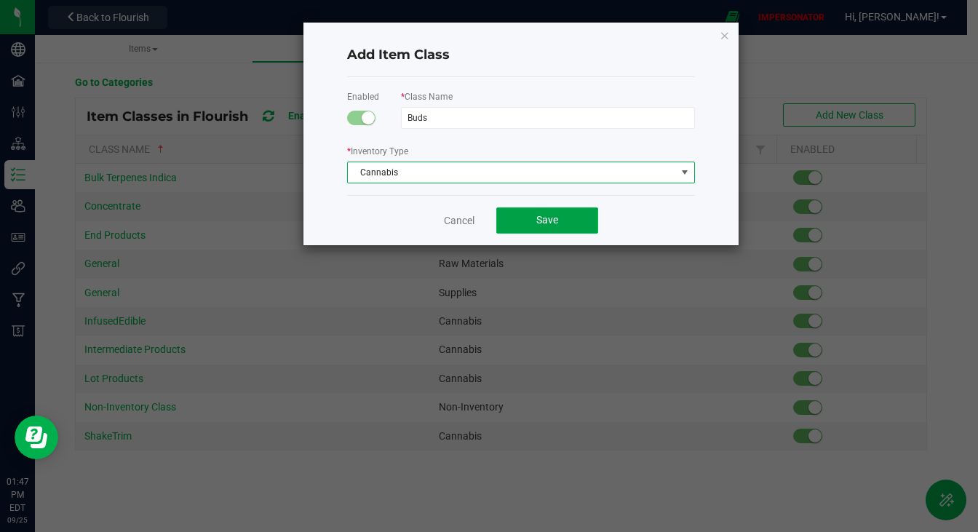
click at [539, 216] on span "Save" at bounding box center [547, 220] width 22 height 12
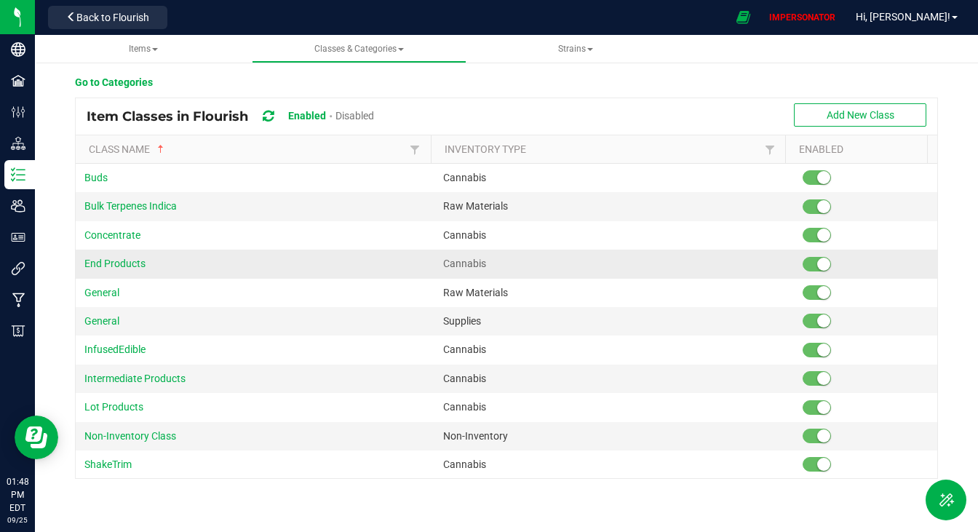
click at [817, 264] on small at bounding box center [823, 264] width 13 height 13
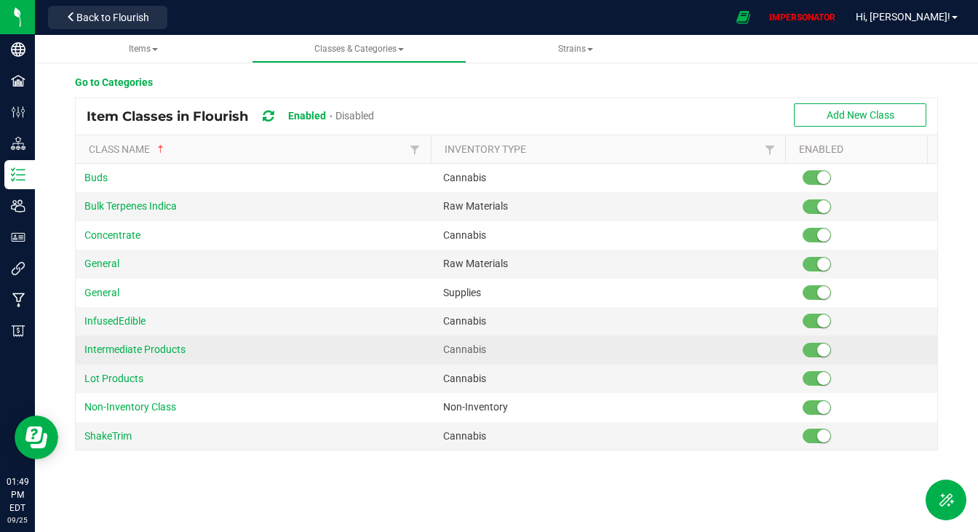
click at [803, 346] on span at bounding box center [817, 350] width 29 height 15
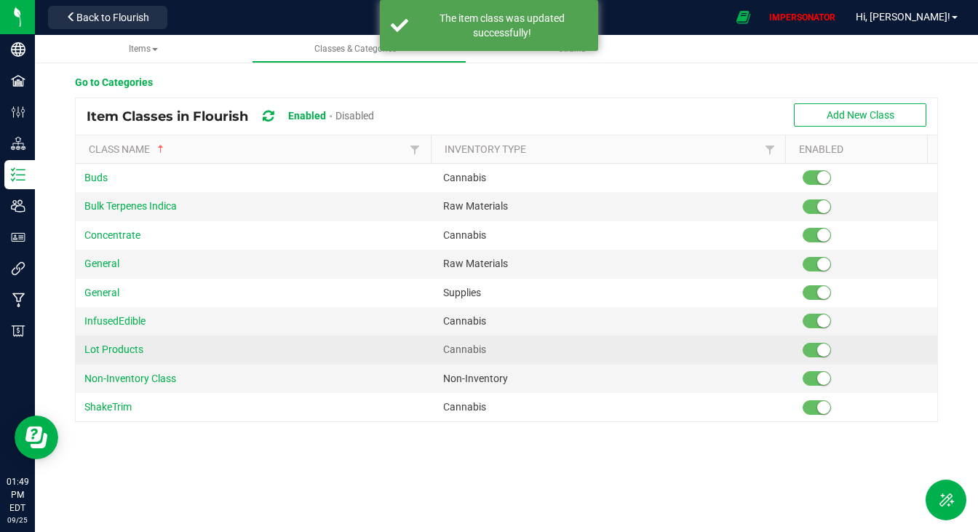
click at [817, 352] on small at bounding box center [823, 350] width 13 height 13
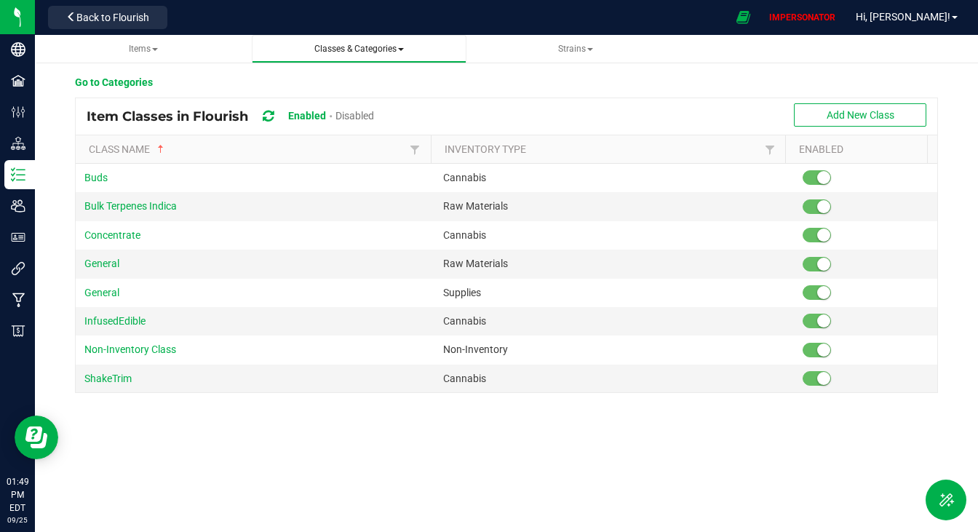
click at [377, 47] on span "Classes & Categories" at bounding box center [359, 49] width 90 height 10
click at [357, 103] on li "All categories" at bounding box center [359, 109] width 191 height 21
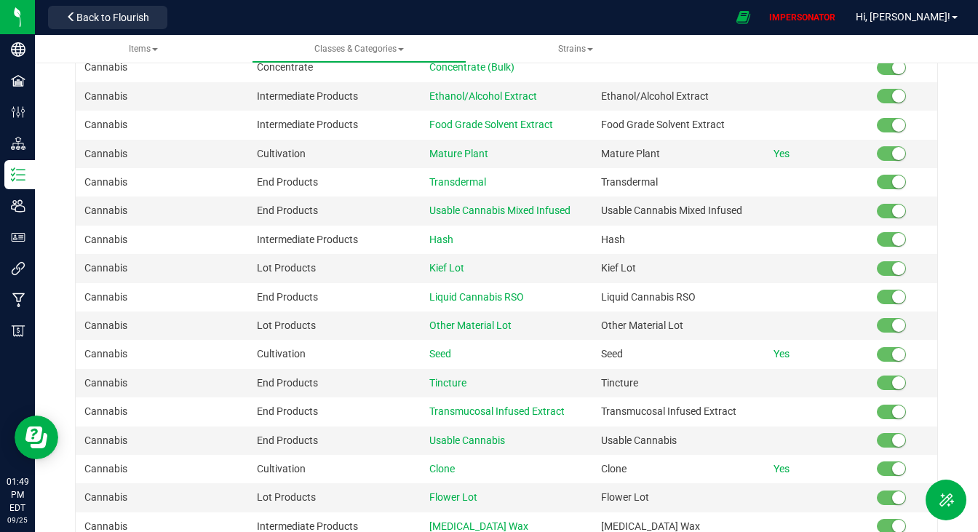
scroll to position [1072, 0]
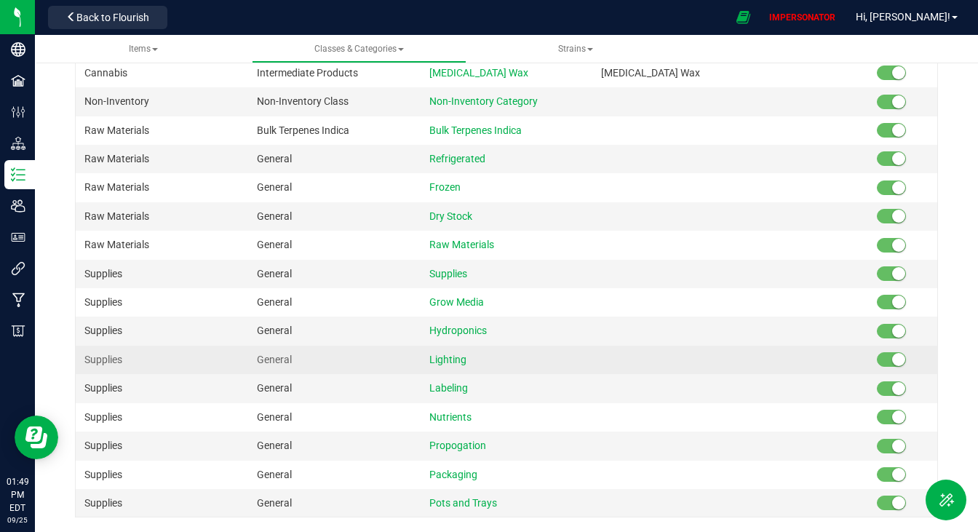
click at [892, 360] on small at bounding box center [898, 359] width 13 height 13
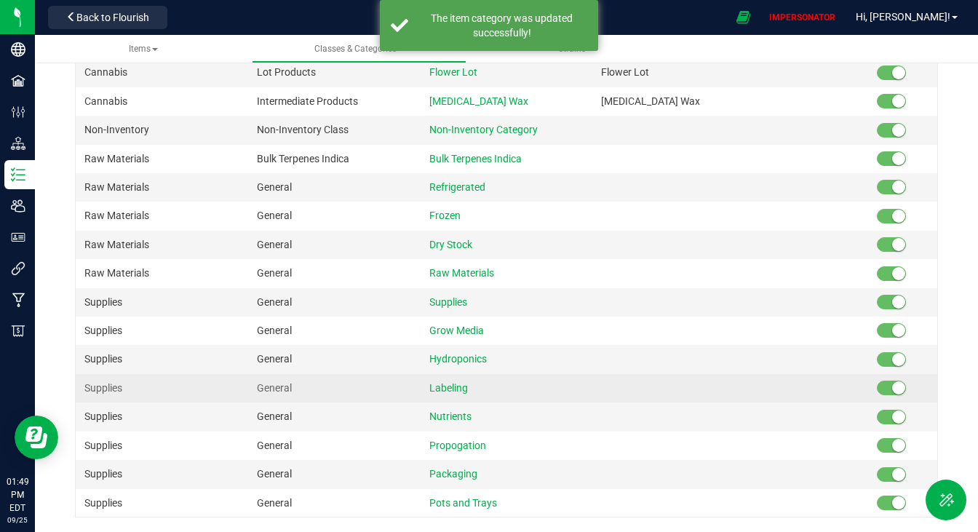
scroll to position [1043, 0]
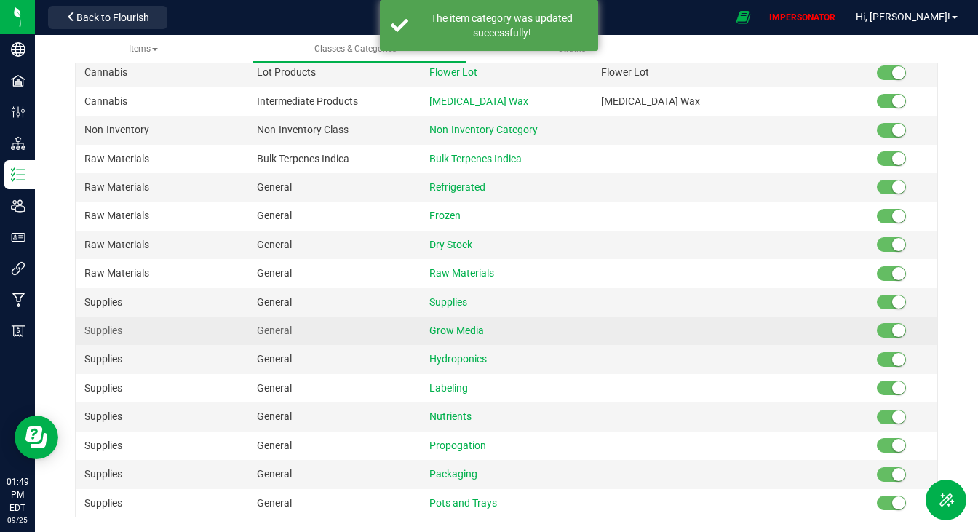
click at [892, 332] on small at bounding box center [898, 330] width 13 height 13
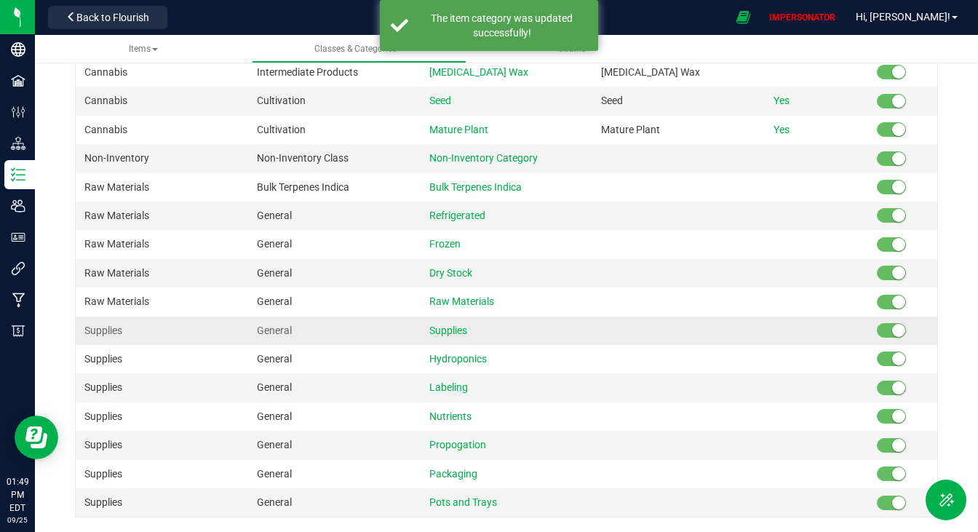
scroll to position [1015, 0]
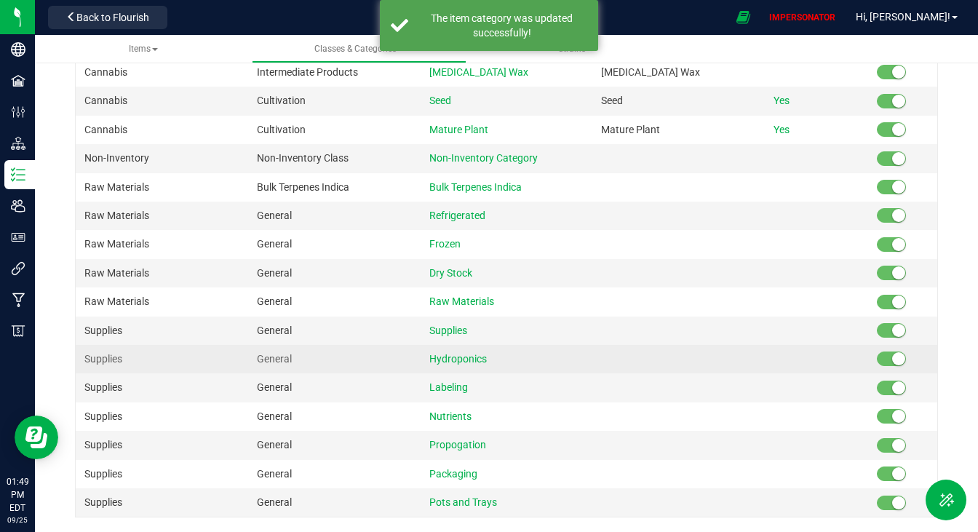
click at [877, 360] on span at bounding box center [891, 359] width 29 height 15
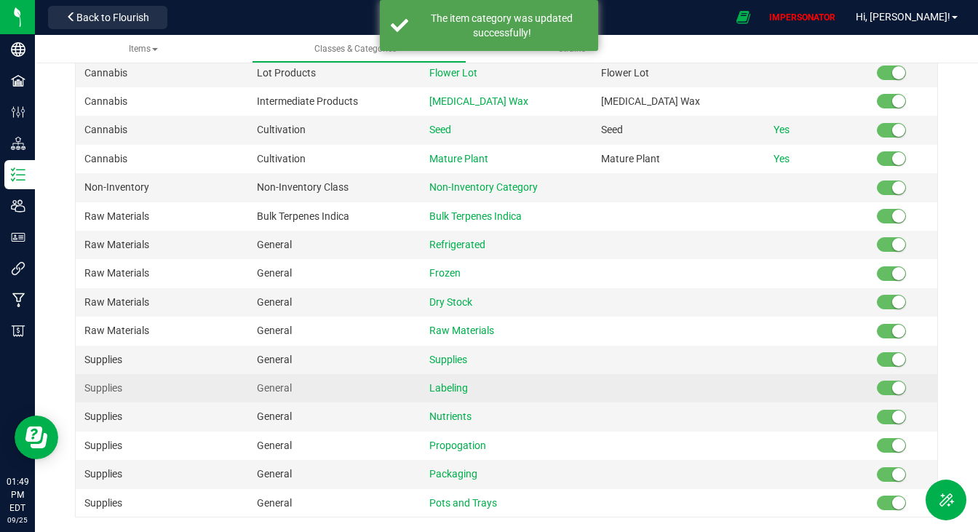
scroll to position [986, 0]
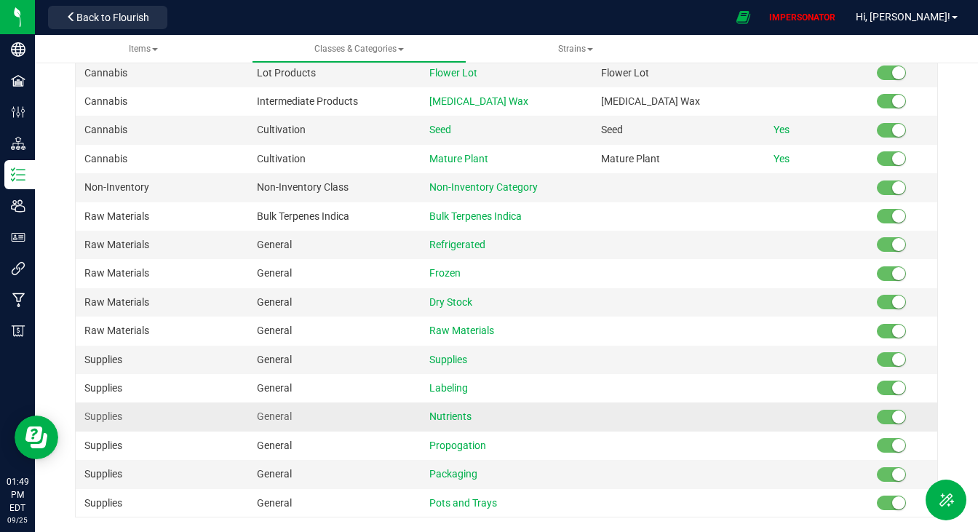
click at [892, 416] on small at bounding box center [898, 417] width 13 height 13
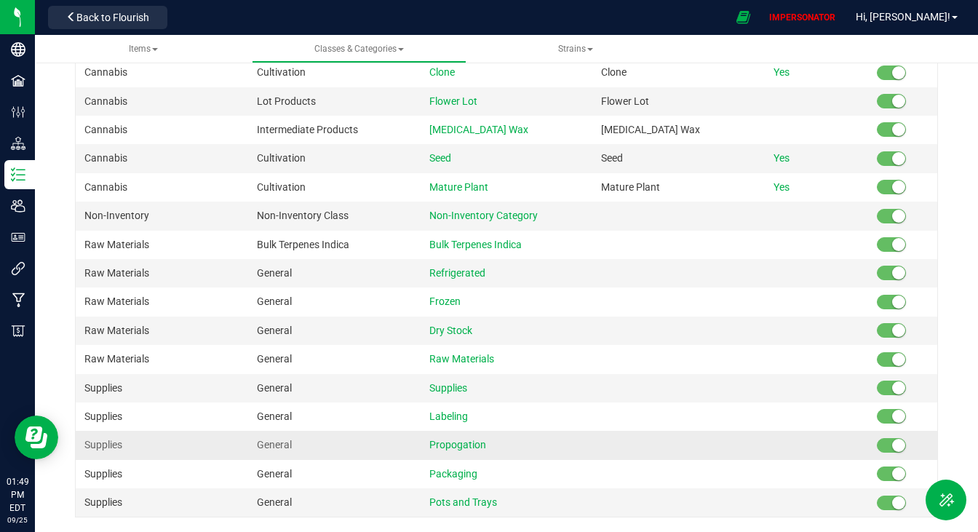
scroll to position [957, 0]
click at [877, 449] on span at bounding box center [891, 445] width 29 height 15
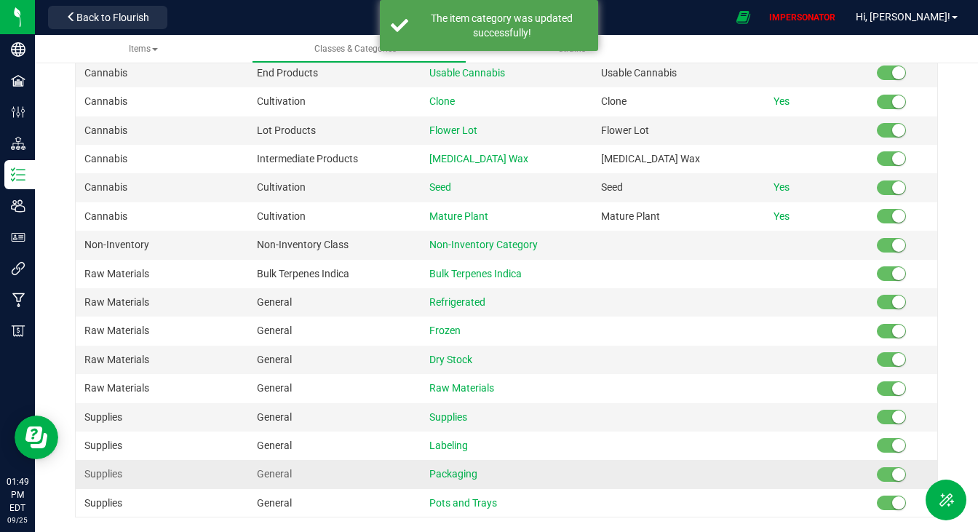
scroll to position [929, 0]
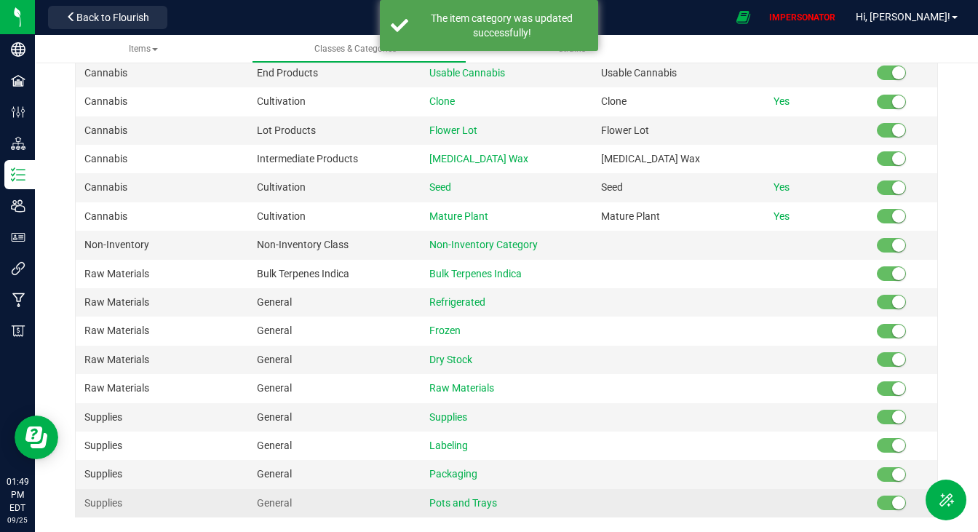
click at [877, 501] on span at bounding box center [891, 503] width 29 height 15
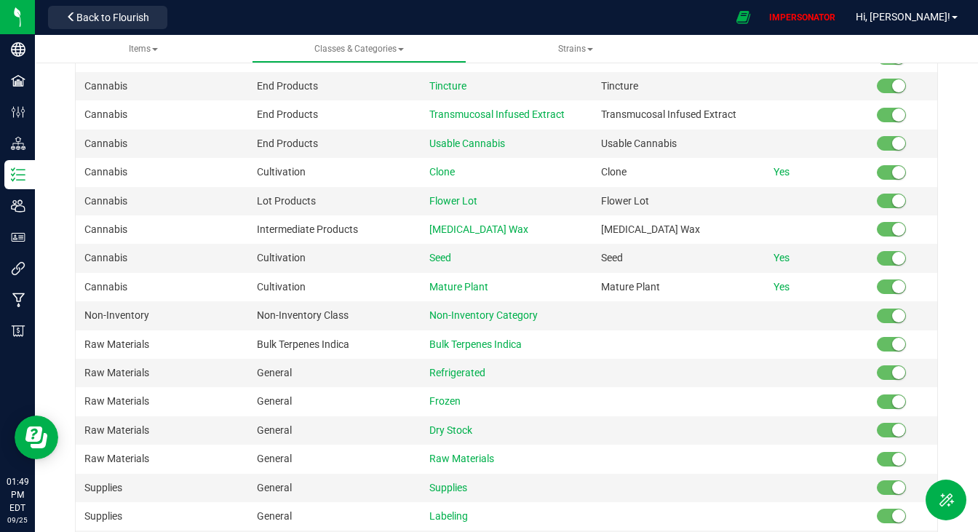
scroll to position [839, 0]
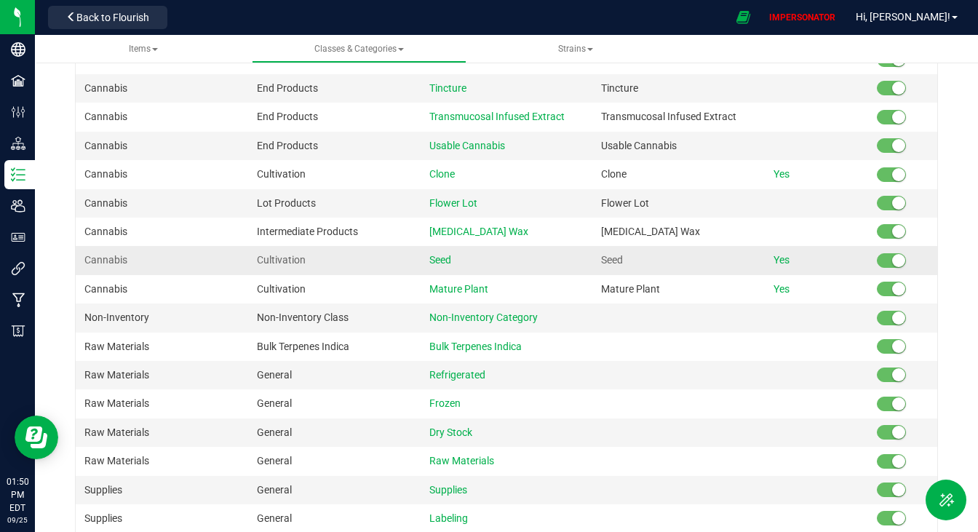
click at [892, 267] on small at bounding box center [898, 260] width 13 height 13
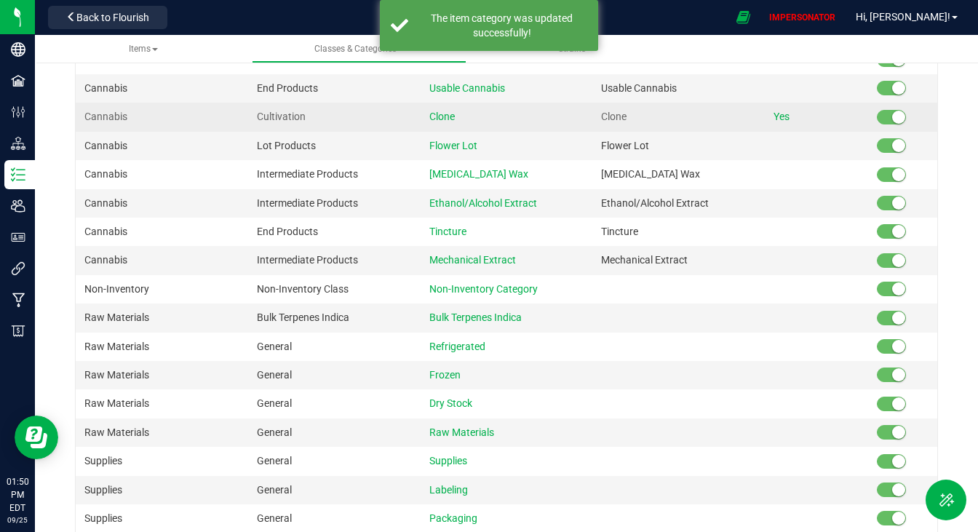
click at [892, 124] on small at bounding box center [898, 117] width 13 height 13
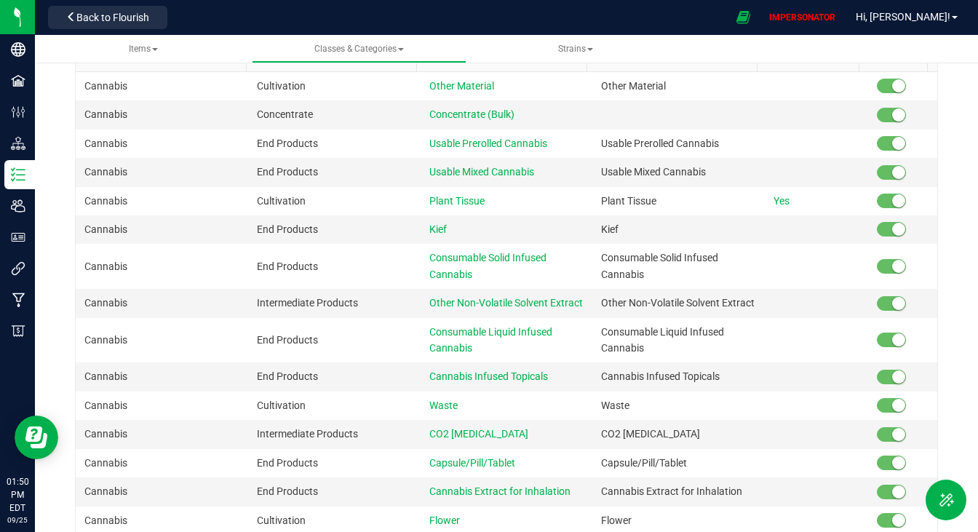
scroll to position [0, 0]
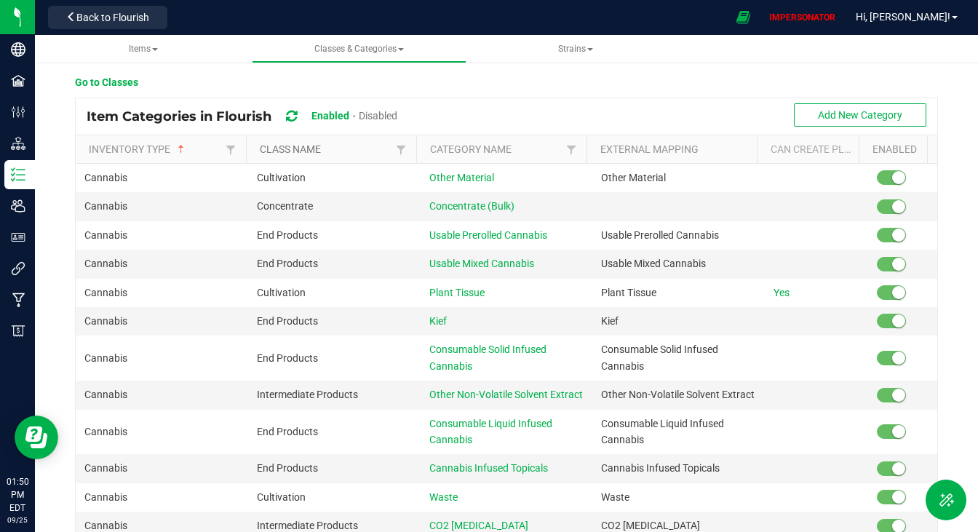
click at [299, 149] on link "Class Name" at bounding box center [326, 149] width 132 height 12
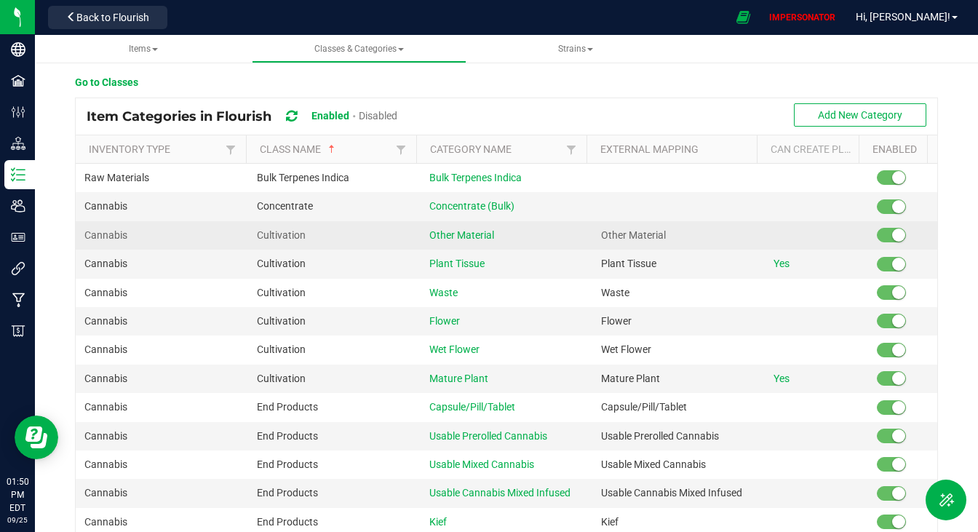
click at [877, 229] on span at bounding box center [891, 235] width 29 height 15
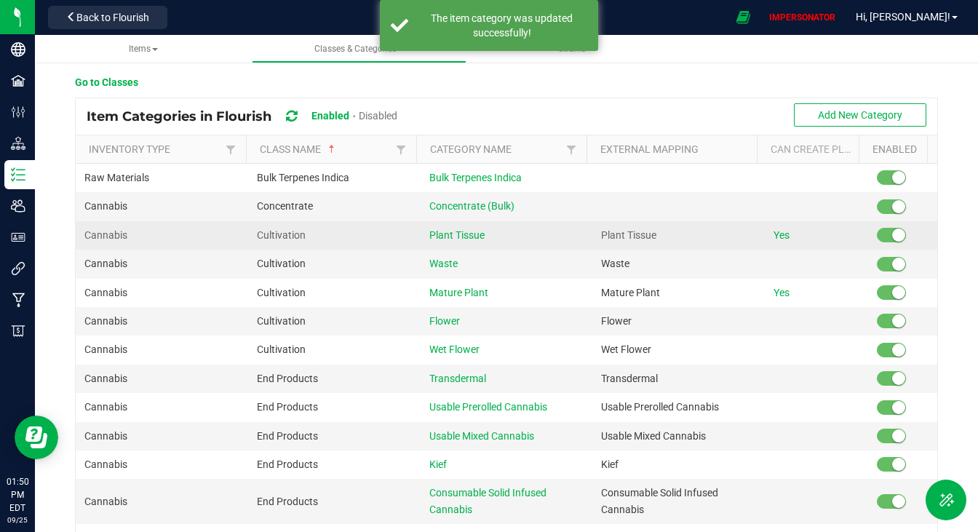
click at [877, 231] on span at bounding box center [891, 235] width 29 height 15
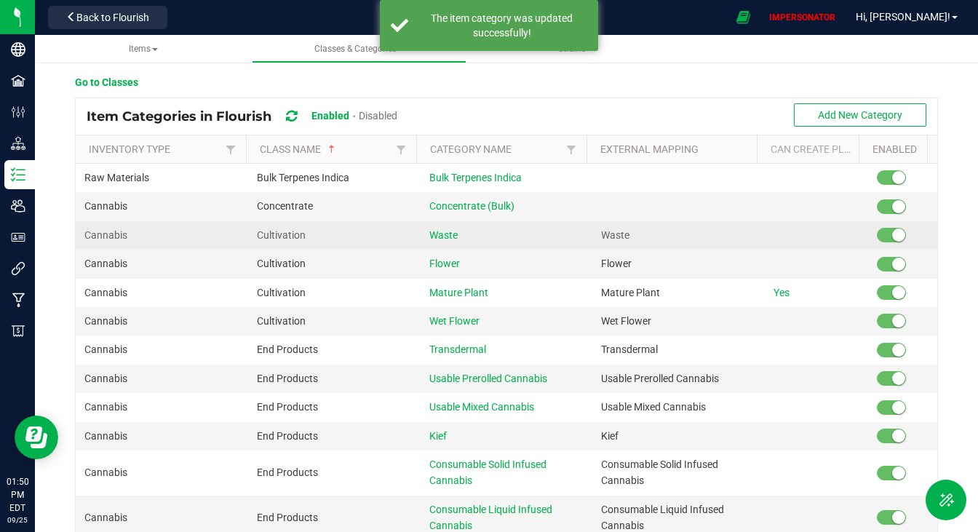
click at [892, 231] on small at bounding box center [898, 235] width 13 height 13
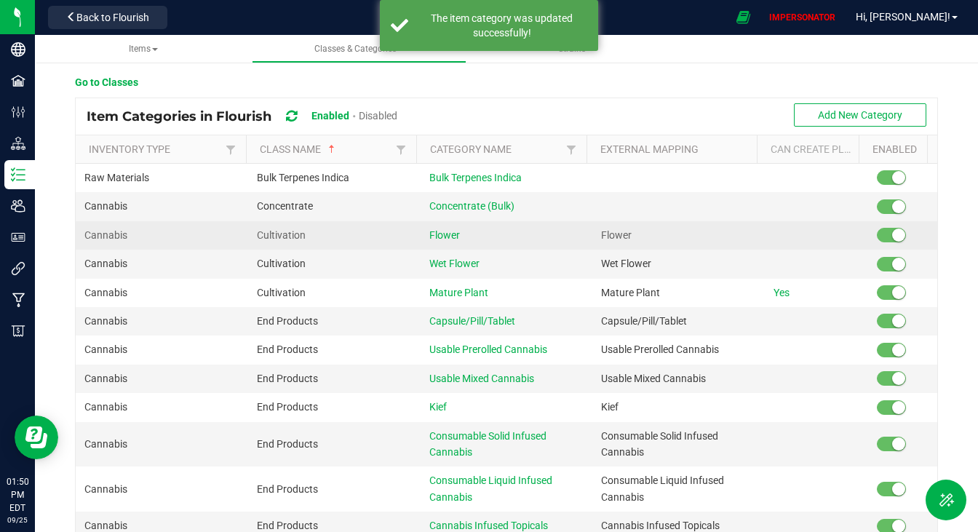
click at [892, 231] on small at bounding box center [898, 235] width 13 height 13
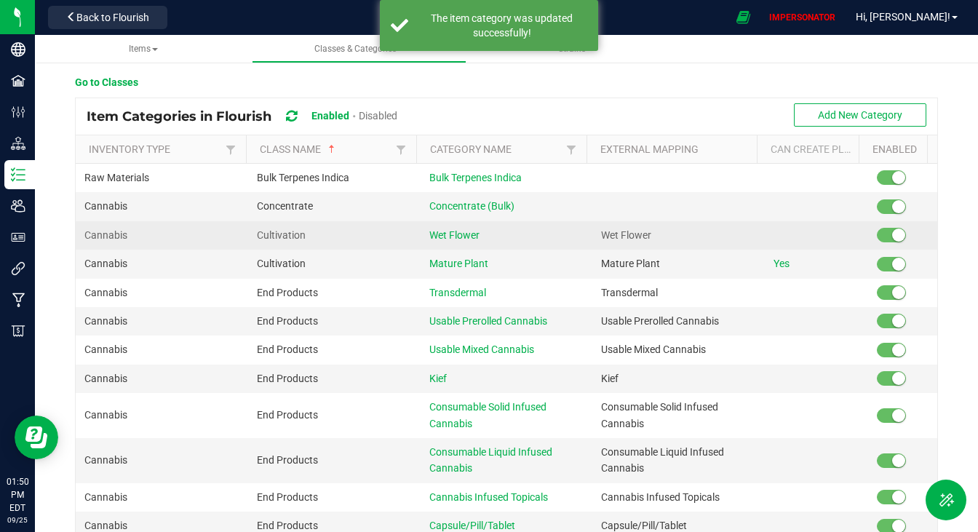
click at [892, 231] on small at bounding box center [898, 235] width 13 height 13
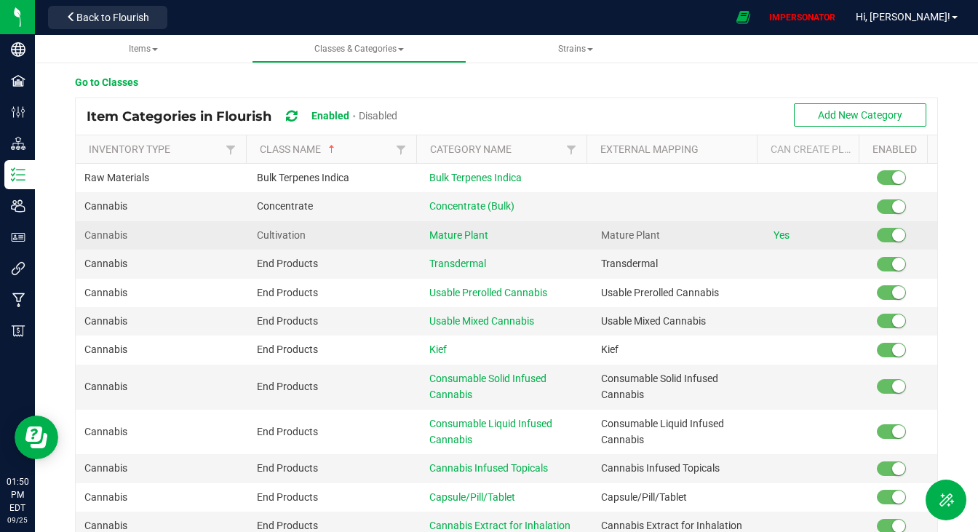
click at [892, 232] on small at bounding box center [898, 235] width 13 height 13
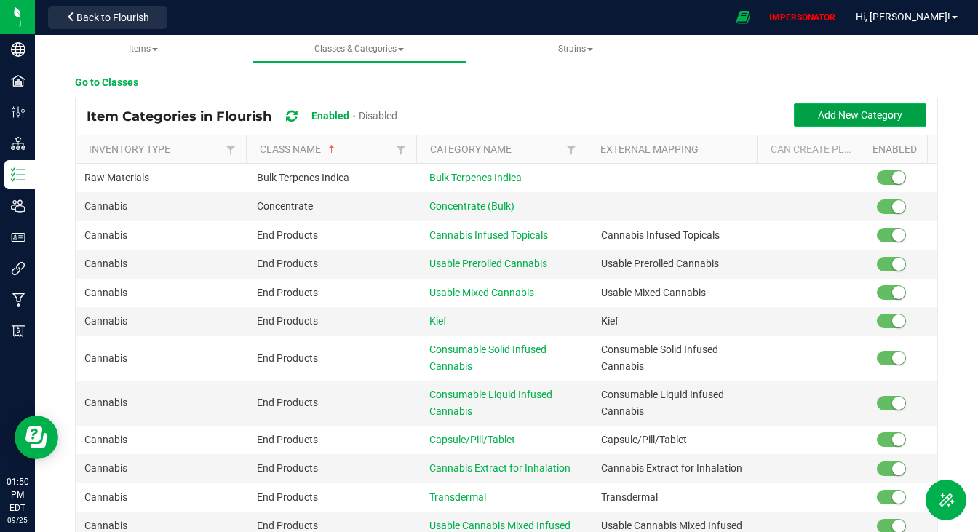
click at [847, 103] on button "Add New Category" at bounding box center [860, 114] width 132 height 23
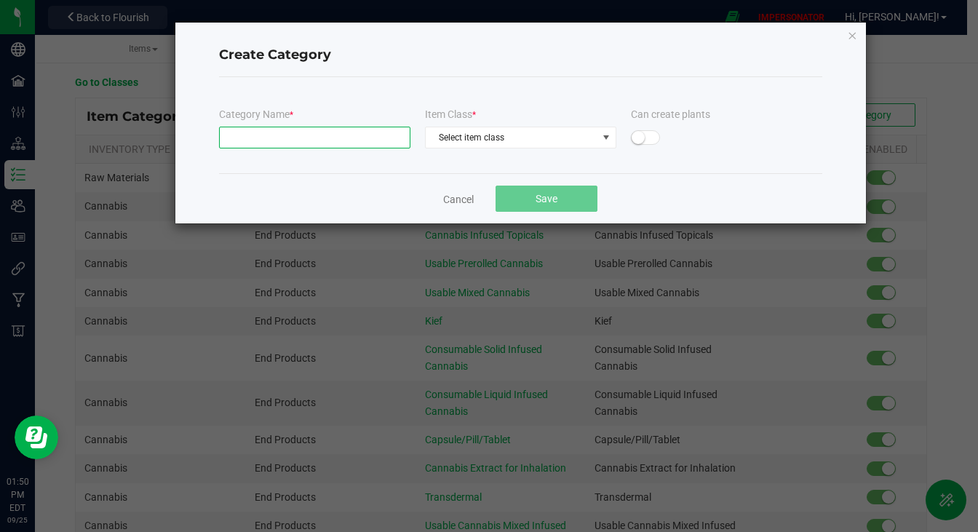
click at [360, 137] on input "text" at bounding box center [314, 138] width 191 height 22
paste input "Raw Pre-Rolls"
type input "Raw Pre-Rolls"
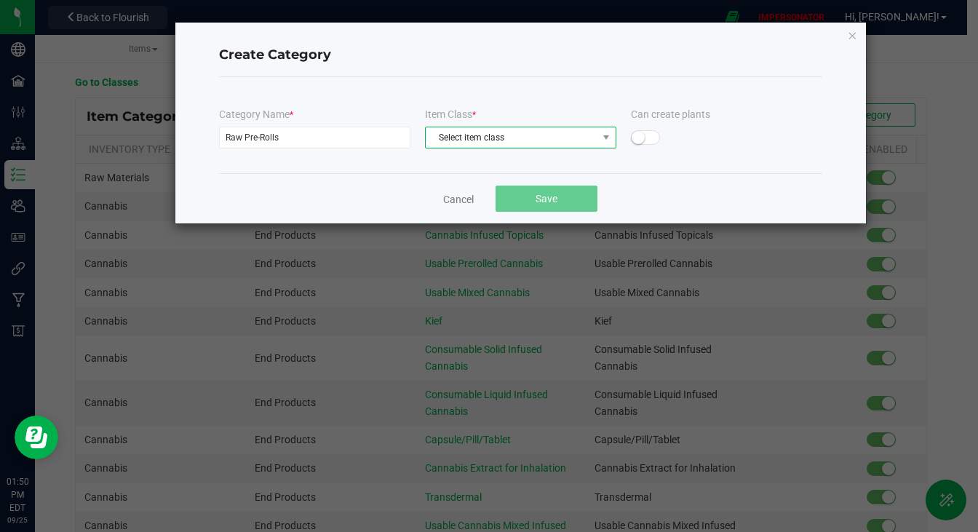
click at [477, 132] on span "Select item class" at bounding box center [512, 137] width 172 height 20
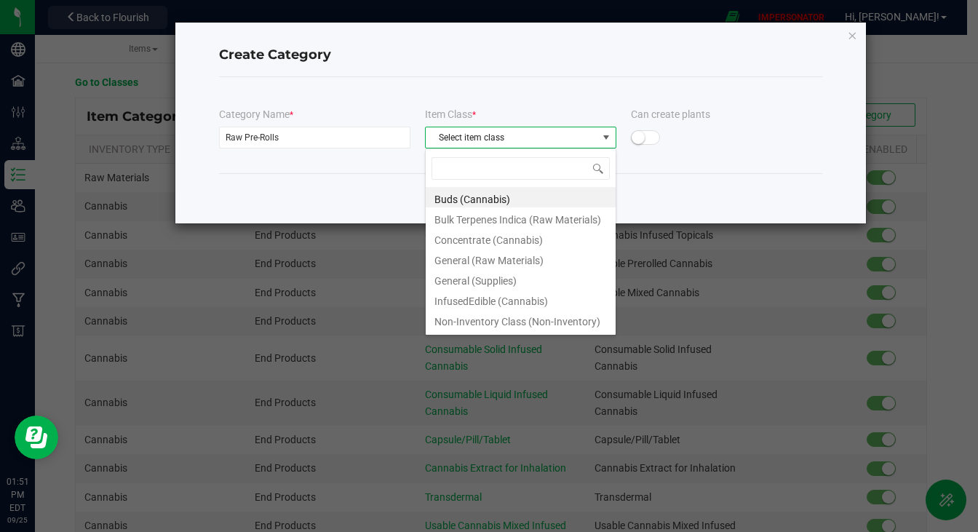
scroll to position [17, 0]
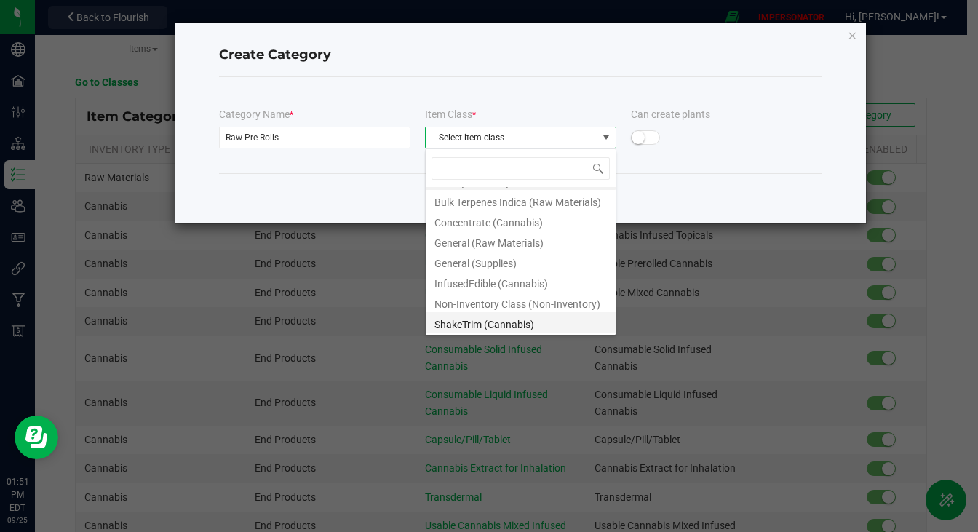
click at [500, 322] on li "ShakeTrim (Cannabis)" at bounding box center [521, 322] width 190 height 20
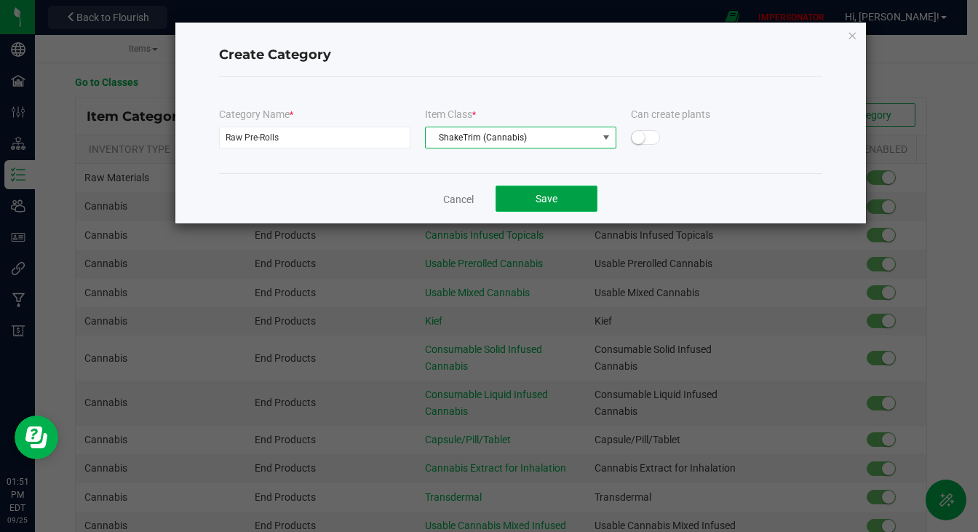
click at [559, 201] on button "Save" at bounding box center [547, 199] width 102 height 26
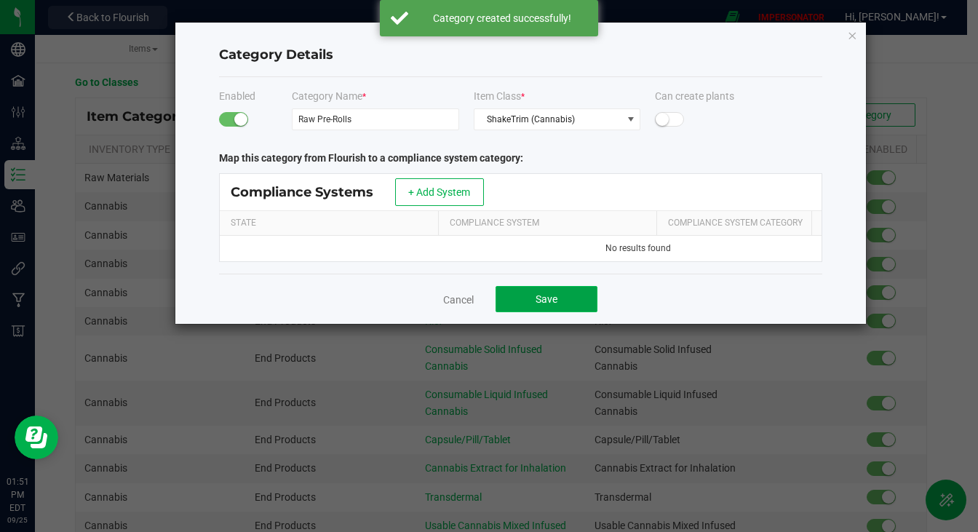
click at [518, 306] on button "Save" at bounding box center [547, 299] width 102 height 26
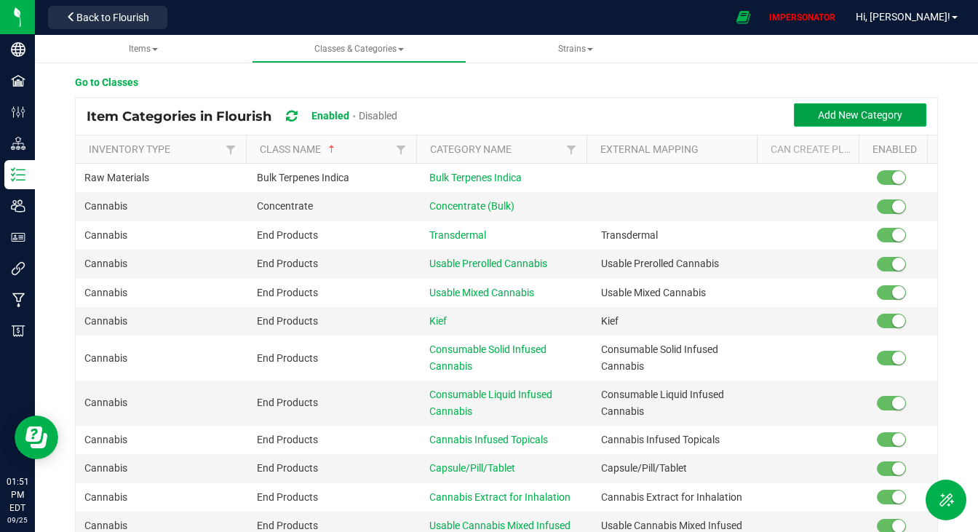
click at [861, 114] on span "Add New Category" at bounding box center [860, 115] width 84 height 12
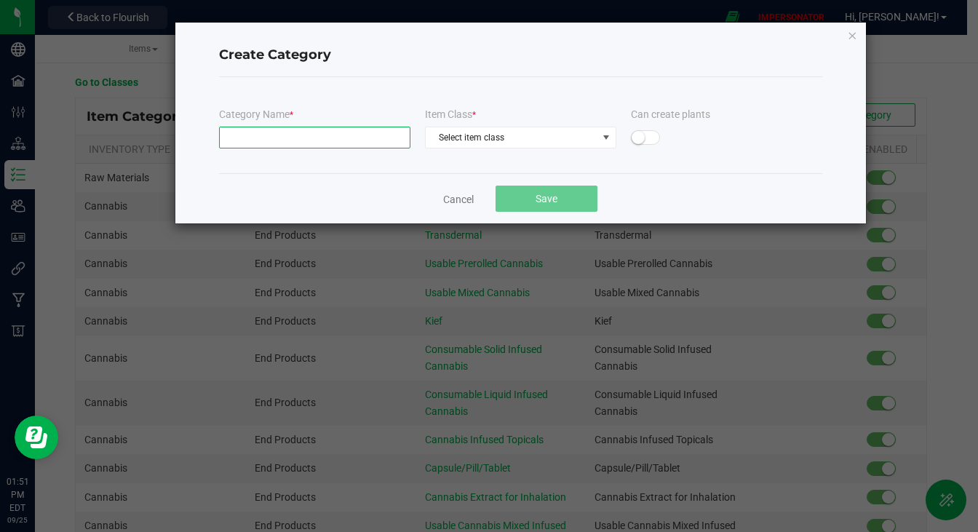
click at [379, 140] on input "text" at bounding box center [314, 138] width 191 height 22
paste input "Vape Product"
type input "Vape Product"
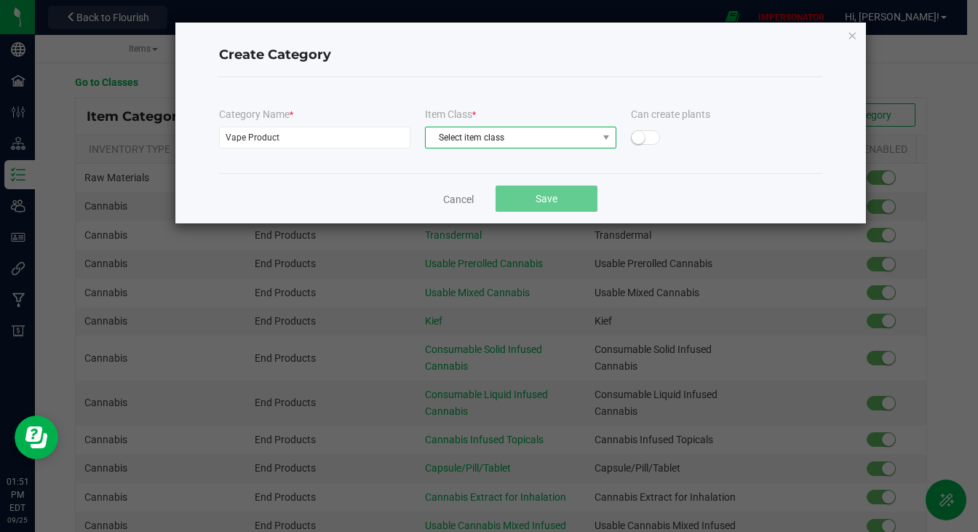
click at [525, 142] on span "Select item class" at bounding box center [512, 137] width 172 height 20
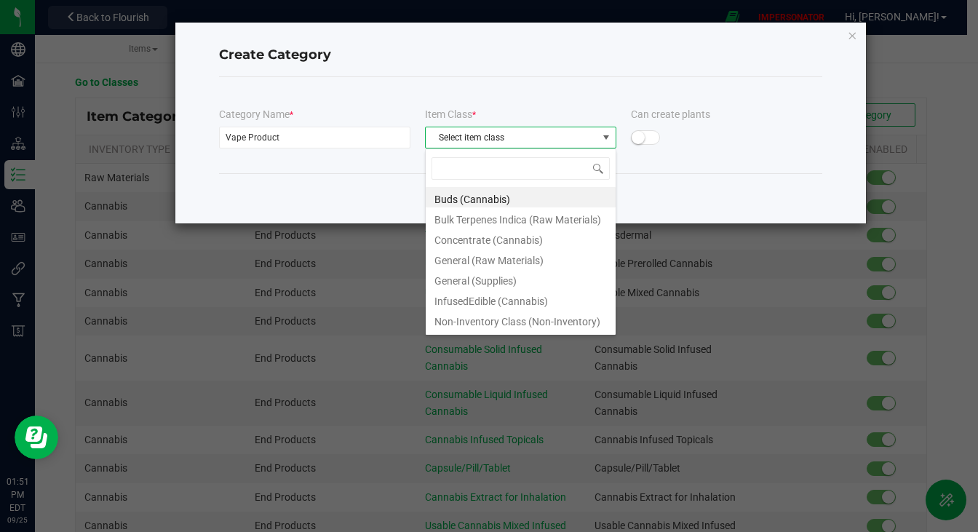
scroll to position [22, 191]
click at [498, 246] on li "Concentrate (Cannabis)" at bounding box center [521, 238] width 190 height 20
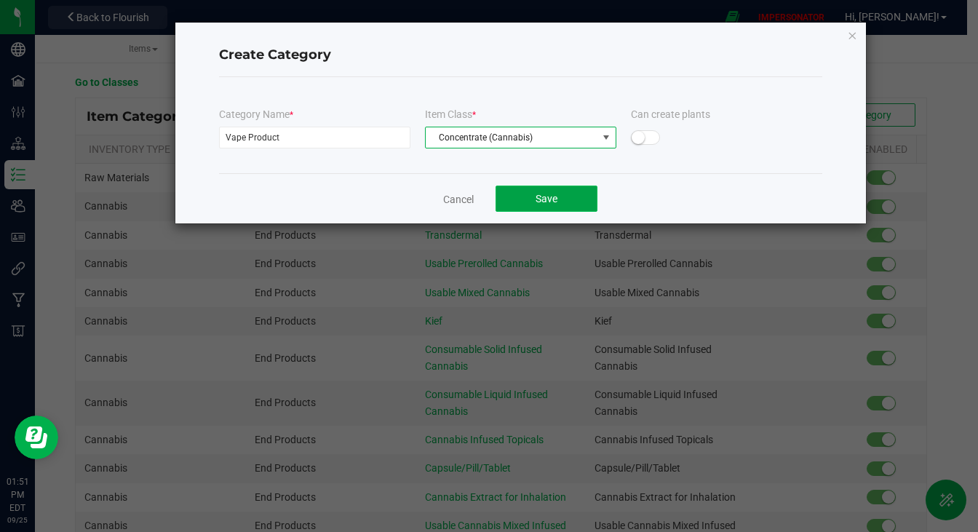
click at [550, 200] on span "Save" at bounding box center [547, 199] width 22 height 12
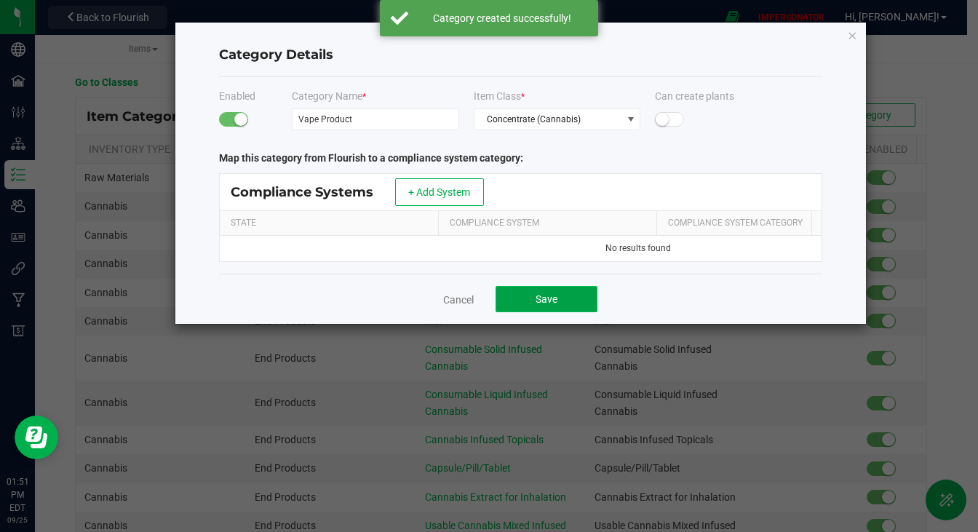
click at [555, 305] on span "Save" at bounding box center [547, 299] width 22 height 12
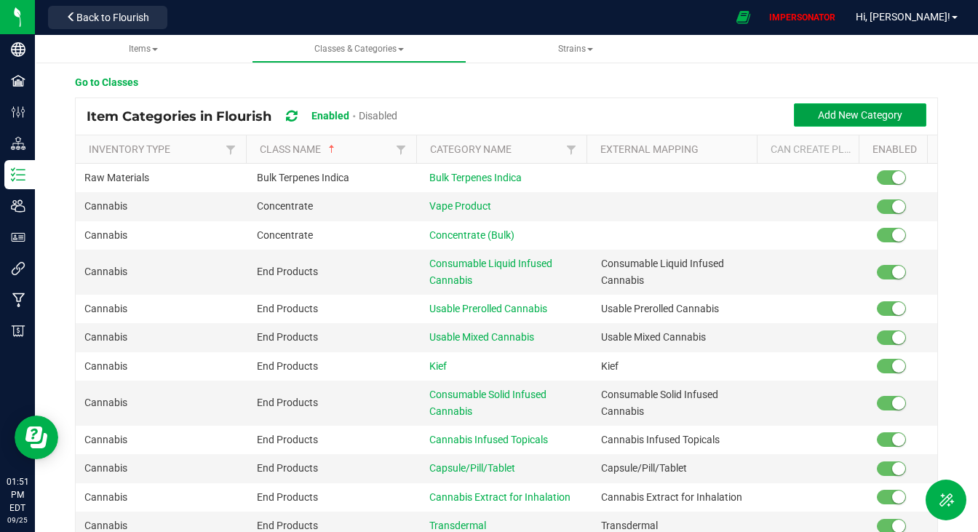
click at [849, 118] on span "Add New Category" at bounding box center [860, 115] width 84 height 12
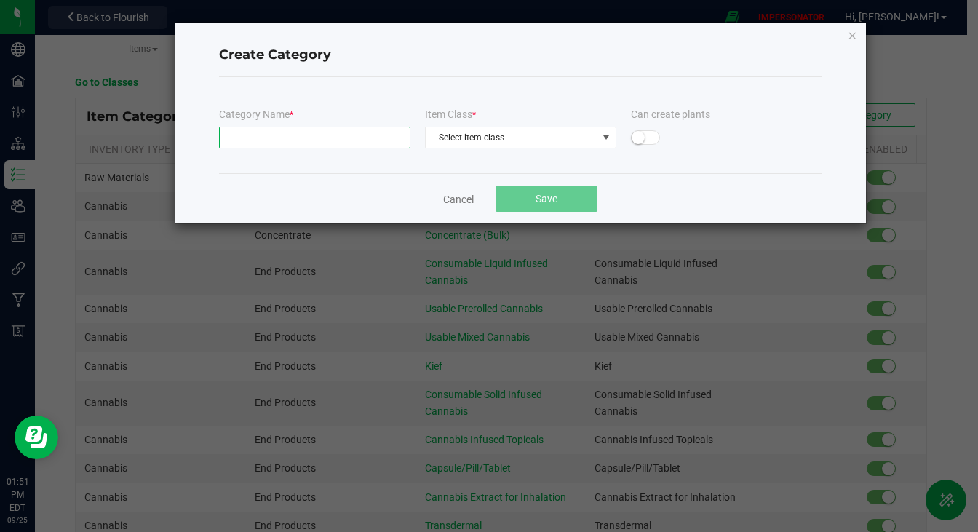
click at [324, 144] on input "text" at bounding box center [314, 138] width 191 height 22
paste input "Infused (edible)"
type input "Infused (edible)"
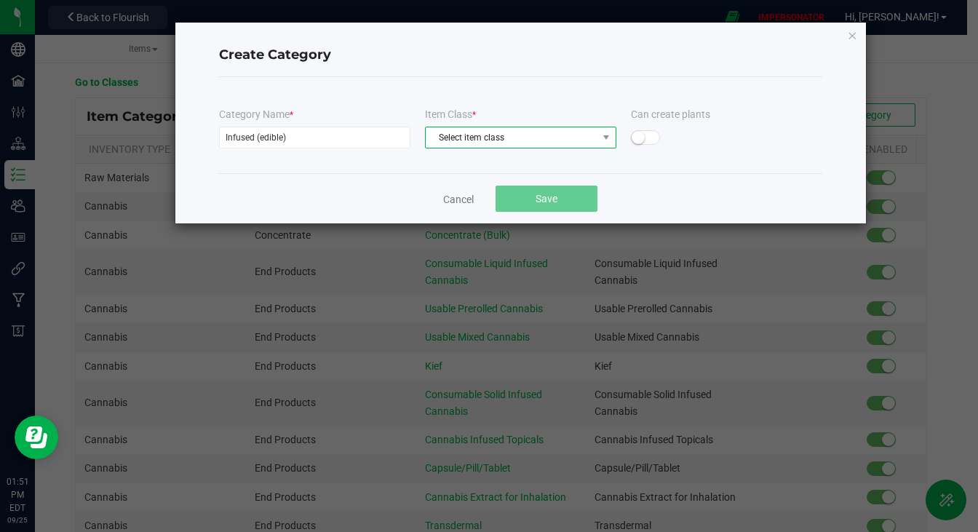
click at [557, 140] on span "Select item class" at bounding box center [512, 137] width 172 height 20
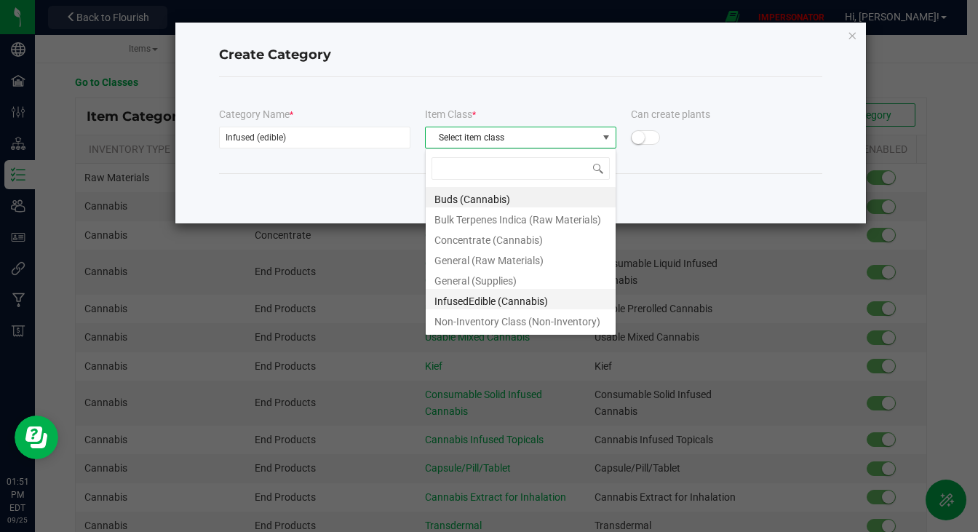
click at [492, 294] on li "InfusedEdible (Cannabis)" at bounding box center [521, 299] width 190 height 20
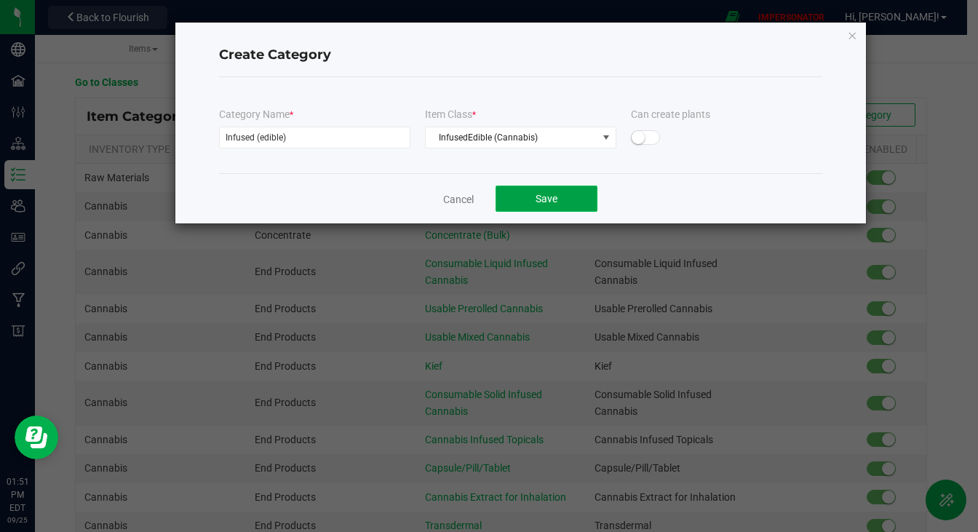
click at [523, 198] on button "Save" at bounding box center [547, 199] width 102 height 26
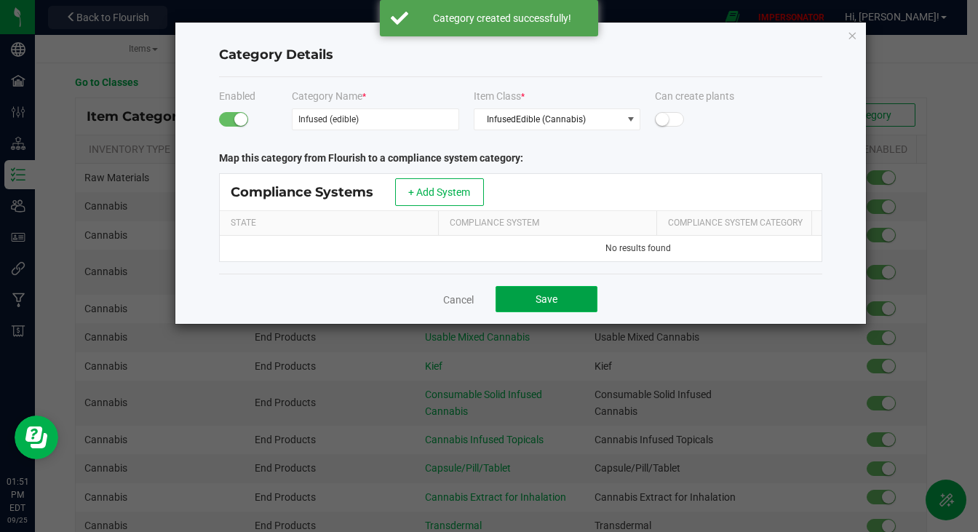
click at [553, 305] on span "Save" at bounding box center [547, 299] width 22 height 12
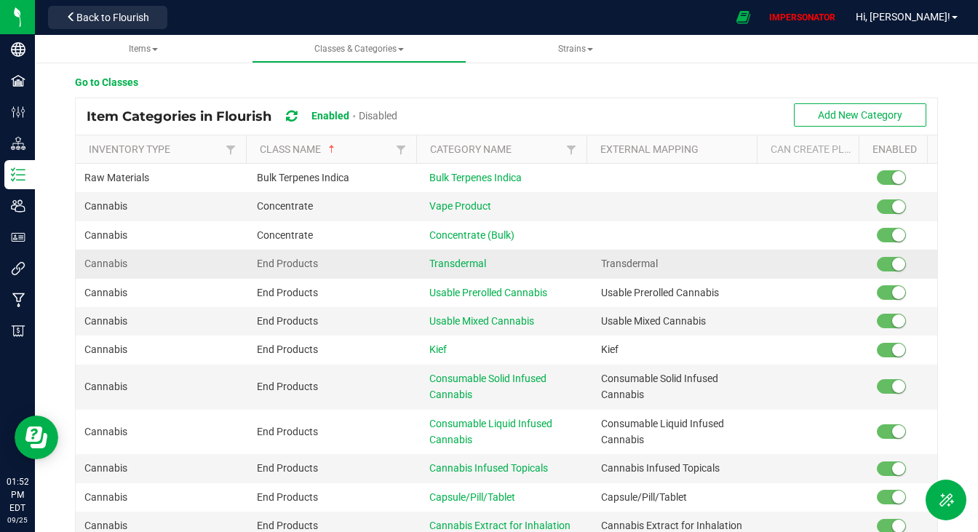
click at [892, 262] on small at bounding box center [898, 264] width 13 height 13
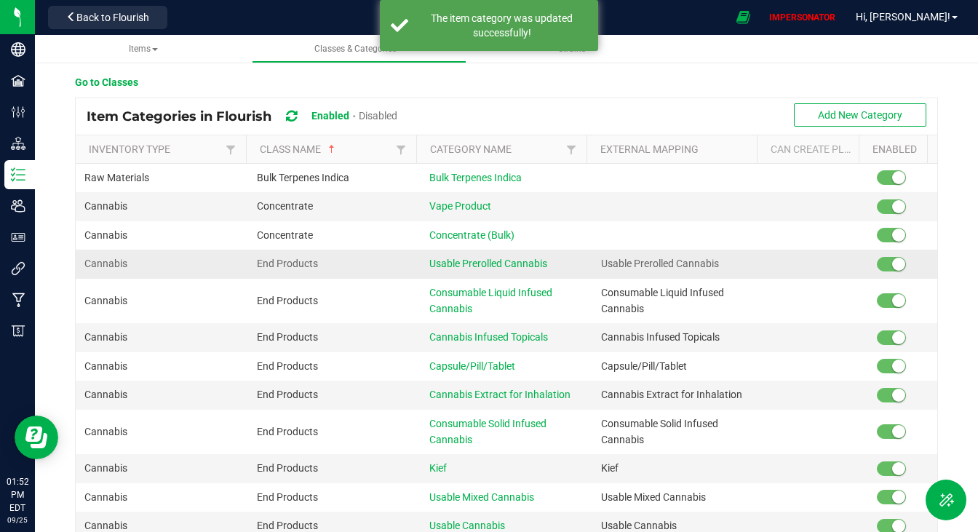
click at [892, 262] on small at bounding box center [898, 264] width 13 height 13
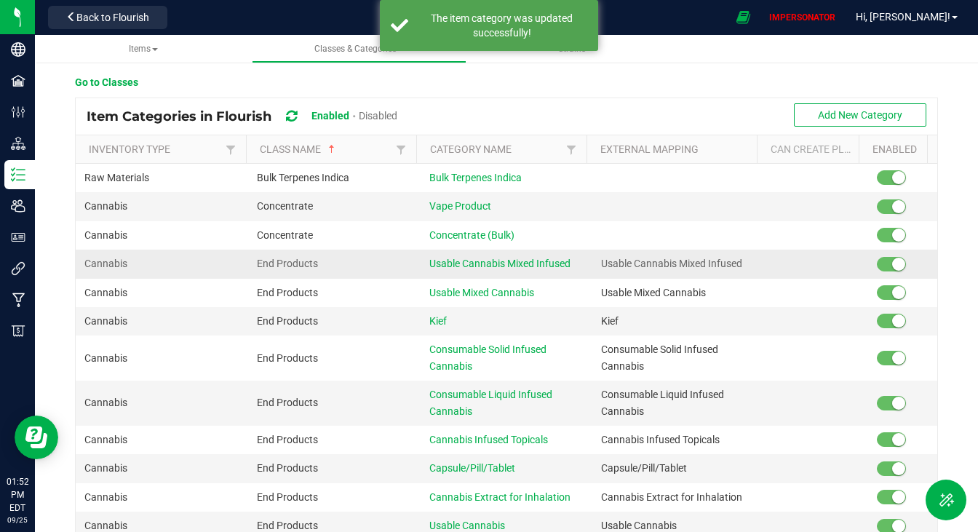
click at [892, 263] on small at bounding box center [898, 264] width 13 height 13
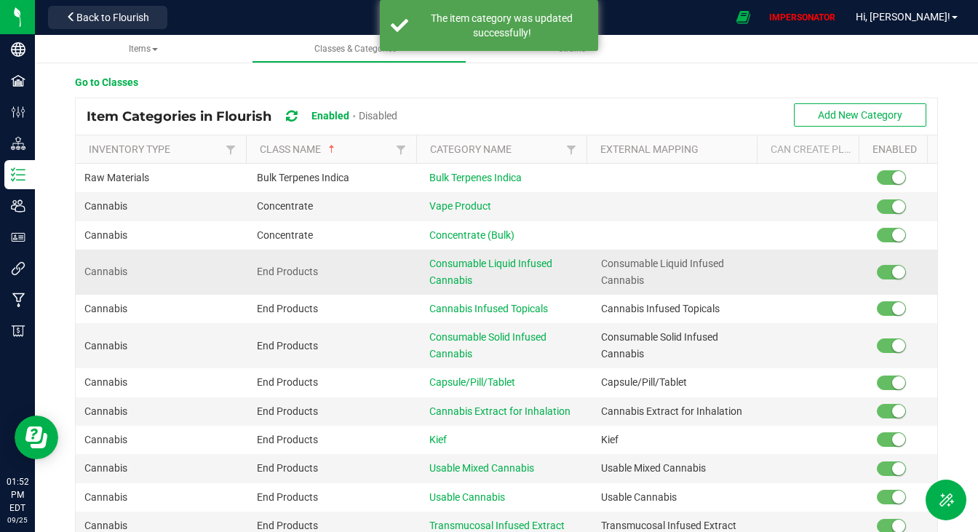
click at [876, 263] on td at bounding box center [902, 272] width 69 height 45
click at [892, 269] on small at bounding box center [898, 272] width 13 height 13
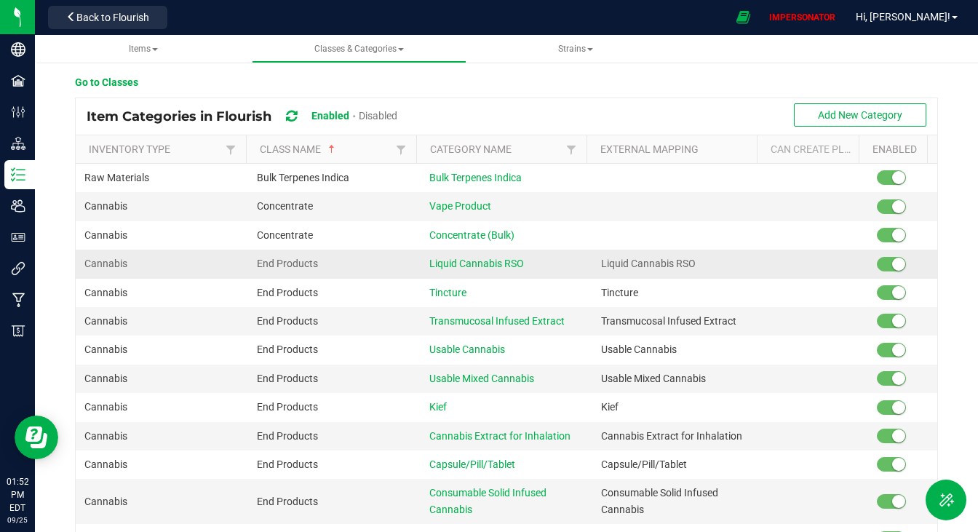
click at [892, 264] on small at bounding box center [898, 264] width 13 height 13
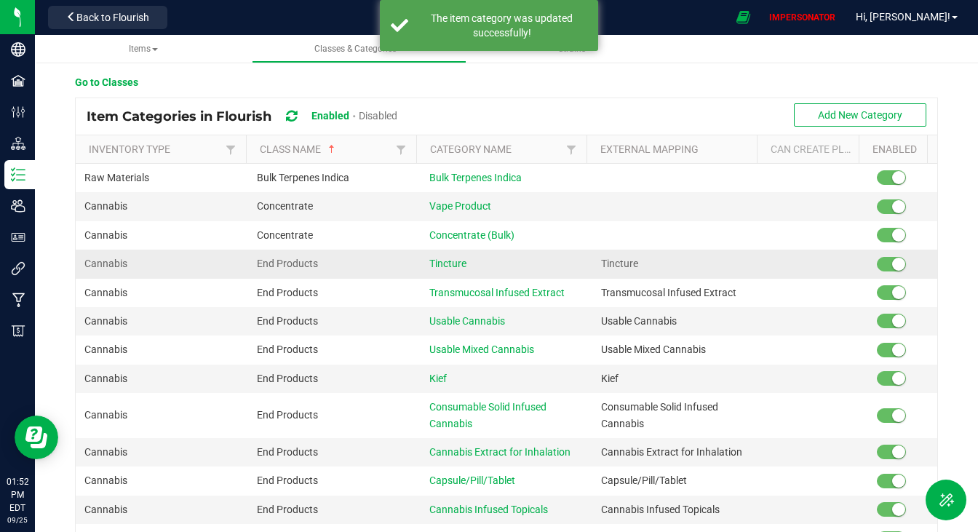
click at [892, 265] on small at bounding box center [898, 264] width 13 height 13
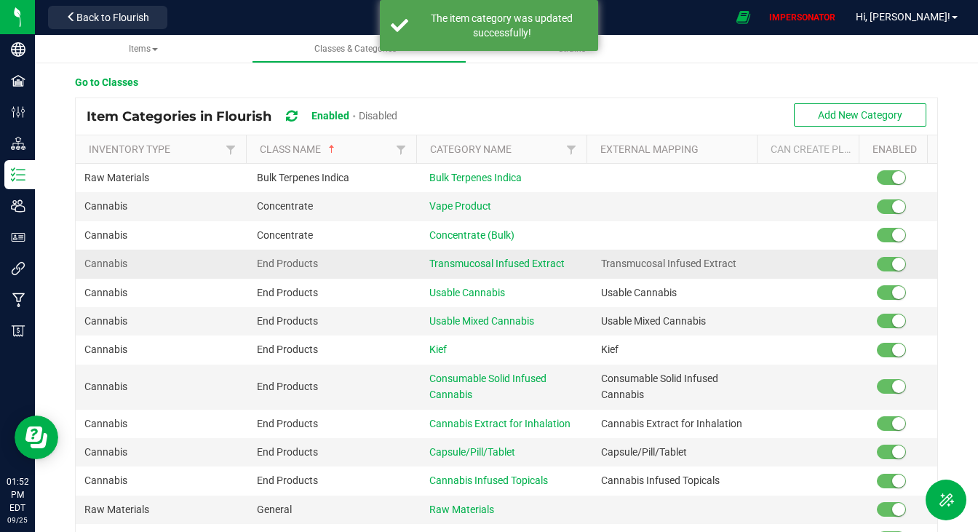
click at [892, 265] on small at bounding box center [898, 264] width 13 height 13
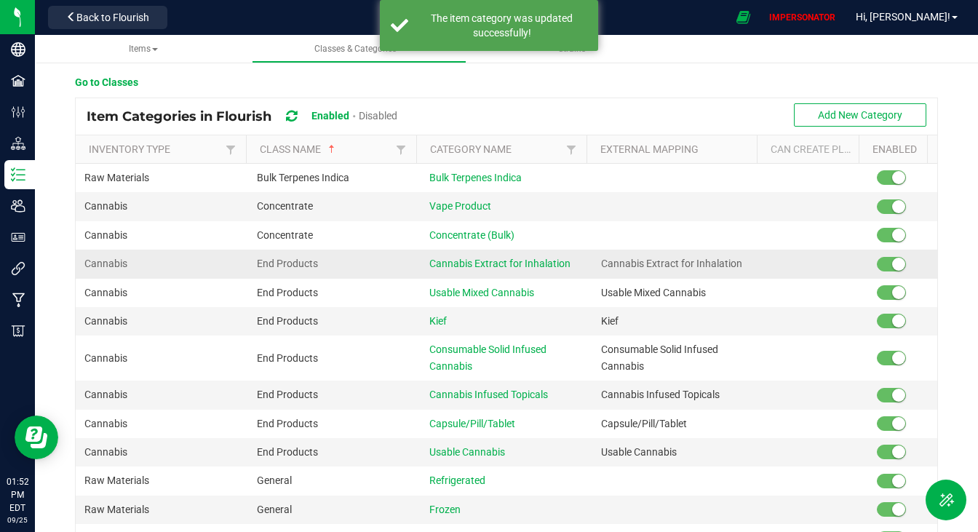
click at [892, 265] on small at bounding box center [898, 264] width 13 height 13
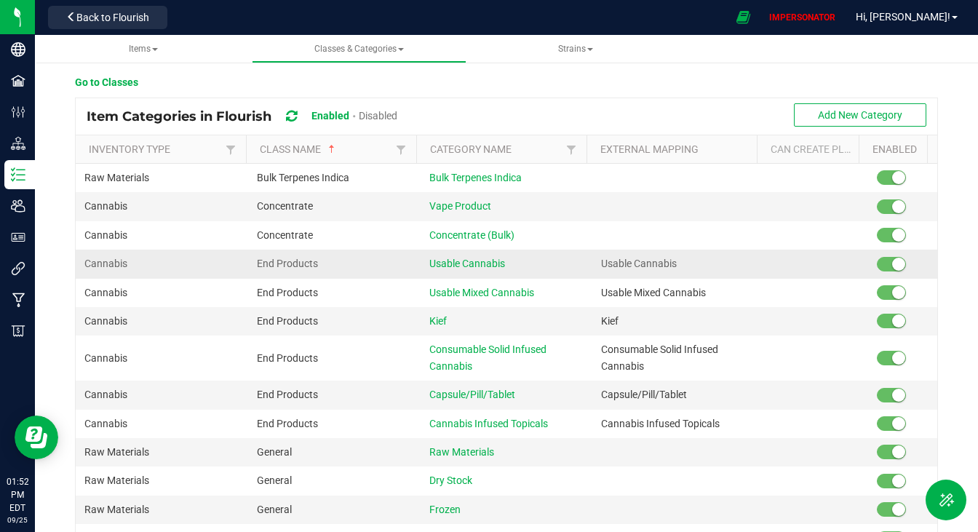
click at [892, 266] on small at bounding box center [898, 264] width 13 height 13
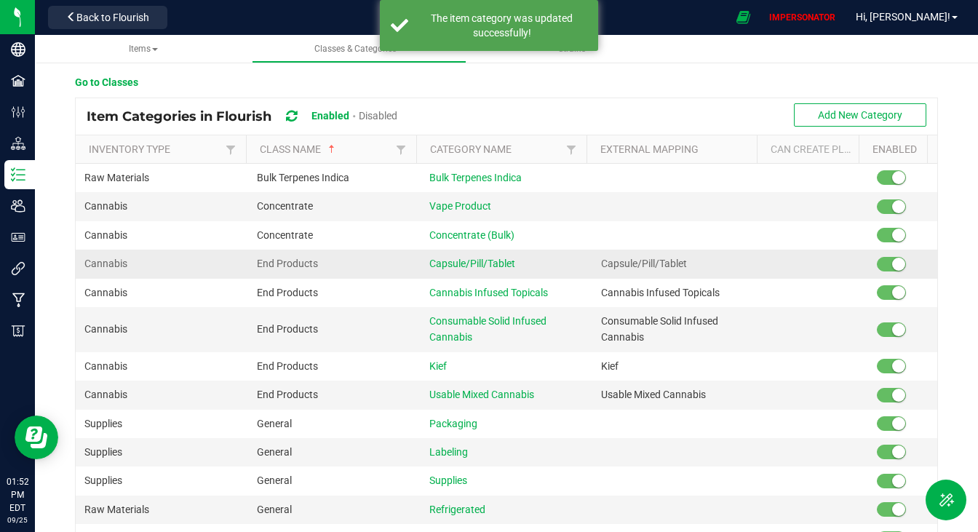
click at [892, 266] on small at bounding box center [898, 264] width 13 height 13
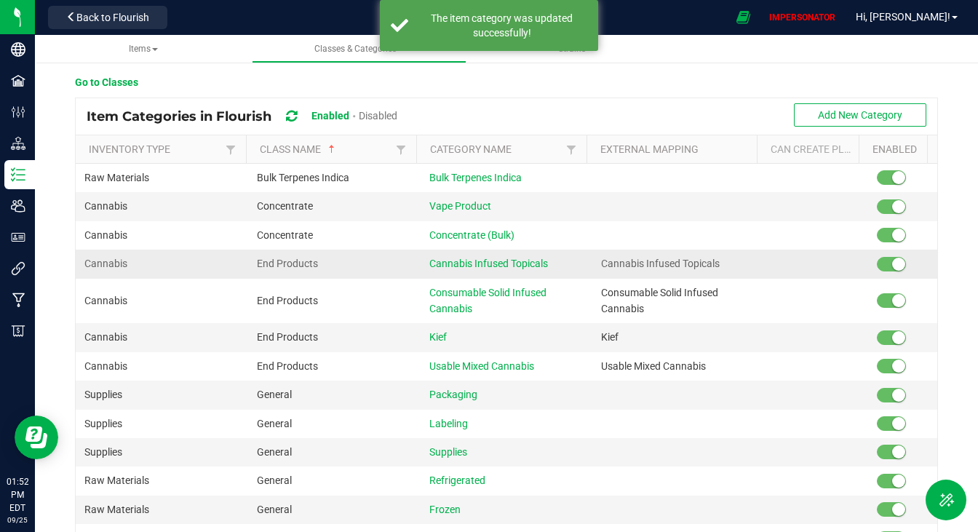
click at [892, 266] on small at bounding box center [898, 264] width 13 height 13
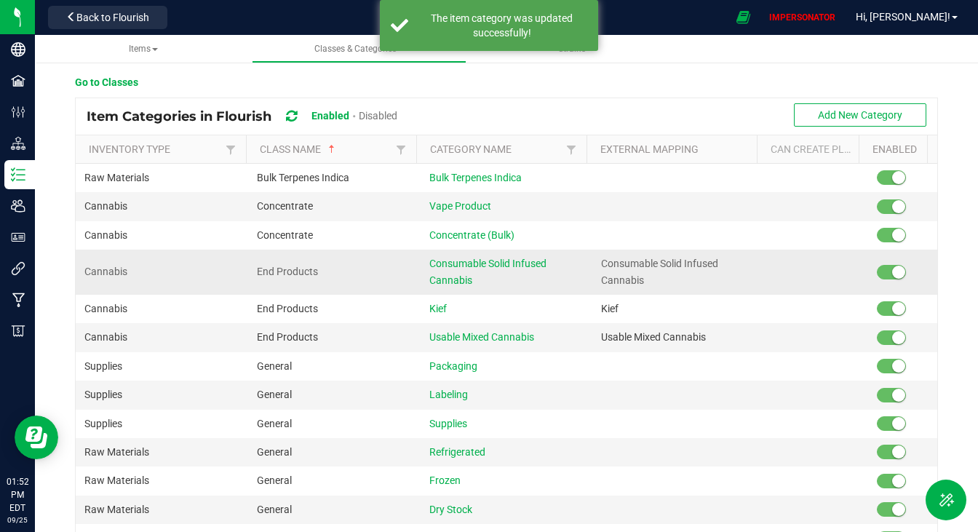
click at [892, 266] on small at bounding box center [898, 272] width 13 height 13
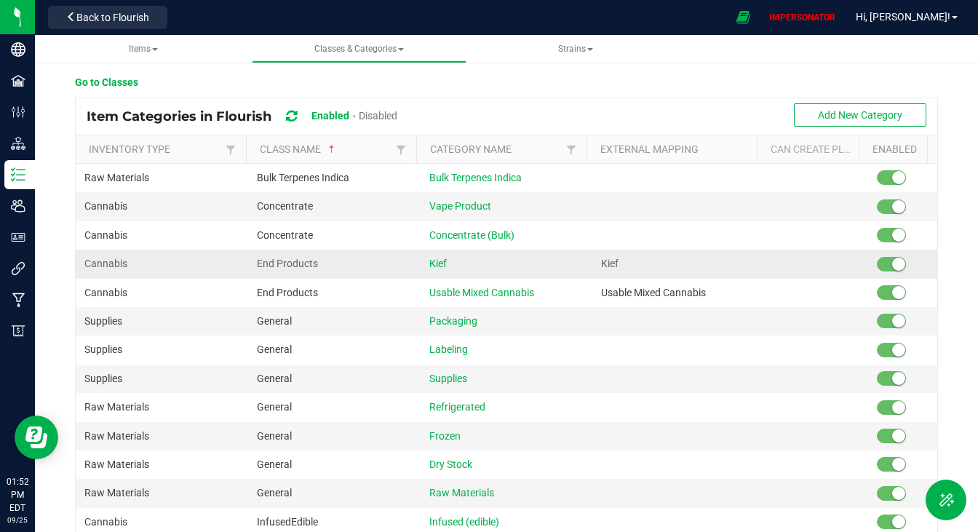
click at [892, 266] on small at bounding box center [898, 264] width 13 height 13
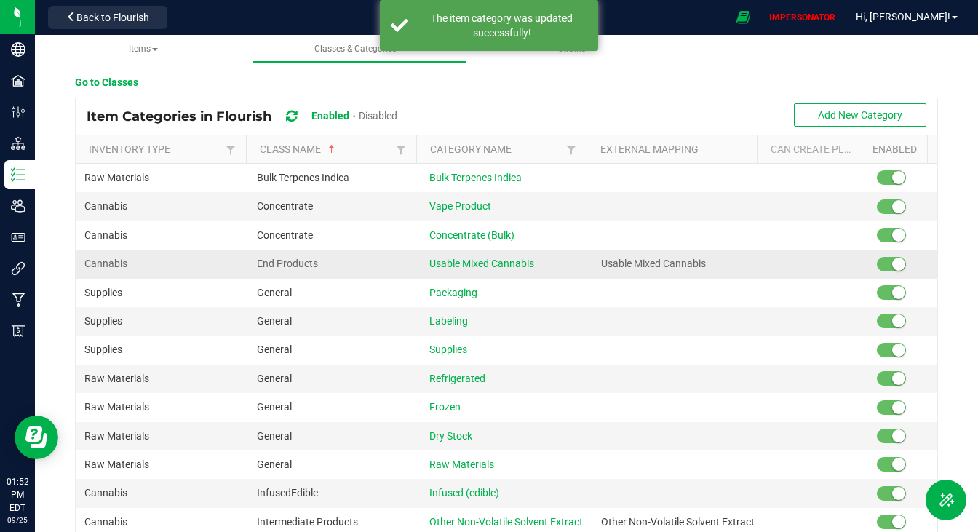
click at [892, 268] on small at bounding box center [898, 264] width 13 height 13
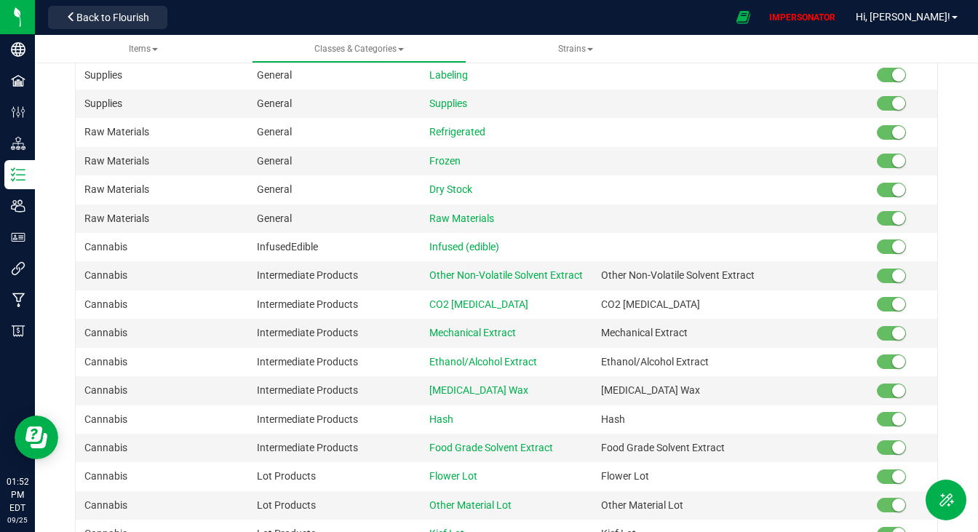
scroll to position [218, 0]
click at [892, 278] on small at bounding box center [898, 275] width 13 height 13
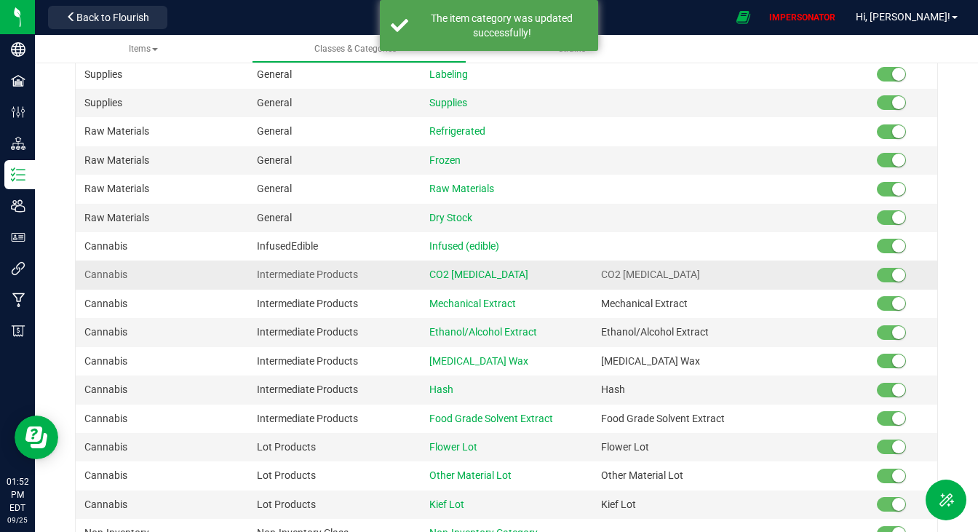
click at [892, 278] on small at bounding box center [898, 275] width 13 height 13
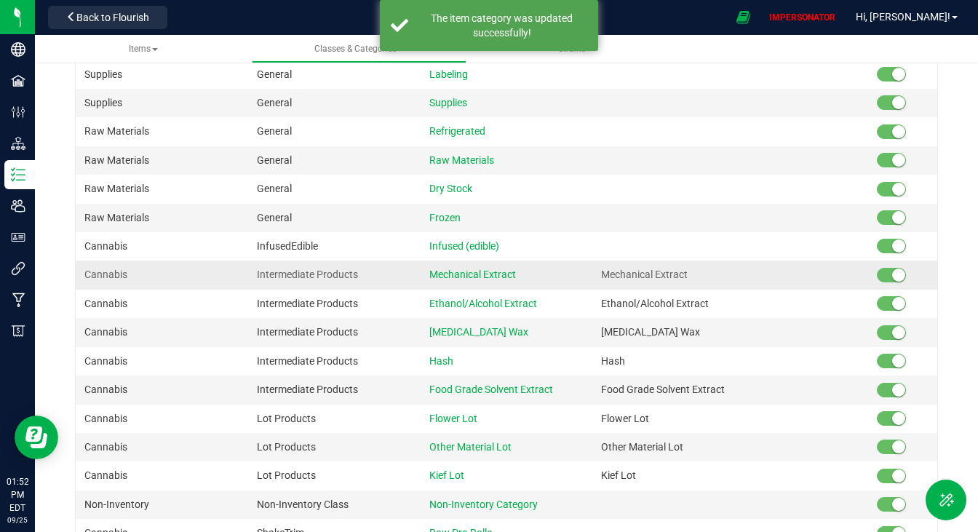
click at [892, 278] on small at bounding box center [898, 275] width 13 height 13
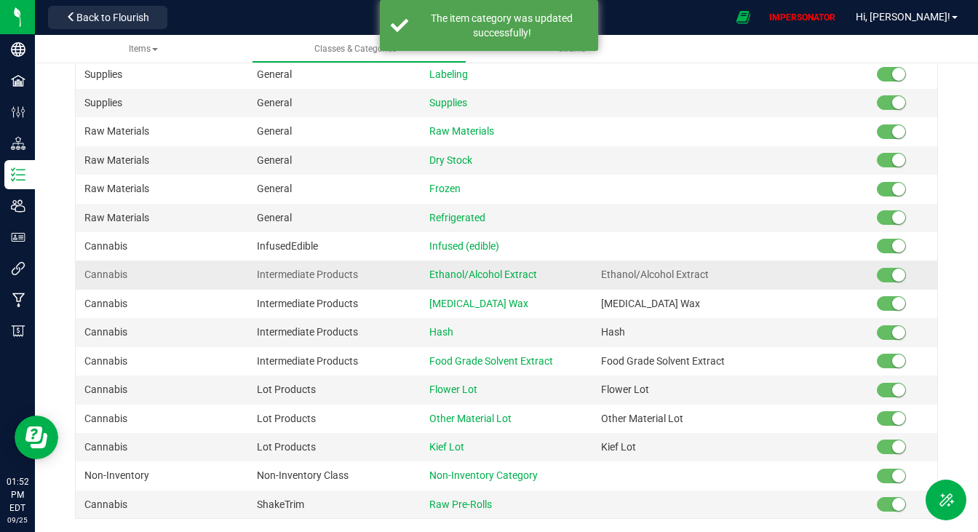
click at [892, 278] on small at bounding box center [898, 275] width 13 height 13
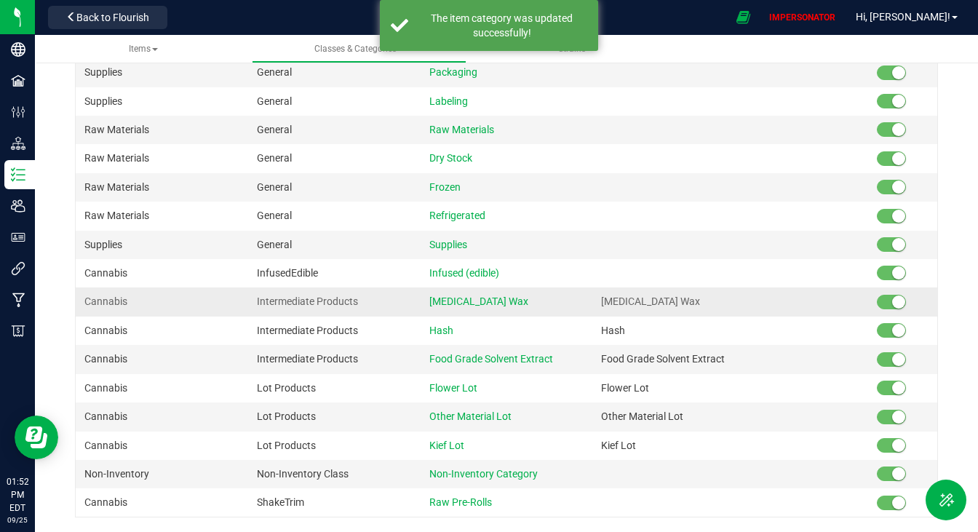
scroll to position [191, 0]
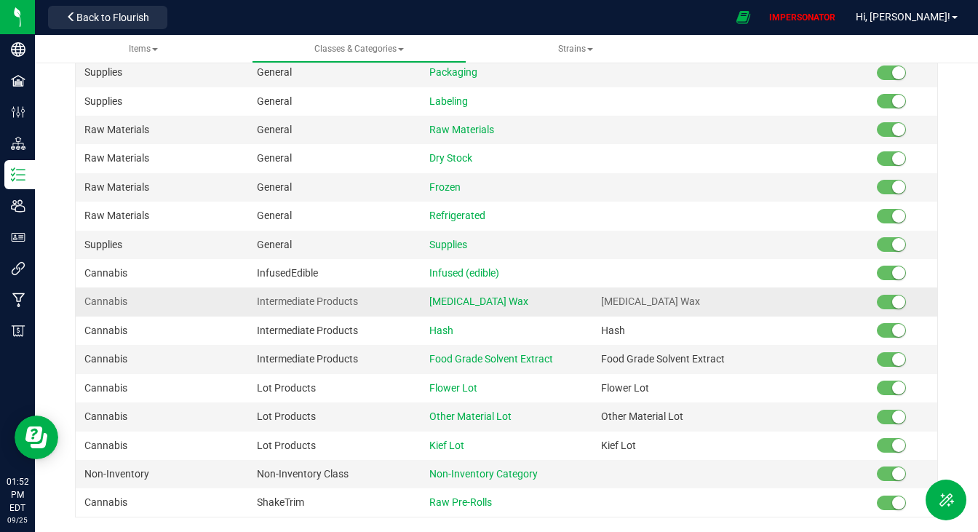
click at [892, 304] on small at bounding box center [898, 302] width 13 height 13
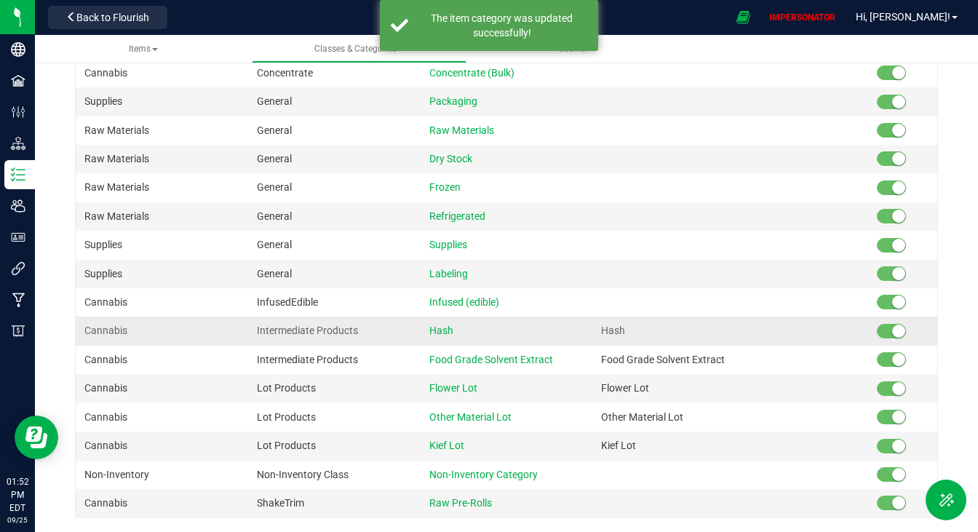
click at [892, 331] on small at bounding box center [898, 331] width 13 height 13
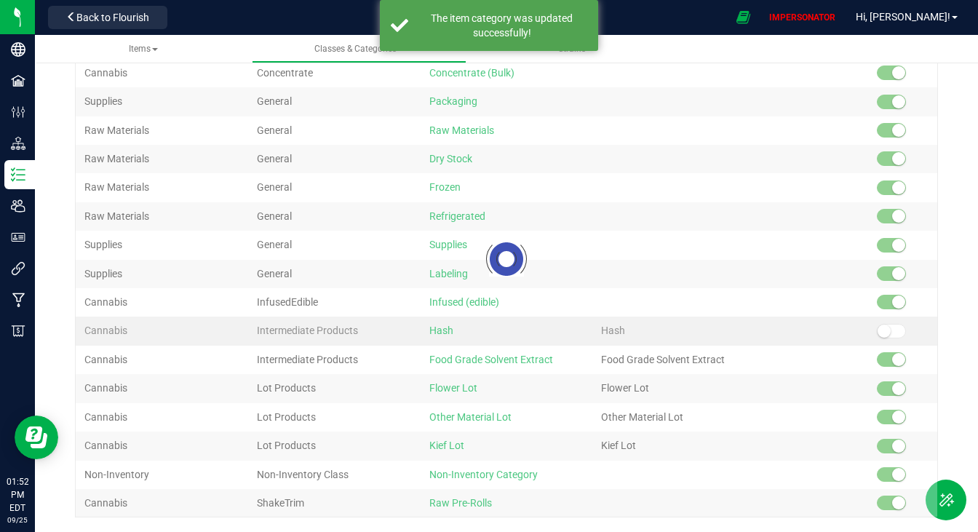
scroll to position [134, 0]
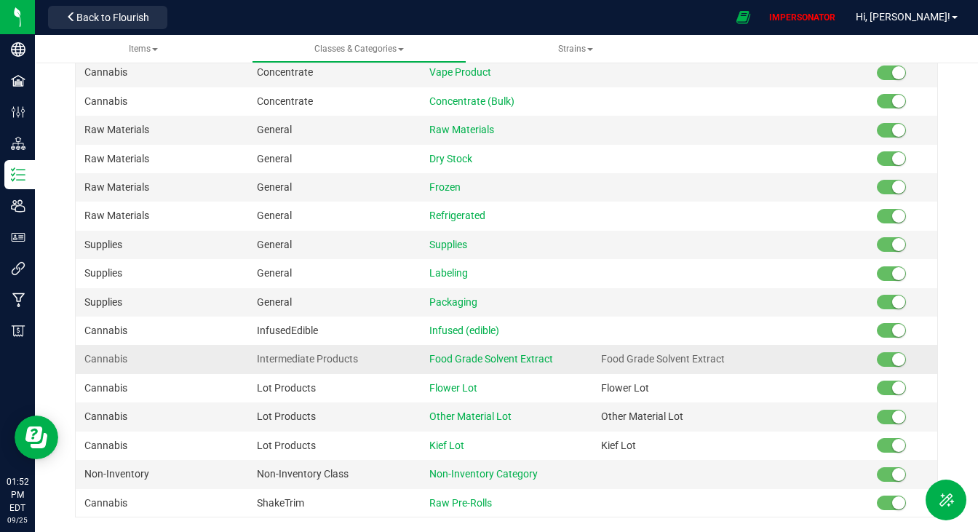
click at [877, 360] on span at bounding box center [891, 359] width 29 height 15
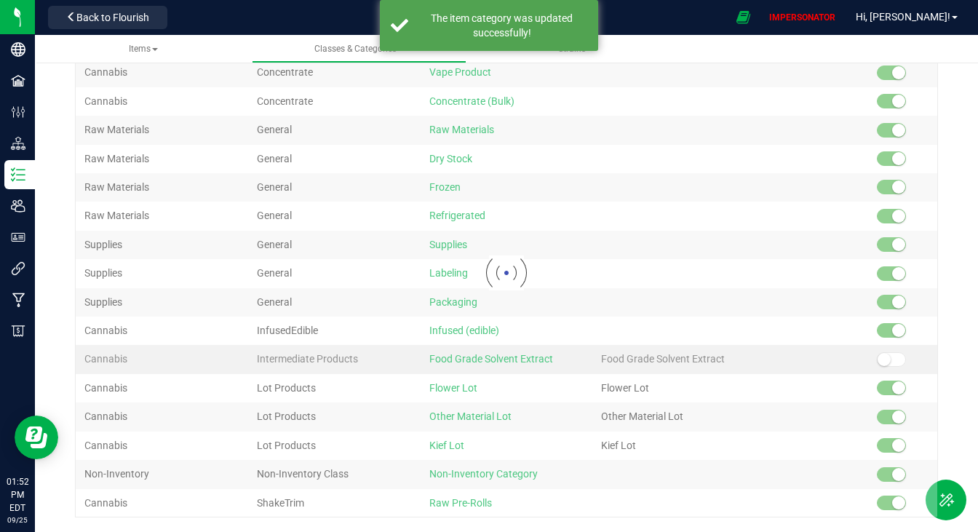
scroll to position [106, 0]
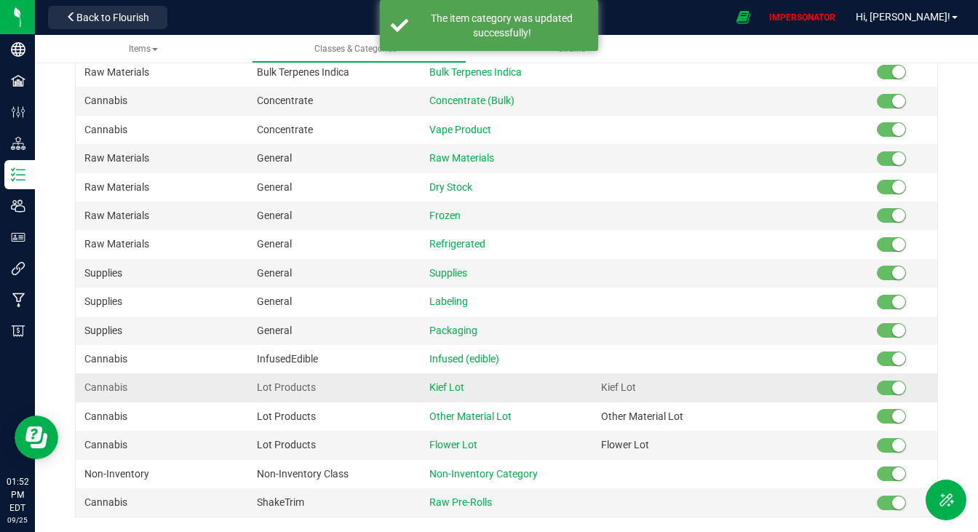
click at [892, 386] on small at bounding box center [898, 387] width 13 height 13
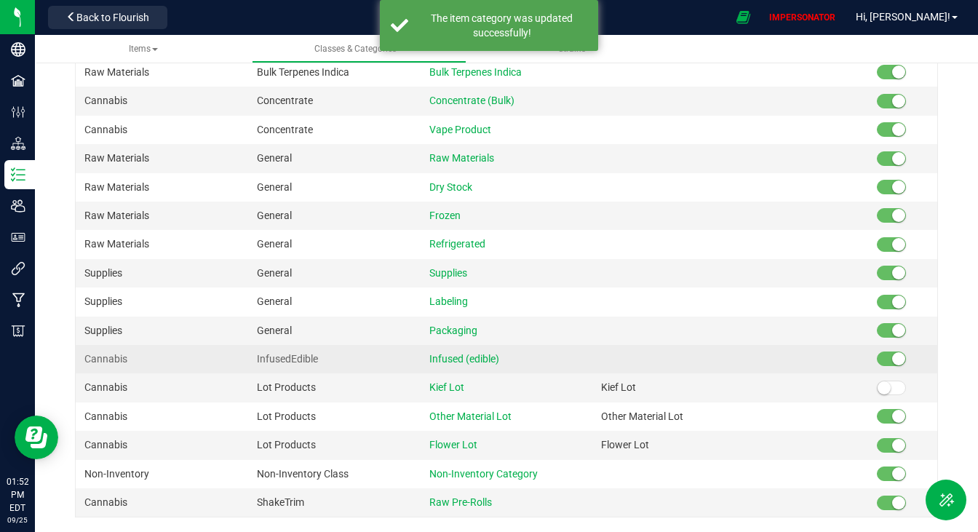
scroll to position [76, 0]
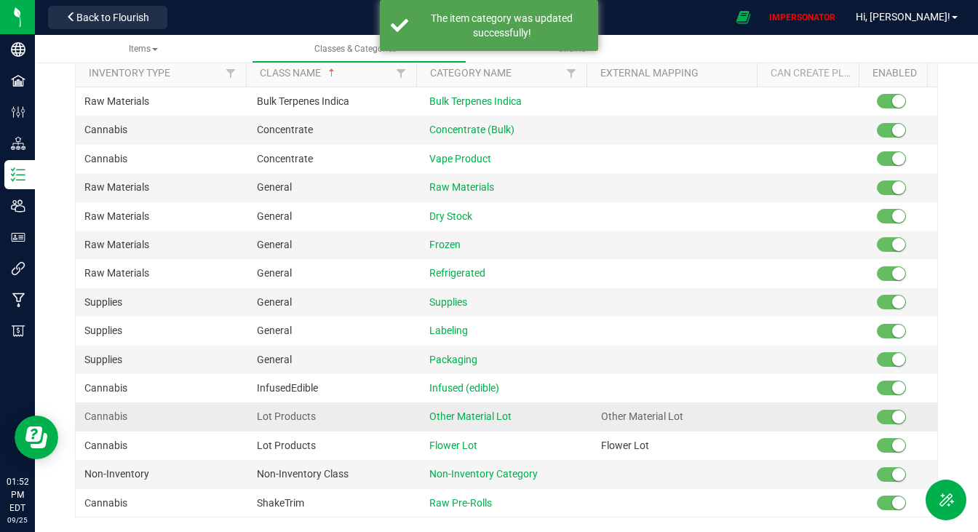
click at [892, 416] on small at bounding box center [898, 417] width 13 height 13
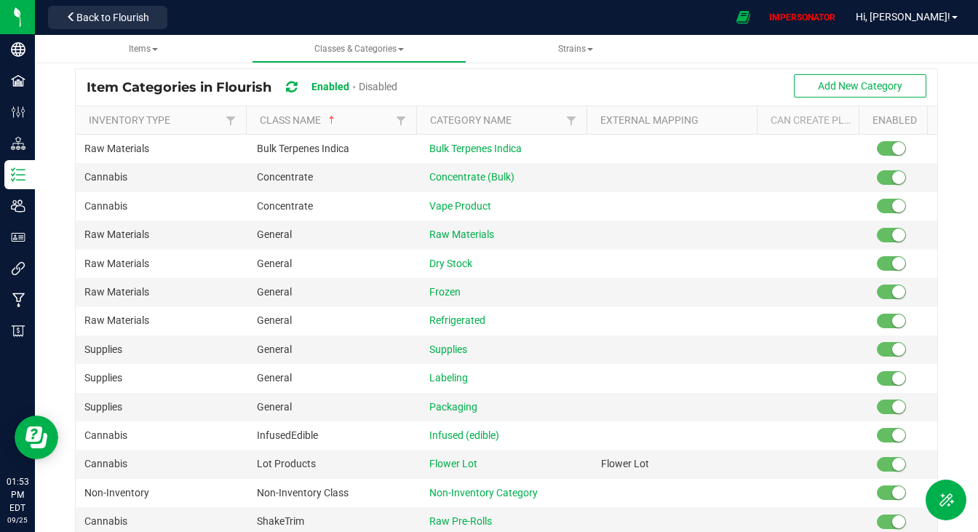
scroll to position [0, 0]
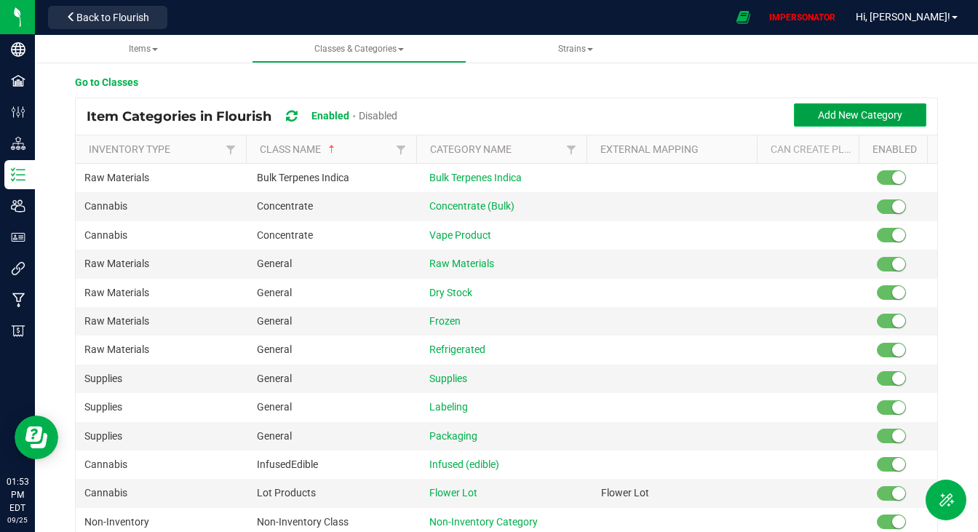
click at [873, 110] on span "Add New Category" at bounding box center [860, 115] width 84 height 12
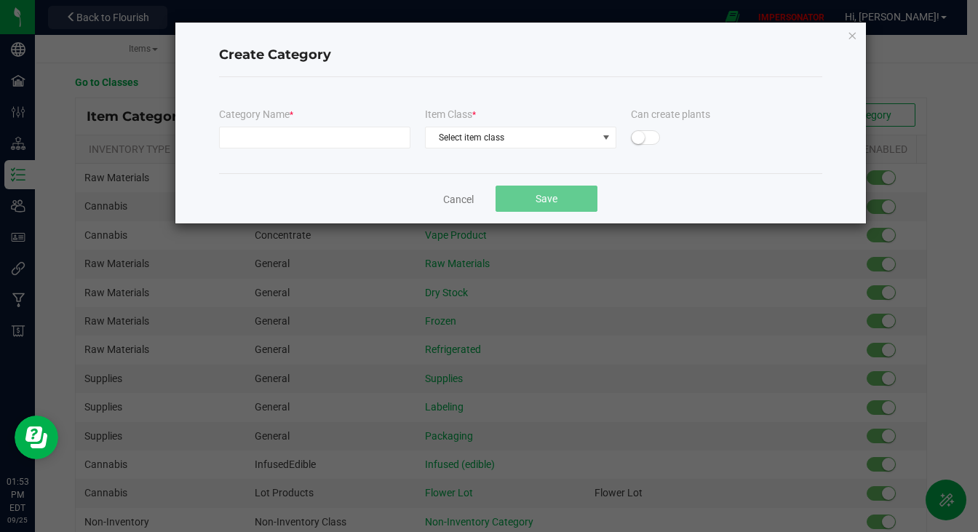
click at [331, 119] on div "Category Name *" at bounding box center [314, 114] width 191 height 15
click at [329, 131] on input "text" at bounding box center [314, 138] width 191 height 22
type input "Buds"
click at [515, 155] on div "Category Name * Buds Item Class * Select item class Can create plants" at bounding box center [520, 134] width 603 height 55
click at [516, 132] on span "Select item class" at bounding box center [512, 137] width 172 height 20
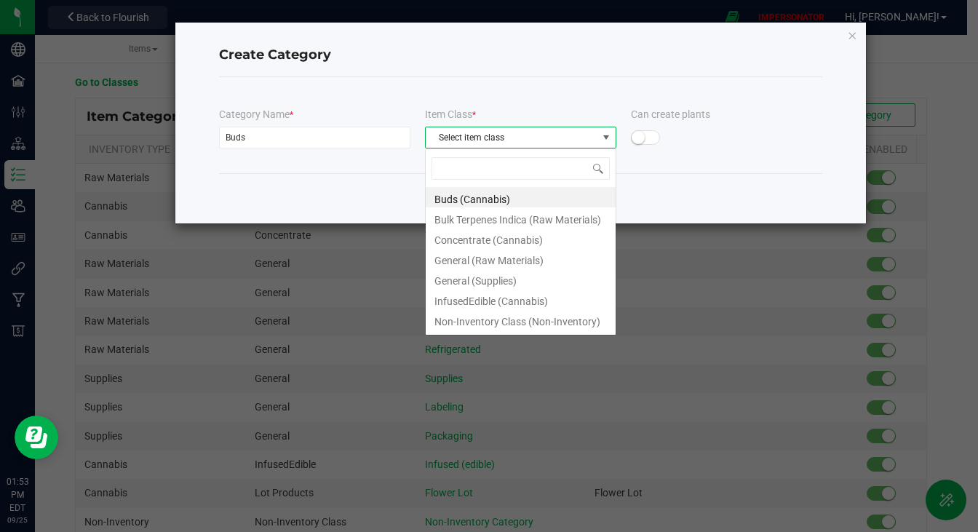
scroll to position [22, 191]
click at [465, 191] on li "Buds (Cannabis)" at bounding box center [521, 197] width 190 height 20
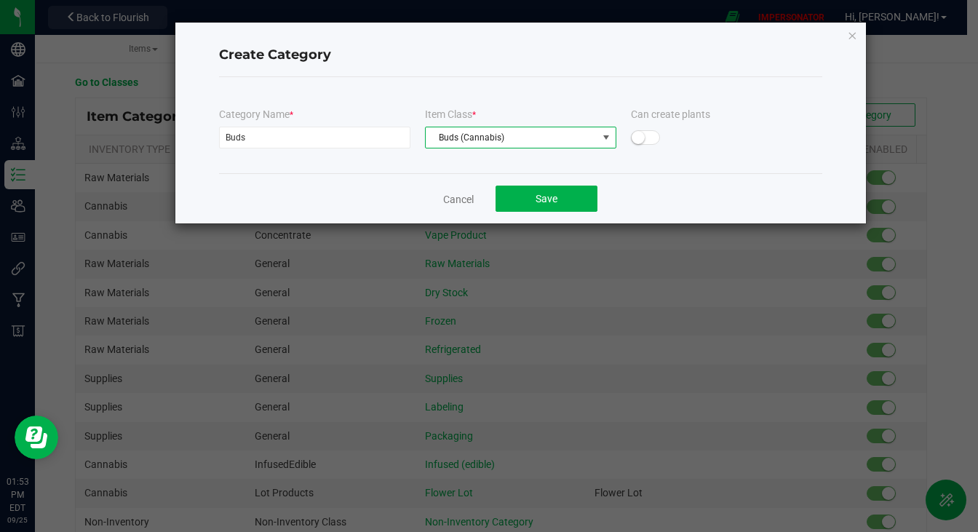
click at [540, 213] on div "Cancel Save" at bounding box center [520, 198] width 603 height 50
click at [550, 198] on span "Save" at bounding box center [547, 199] width 22 height 12
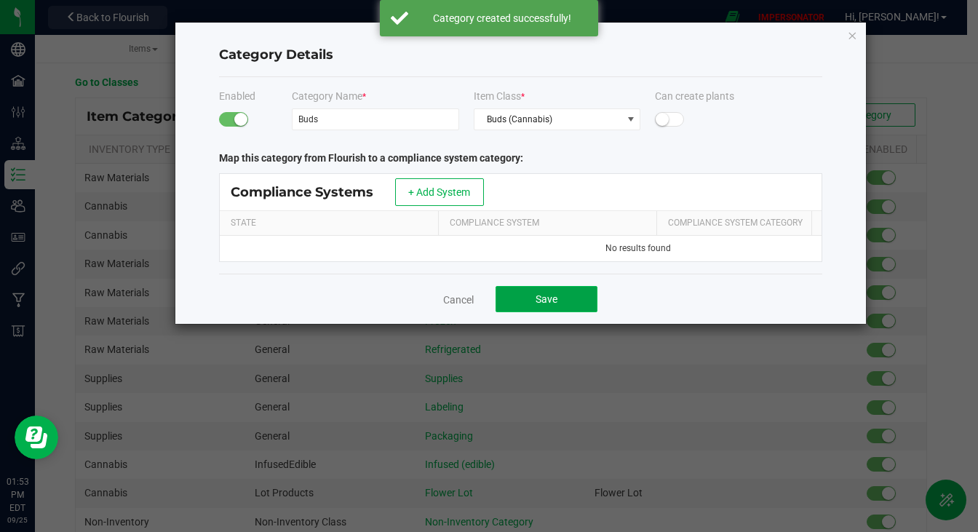
click at [573, 312] on button "Save" at bounding box center [547, 299] width 102 height 26
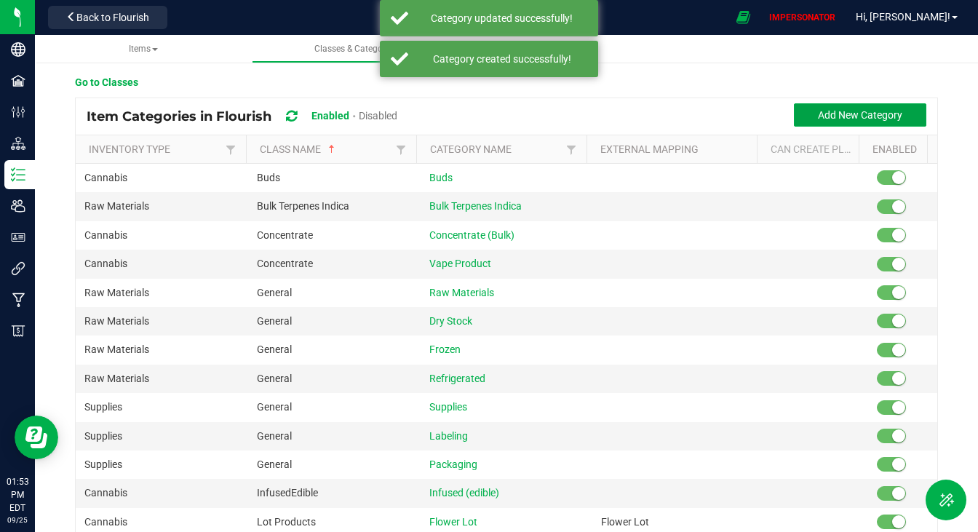
scroll to position [76, 0]
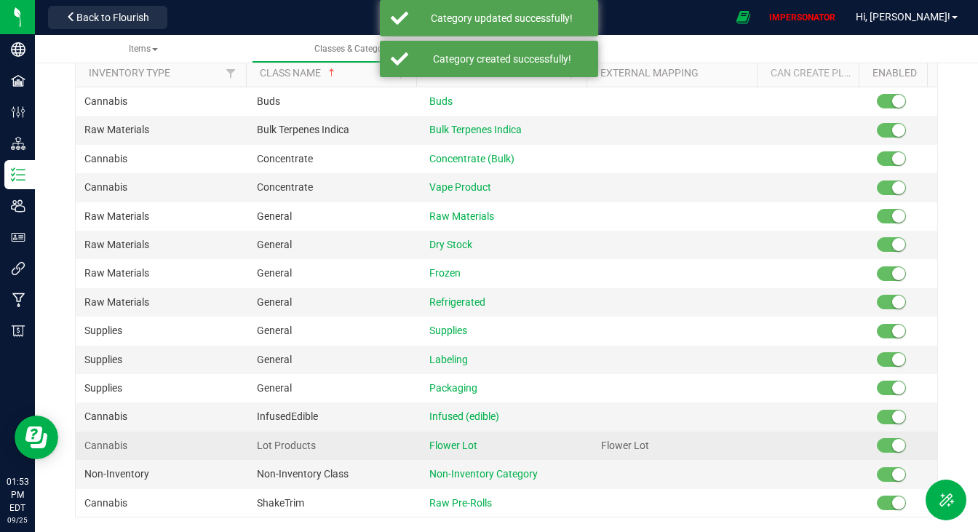
click at [868, 436] on td at bounding box center [902, 446] width 69 height 28
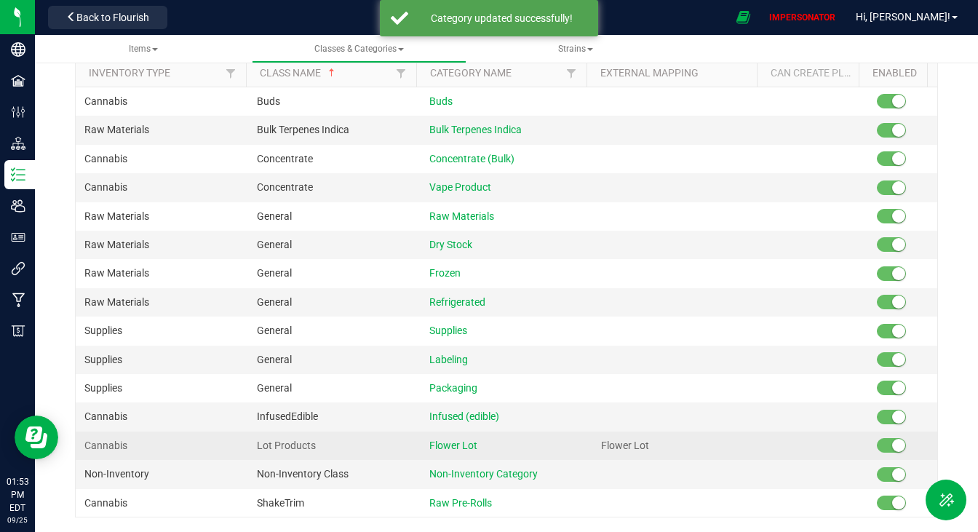
click at [877, 442] on span at bounding box center [891, 445] width 29 height 15
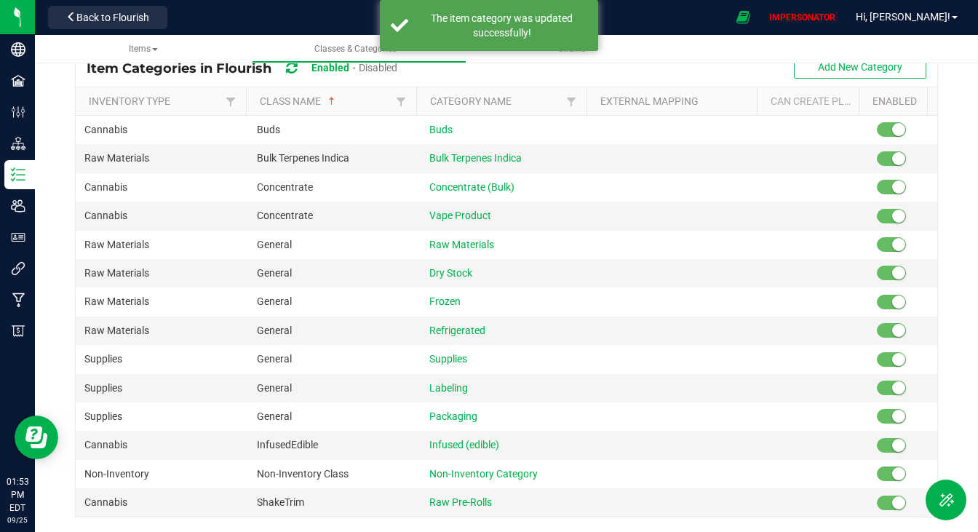
scroll to position [0, 0]
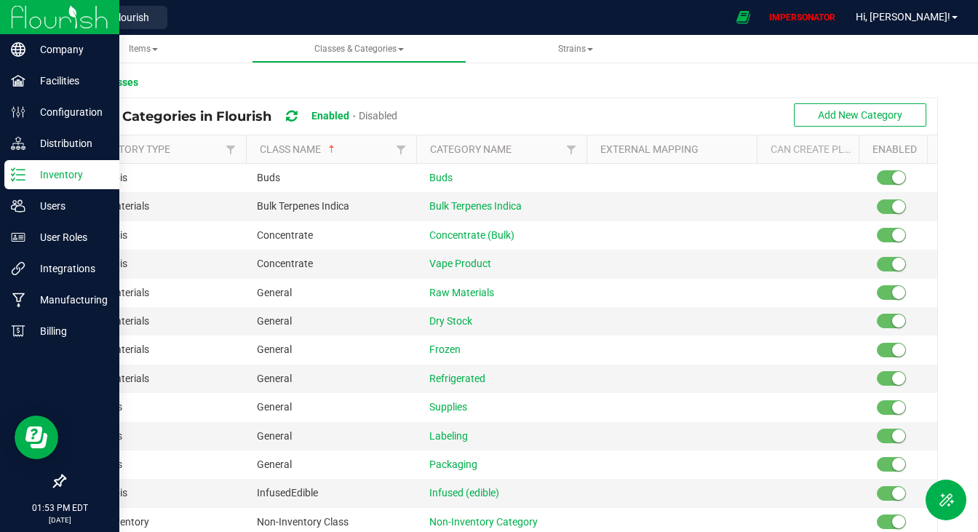
click at [35, 179] on p "Inventory" at bounding box center [68, 174] width 87 height 17
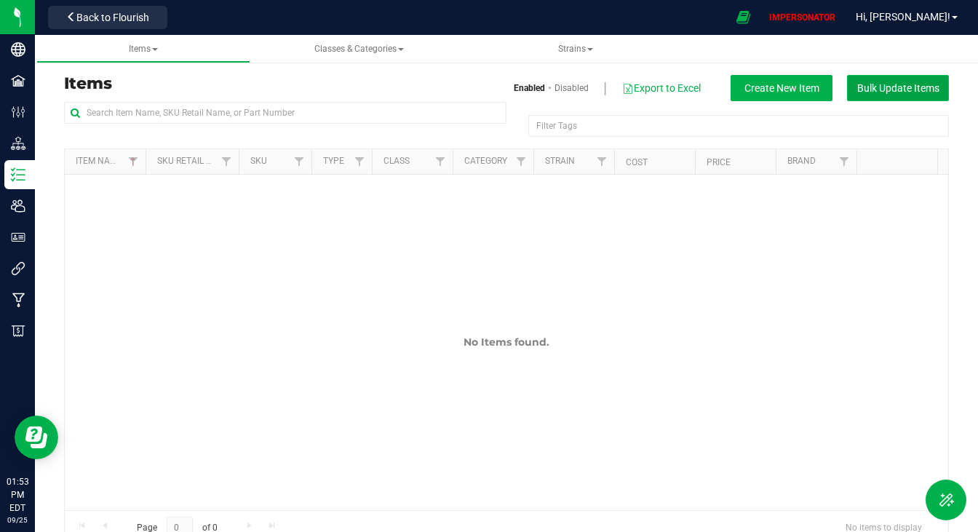
click at [870, 89] on span "Bulk Update Items" at bounding box center [898, 88] width 82 height 12
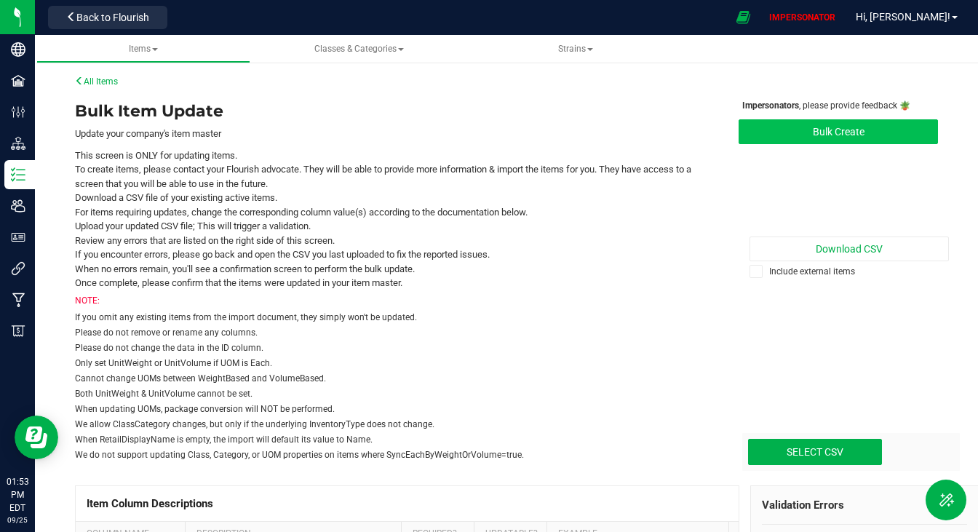
click at [809, 132] on button "Bulk Create" at bounding box center [838, 131] width 199 height 25
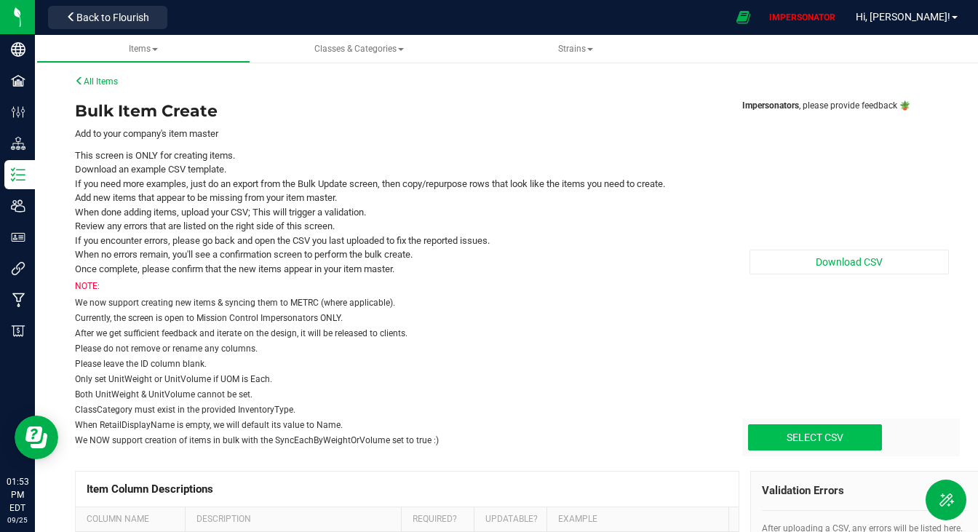
type input "C:\fakepath\update-items_[DATE].csv"
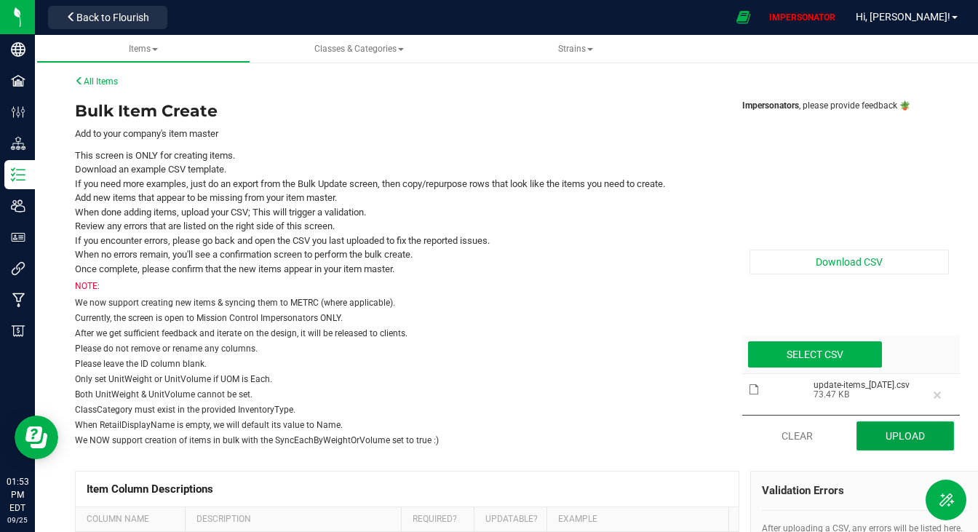
click at [902, 434] on button "Upload" at bounding box center [906, 435] width 98 height 29
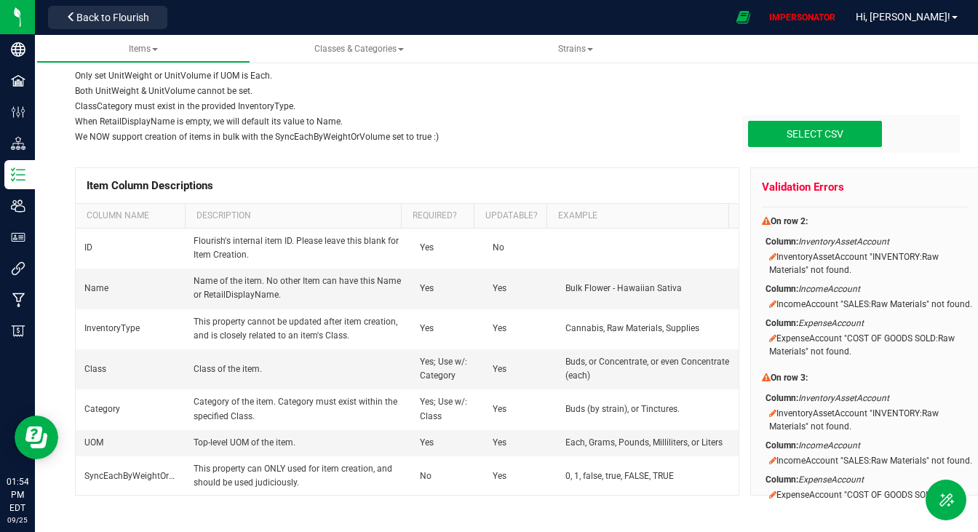
click at [60, 267] on div "All Items Bulk Item Create Add to your company's item master This screen is ONL…" at bounding box center [506, 135] width 943 height 793
click at [43, 267] on div "All Items Bulk Item Create Add to your company's item master This screen is ONL…" at bounding box center [506, 135] width 943 height 793
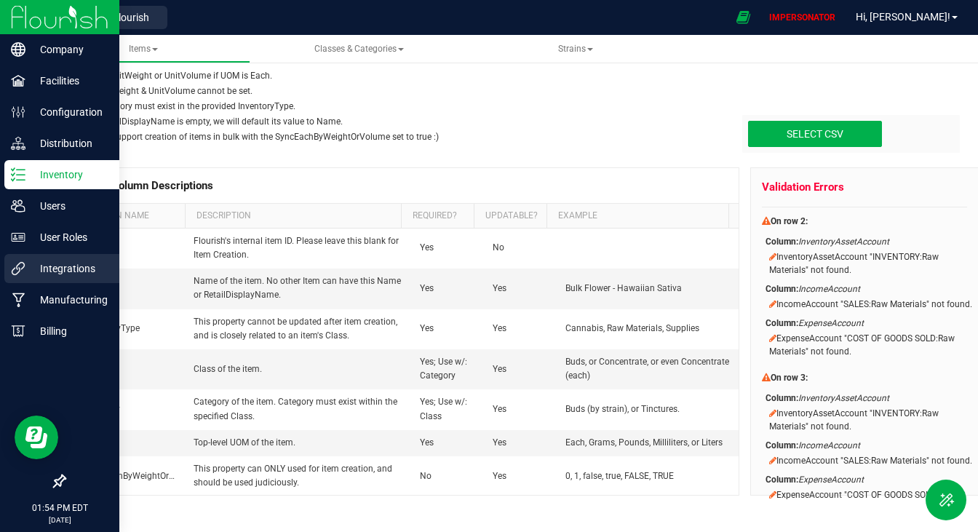
click at [23, 267] on icon at bounding box center [18, 268] width 13 height 13
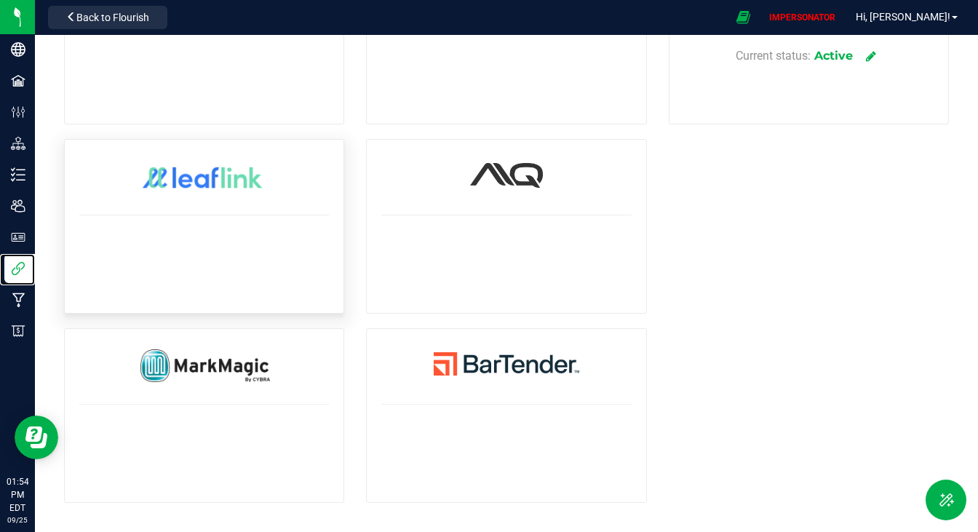
scroll to position [147, 0]
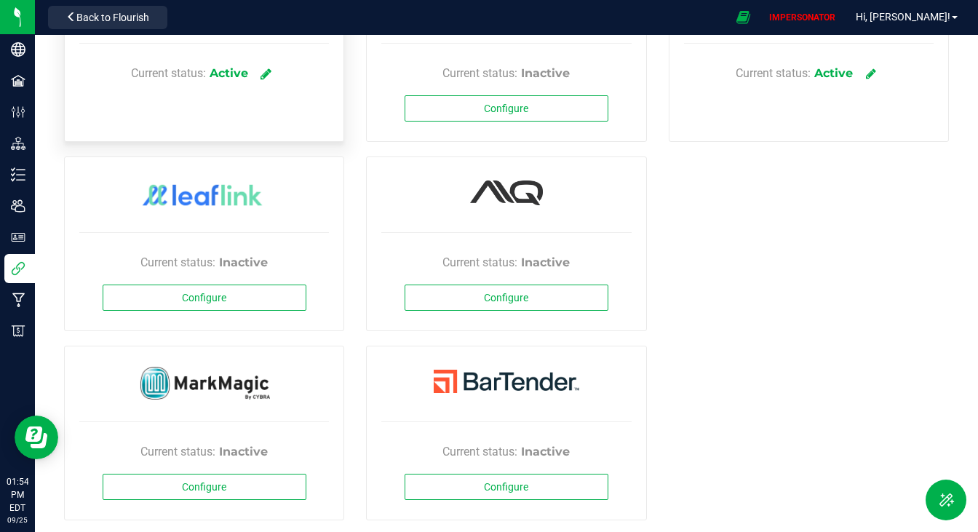
click at [261, 67] on icon at bounding box center [266, 73] width 11 height 13
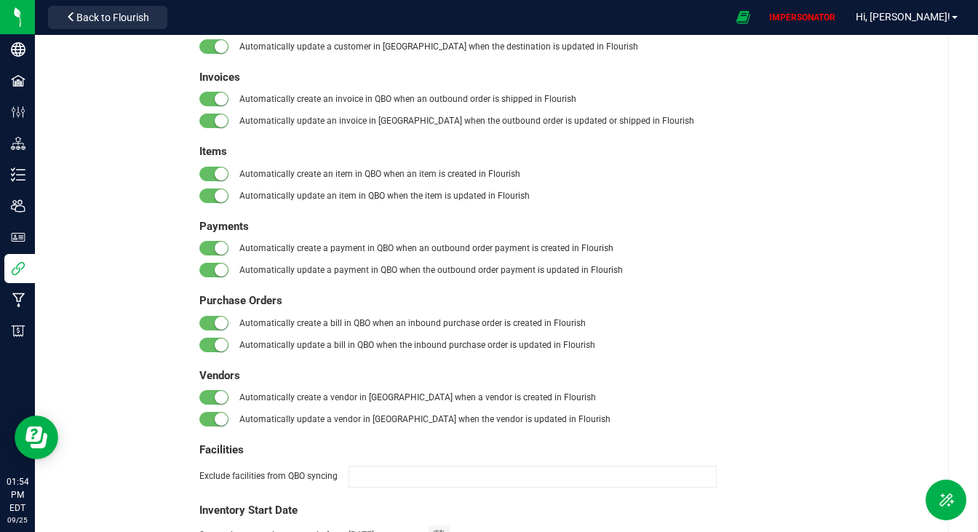
scroll to position [391, 0]
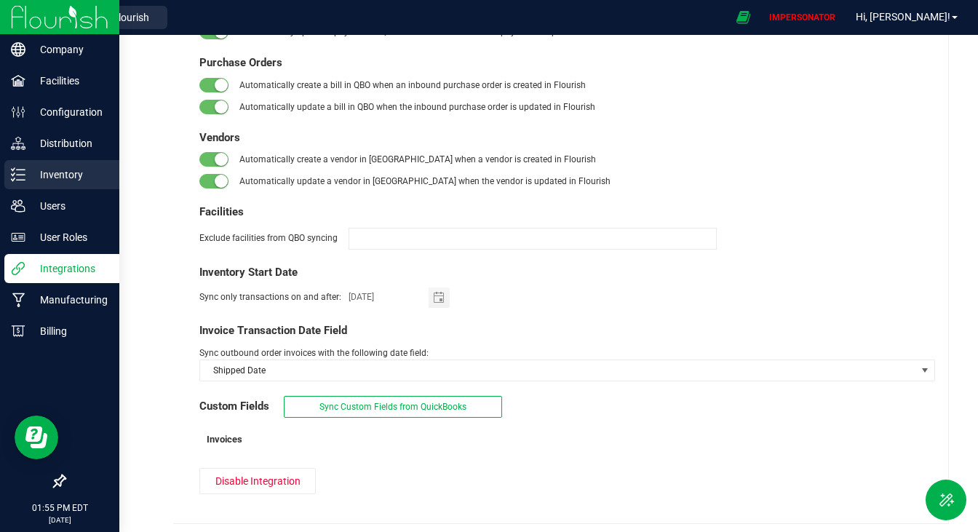
click at [47, 170] on p "Inventory" at bounding box center [68, 174] width 87 height 17
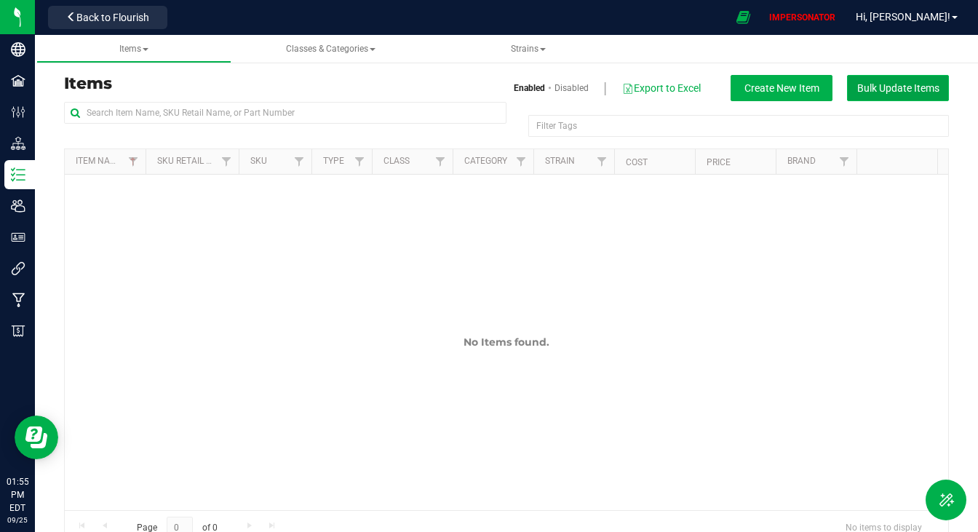
click at [855, 80] on button "Bulk Update Items" at bounding box center [898, 88] width 102 height 26
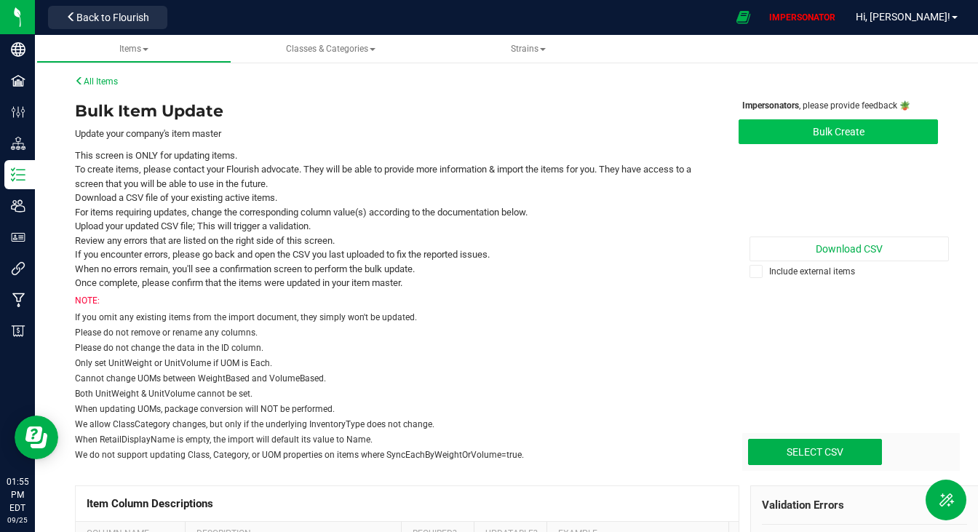
click at [847, 130] on button "Bulk Create" at bounding box center [838, 131] width 199 height 25
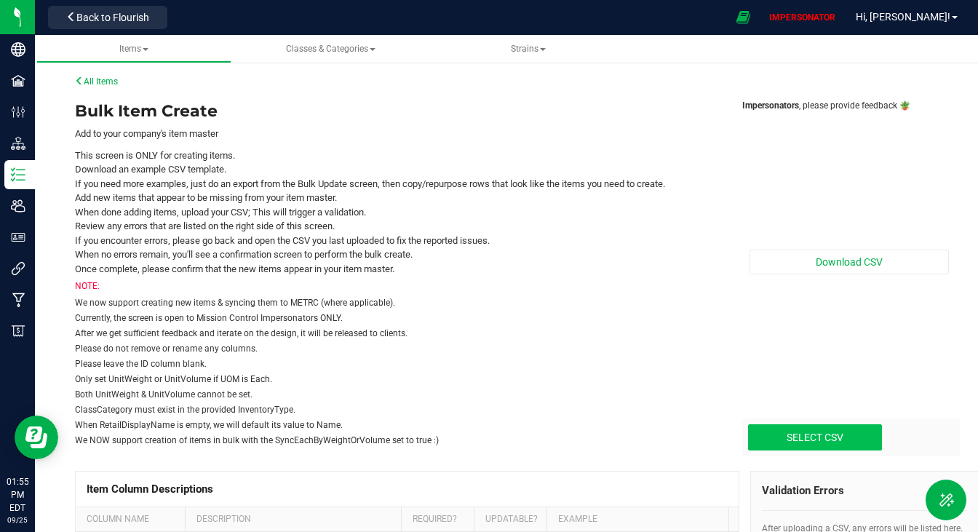
type input "C:\fakepath\Create-items_[DATE]-w:o QBO mapping.csv"
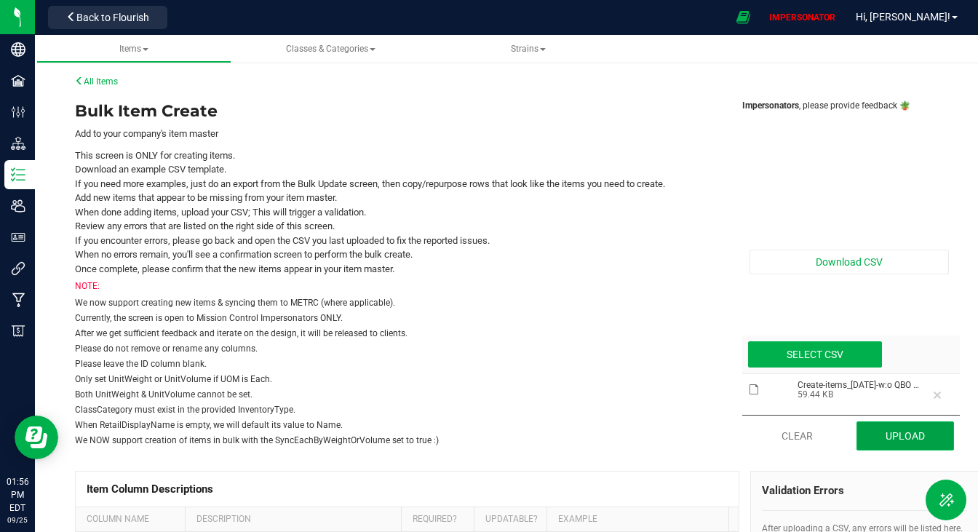
click at [892, 437] on button "Upload" at bounding box center [906, 435] width 98 height 29
